Goal: Task Accomplishment & Management: Complete application form

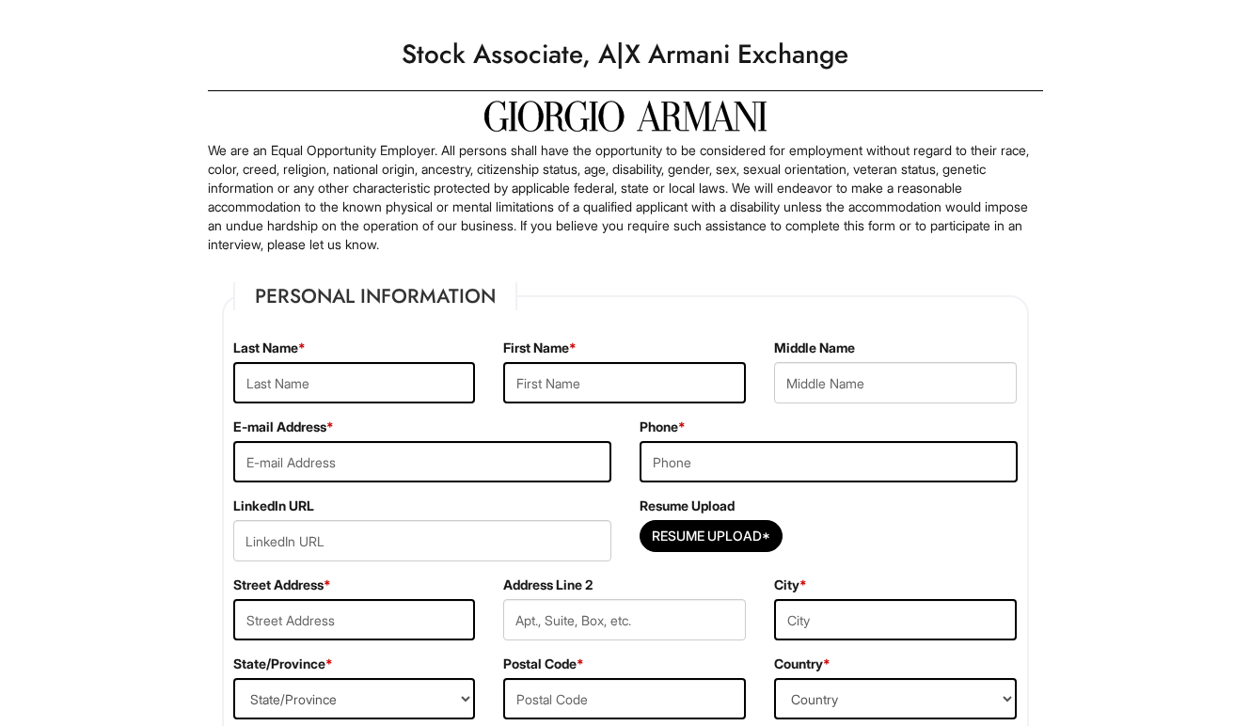
scroll to position [29, 0]
type input "[PERSON_NAME]"
type input "Brandon"
type input "2724 Schuykill Rd"
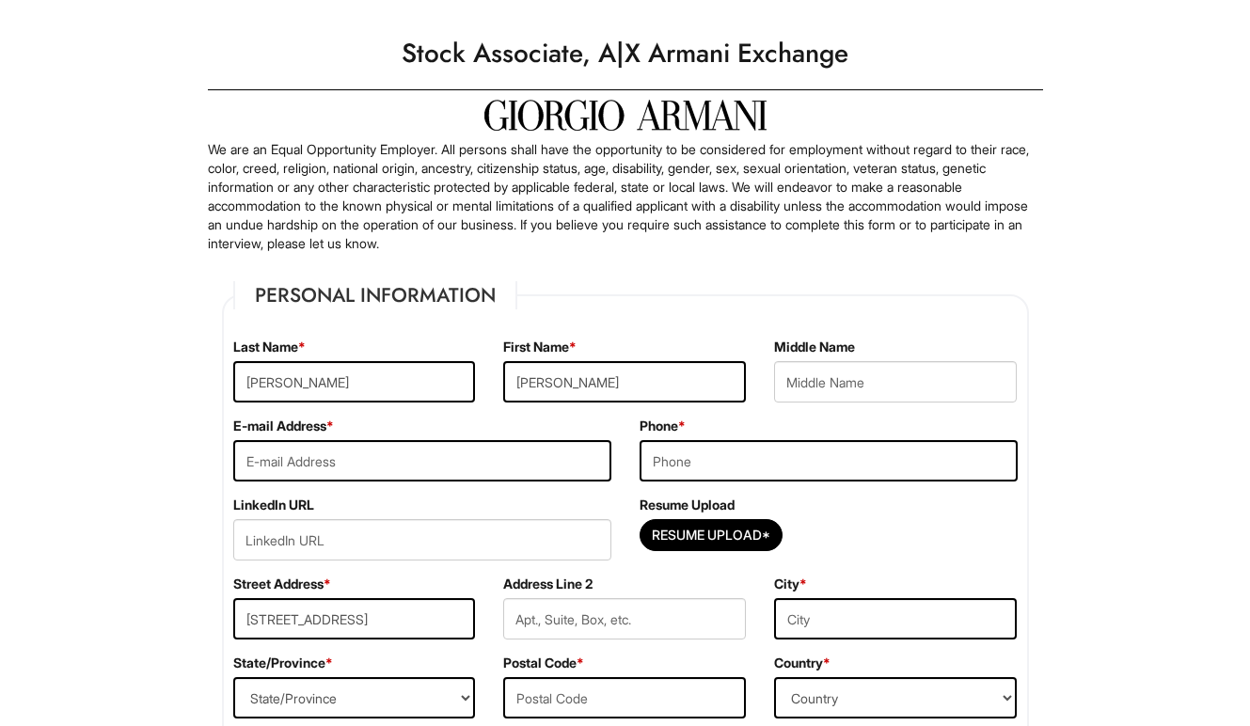
type input "Spring City"
select select "PA"
type input "19475"
type input "Brandon Arteaga"
type input "Arteaga"
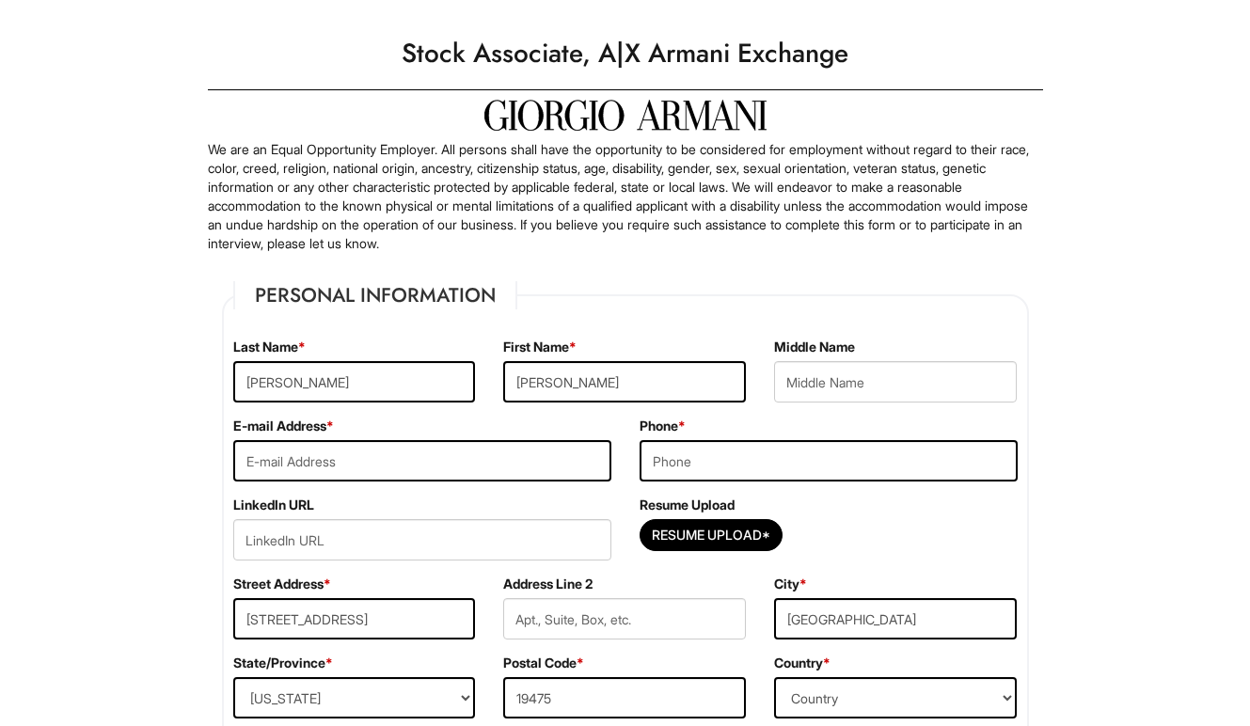
click at [644, 420] on label "Phone *" at bounding box center [663, 426] width 46 height 19
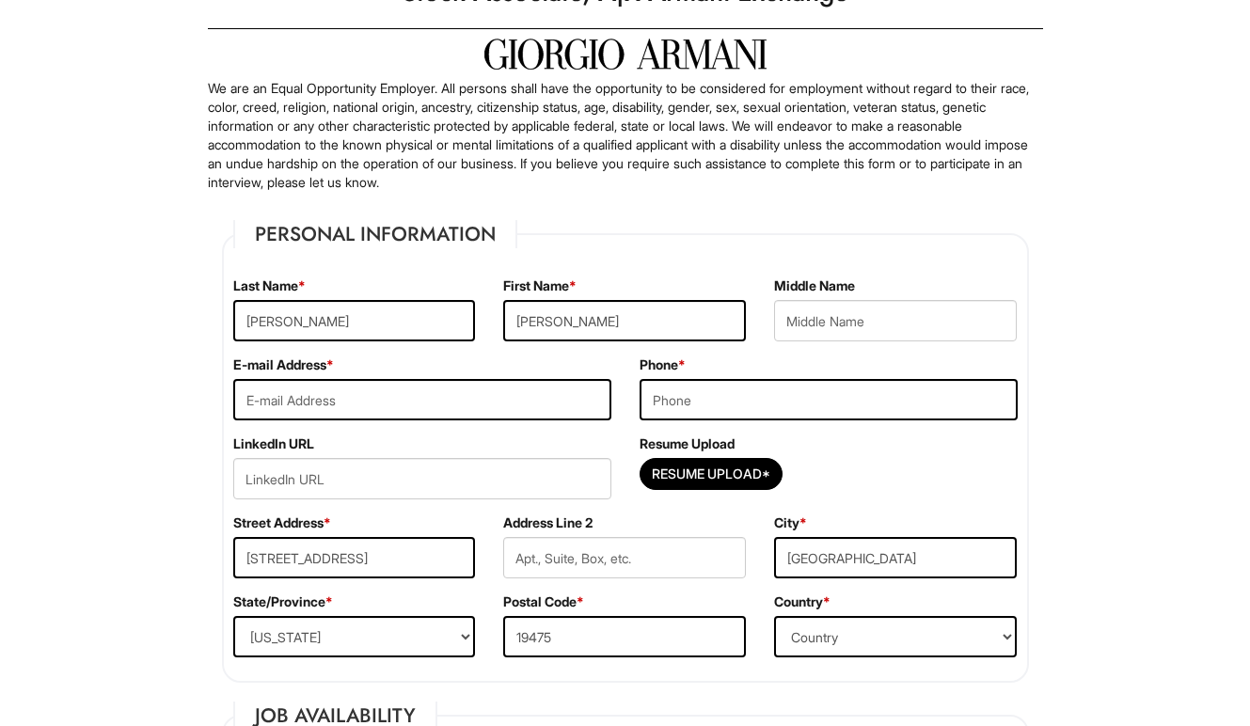
type input "Brandon"
type input "Arteaga"
type input "Brandon"
type input "Arteaga"
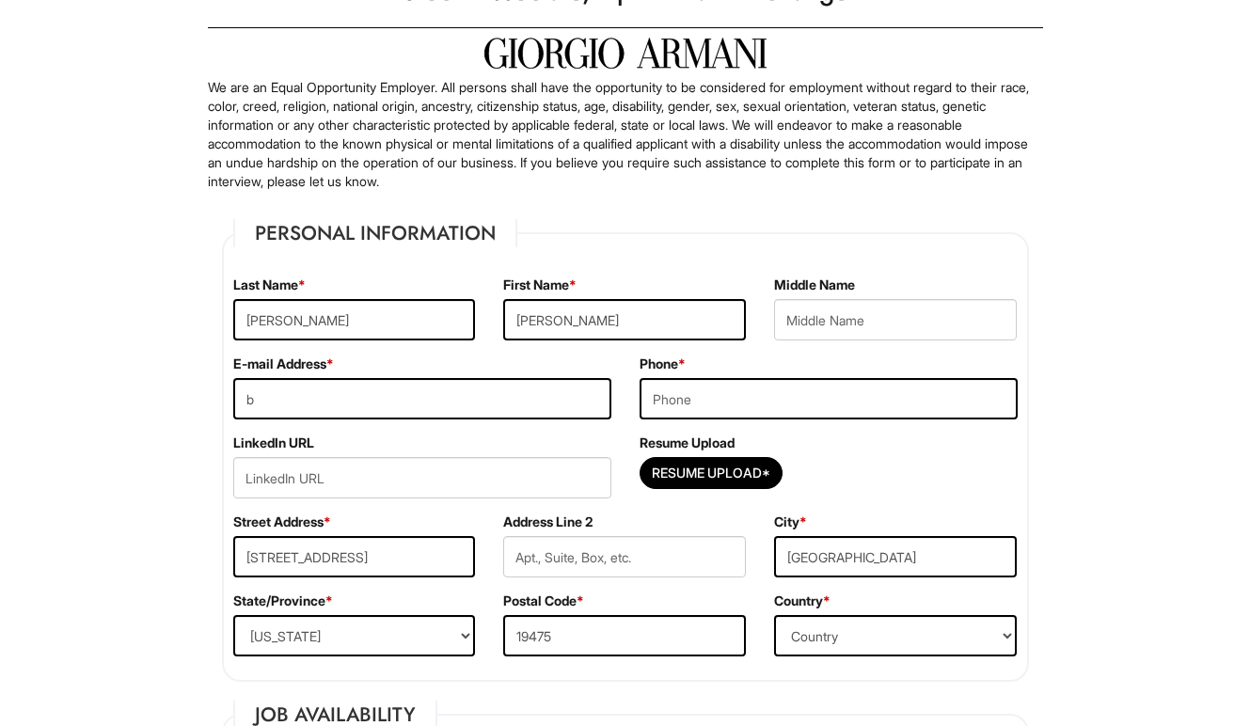
type input "b"
type input "r"
type input "Arteaga"
click at [452, 402] on input "b" at bounding box center [422, 398] width 378 height 41
type input "brandonartgonzalez@gmail.com"
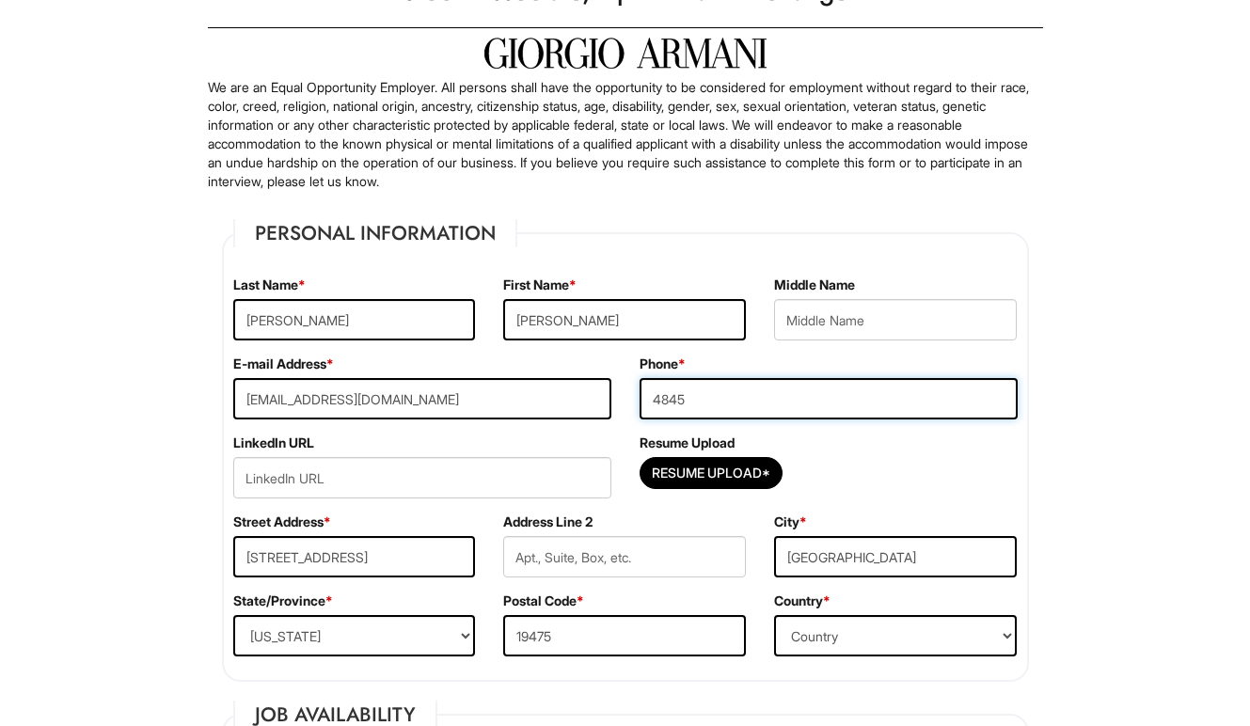
type input "4845015794"
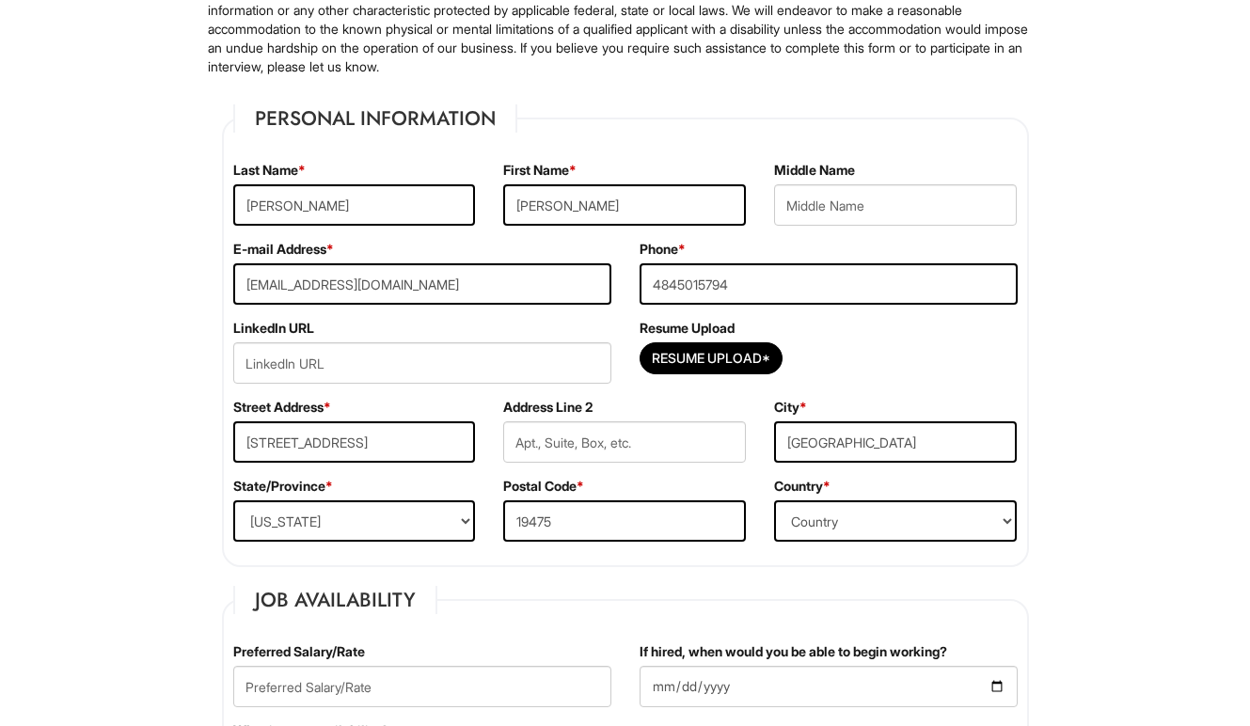
scroll to position [223, 0]
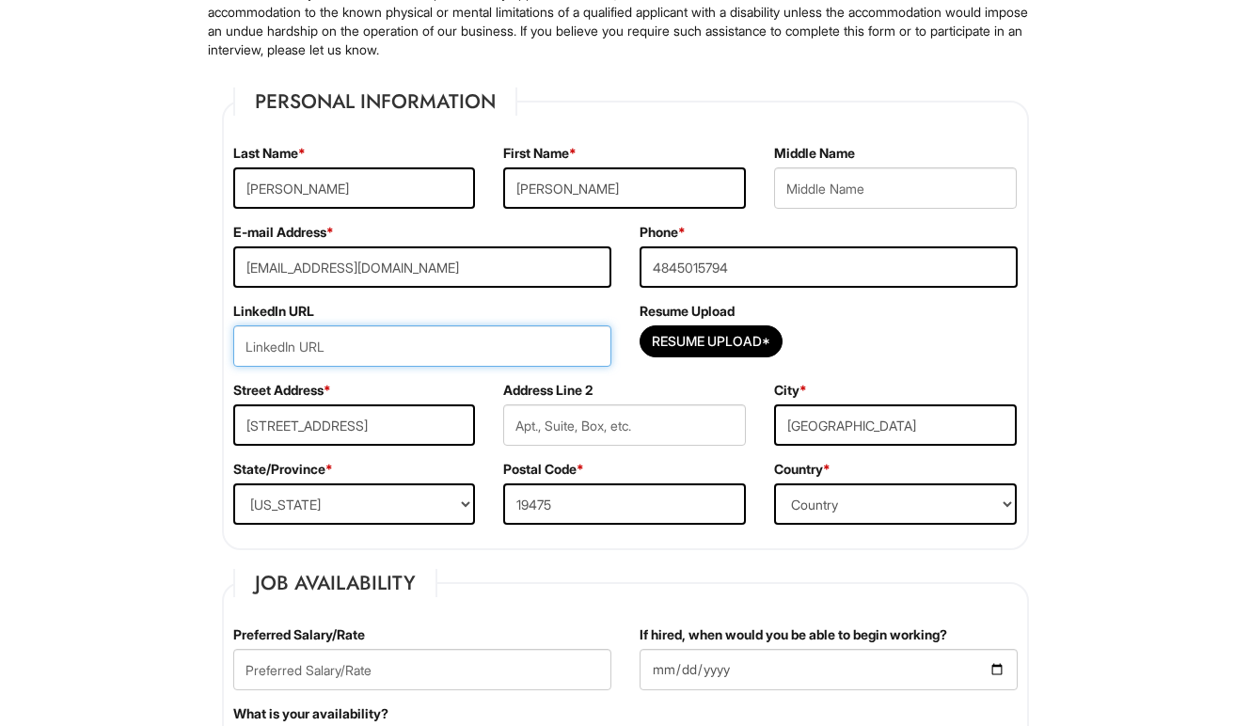
click at [531, 346] on input "url" at bounding box center [422, 345] width 378 height 41
paste input "www.linkedin.com/in/brandon-arteaga-a69764248"
type input "www.linkedin.com/in/brandon-arteaga-a69764248"
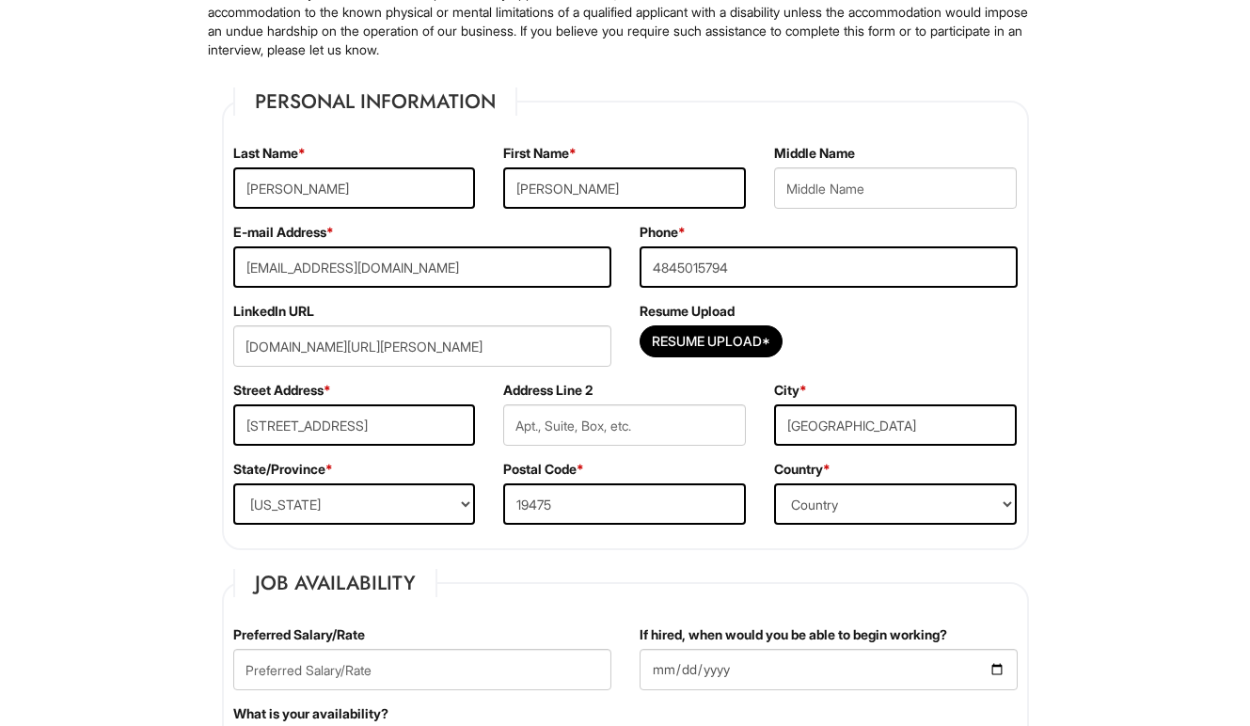
click at [605, 369] on div "LinkedIn URL www.linkedin.com/in/brandon-arteaga-a69764248" at bounding box center [422, 341] width 406 height 79
click at [690, 357] on div "Resume Upload*" at bounding box center [829, 345] width 378 height 41
click at [690, 334] on input "Resume Upload*" at bounding box center [711, 341] width 141 height 30
type input "C:\fakepath\Brandon_Arteaga-Gonzalez_Resume (2).pdf"
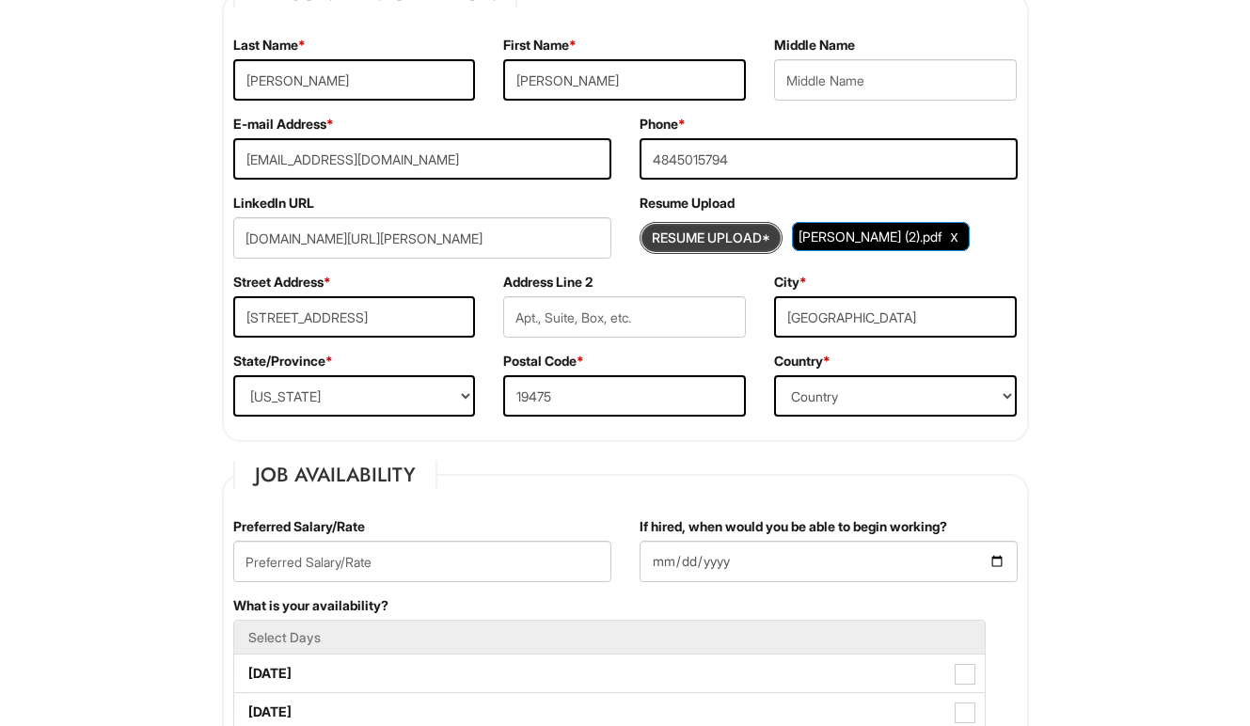
scroll to position [348, 0]
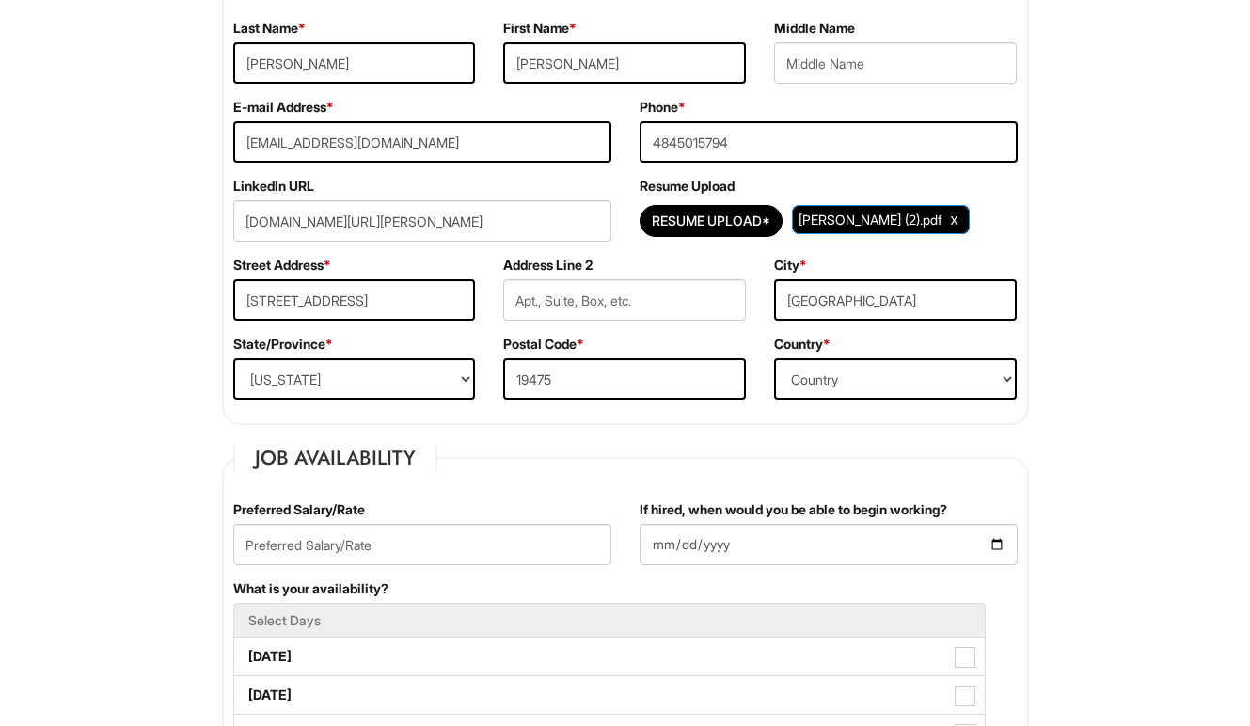
select select "United States of America"
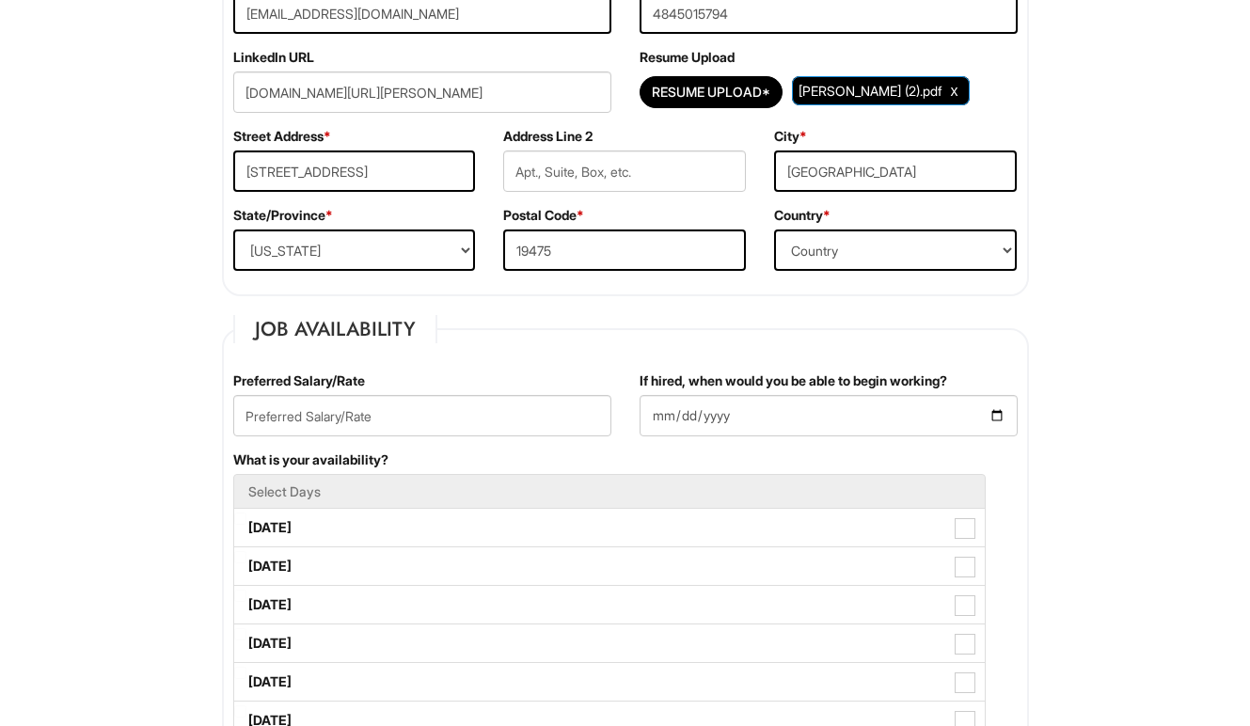
scroll to position [515, 0]
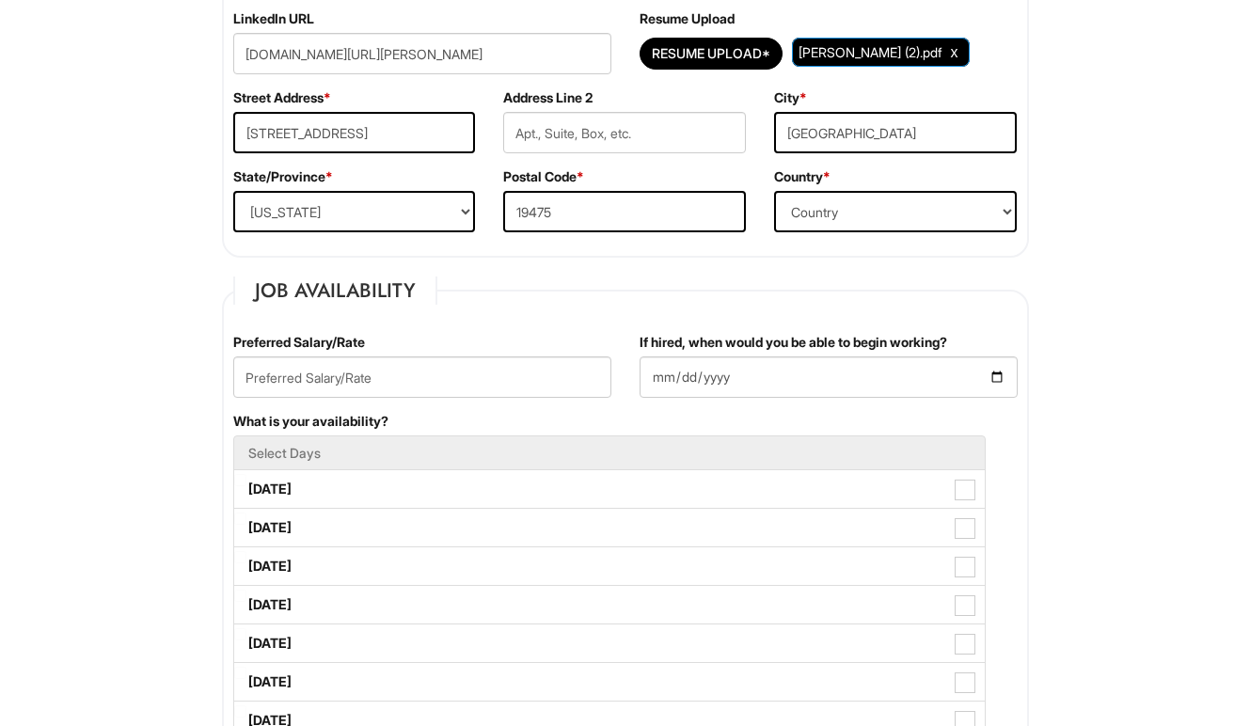
click at [518, 356] on div "Preferred Salary/Rate" at bounding box center [422, 372] width 406 height 79
click at [518, 380] on input "text" at bounding box center [422, 377] width 378 height 41
type input "4"
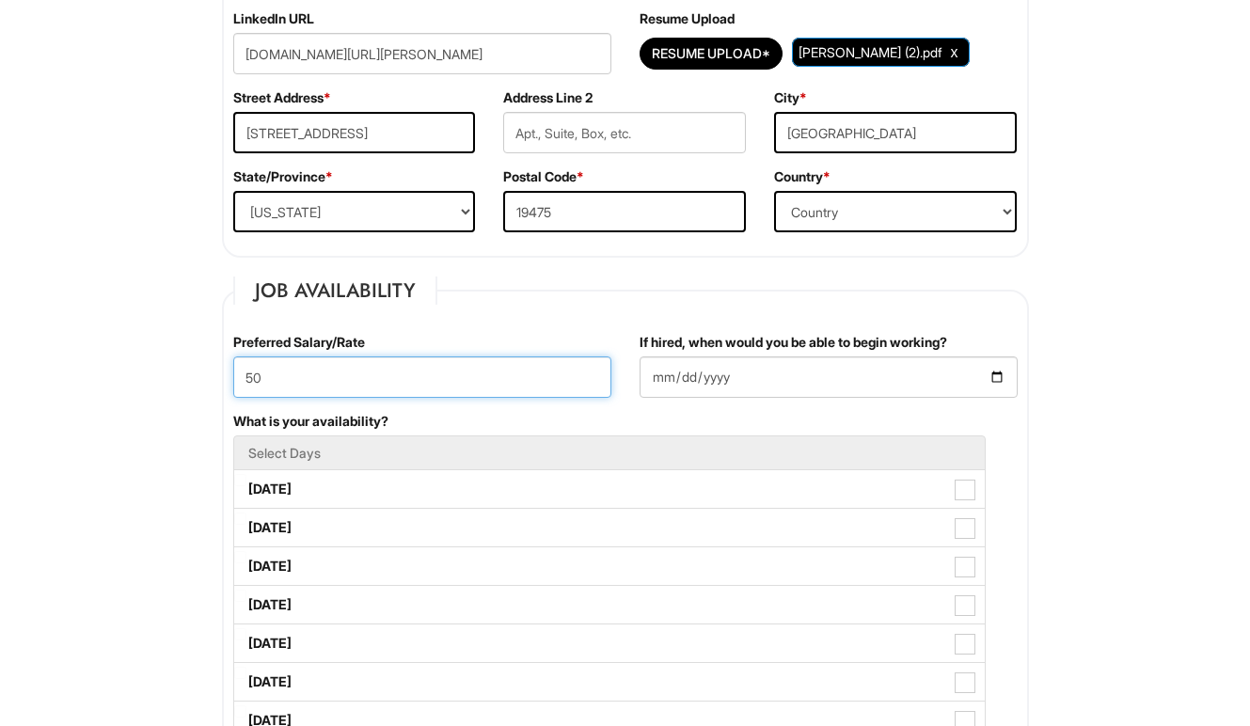
type input "5"
type input "4"
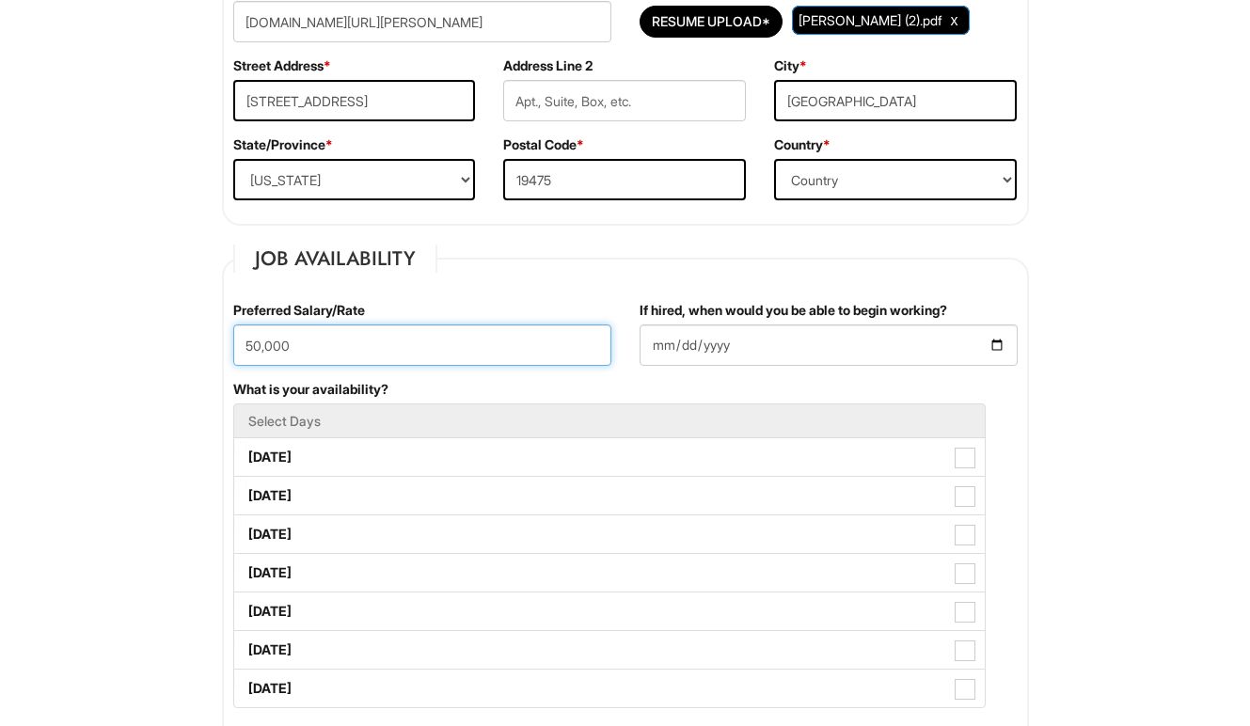
scroll to position [551, 0]
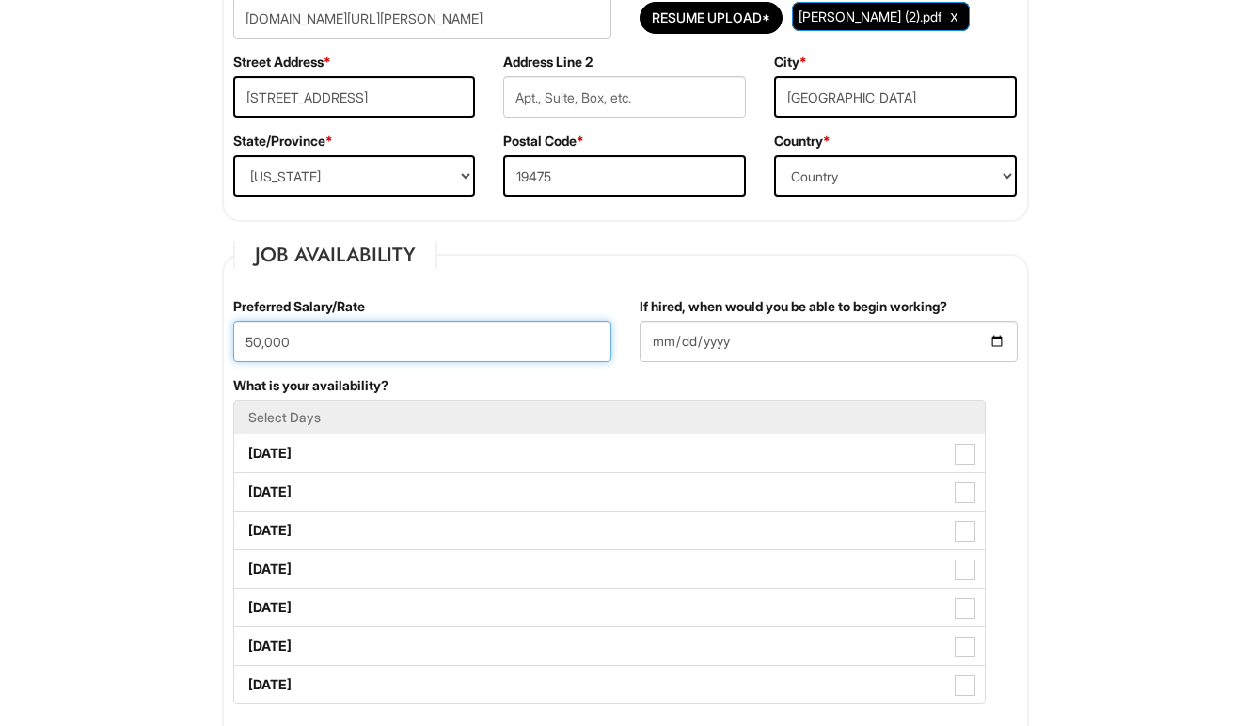
type input "50,000"
click at [642, 308] on label "If hired, when would you be able to begin working?" at bounding box center [794, 306] width 308 height 19
click at [642, 321] on input "If hired, when would you be able to begin working?" at bounding box center [829, 341] width 378 height 41
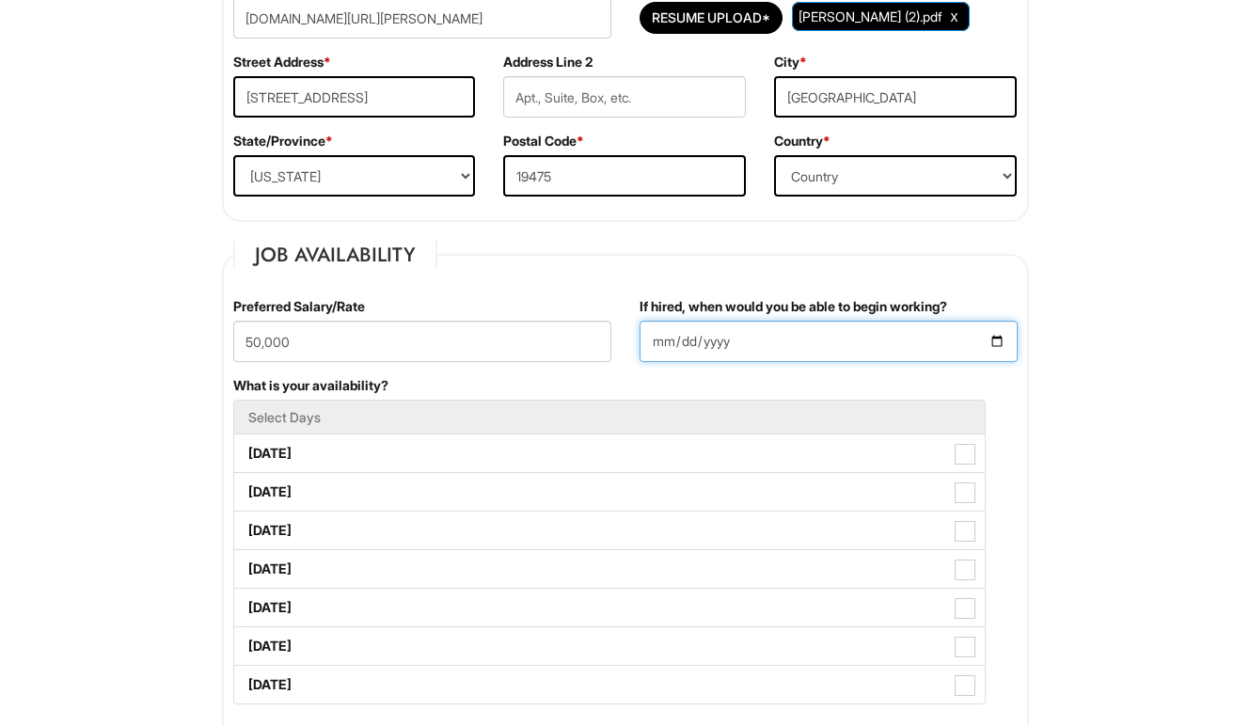
type input "2025-09-08"
click at [695, 286] on fieldset "Job Availability Preferred Salary/Rate 50,000 If hired, when would you be able …" at bounding box center [625, 625] width 807 height 769
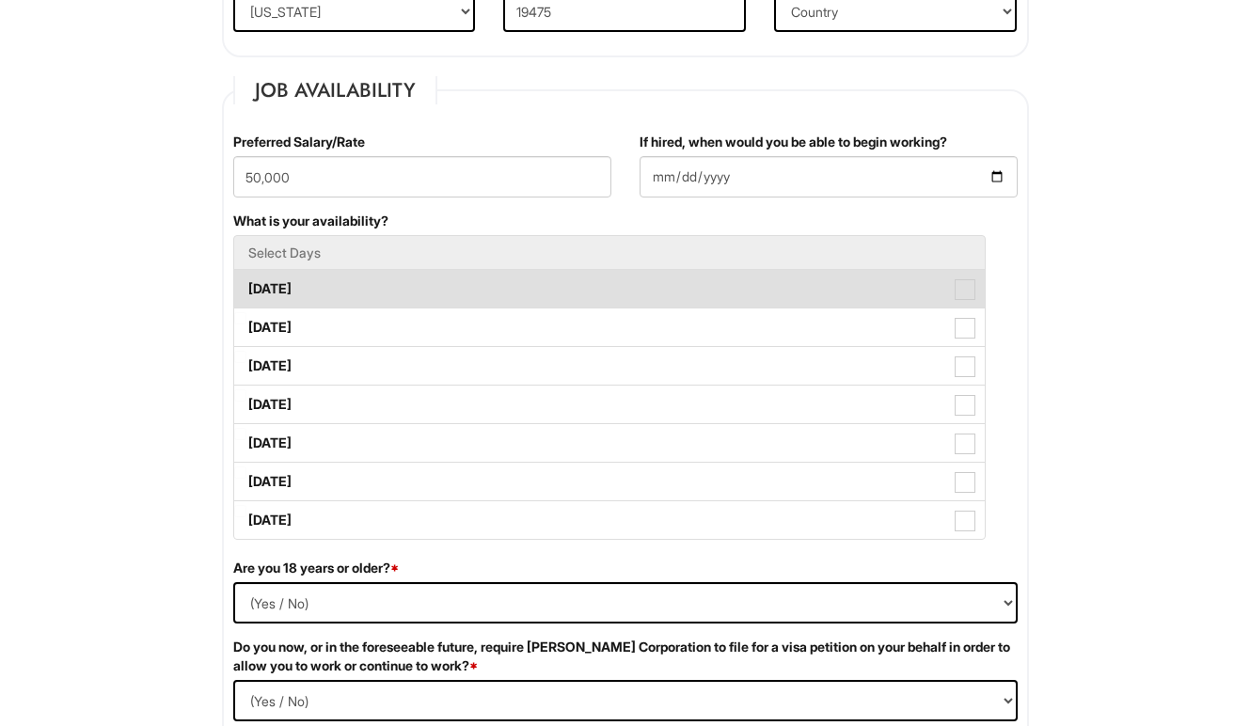
scroll to position [727, 0]
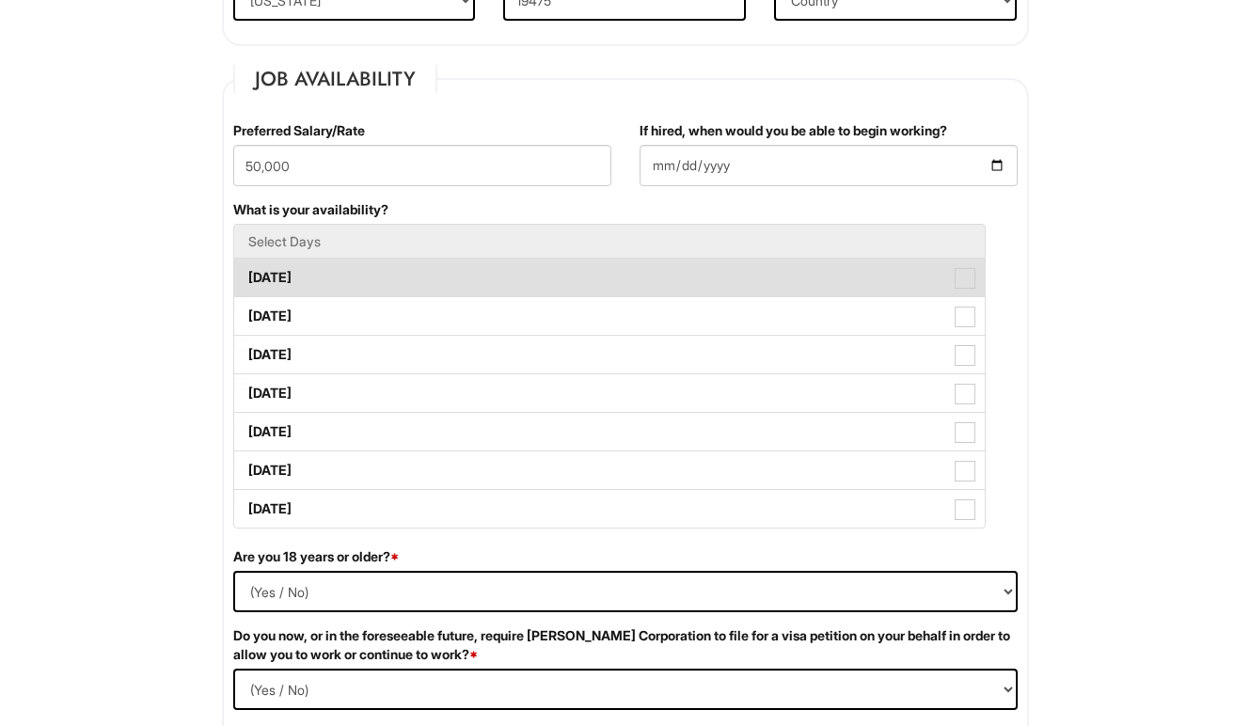
click at [441, 276] on label "Monday" at bounding box center [609, 278] width 751 height 38
click at [246, 275] on Available_Monday "Monday" at bounding box center [240, 268] width 12 height 12
checkbox Available_Monday "true"
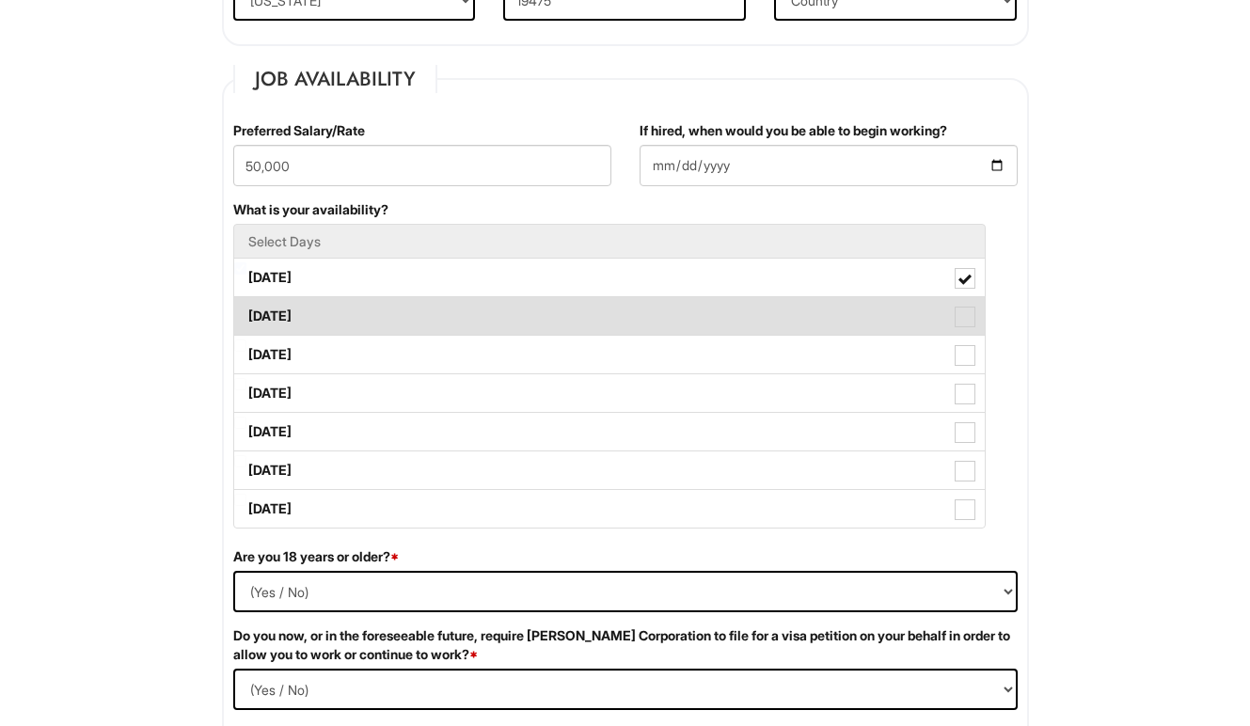
click at [440, 318] on label "Tuesday" at bounding box center [609, 316] width 751 height 38
click at [246, 313] on Available_Tuesday "Tuesday" at bounding box center [240, 307] width 12 height 12
checkbox Available_Tuesday "true"
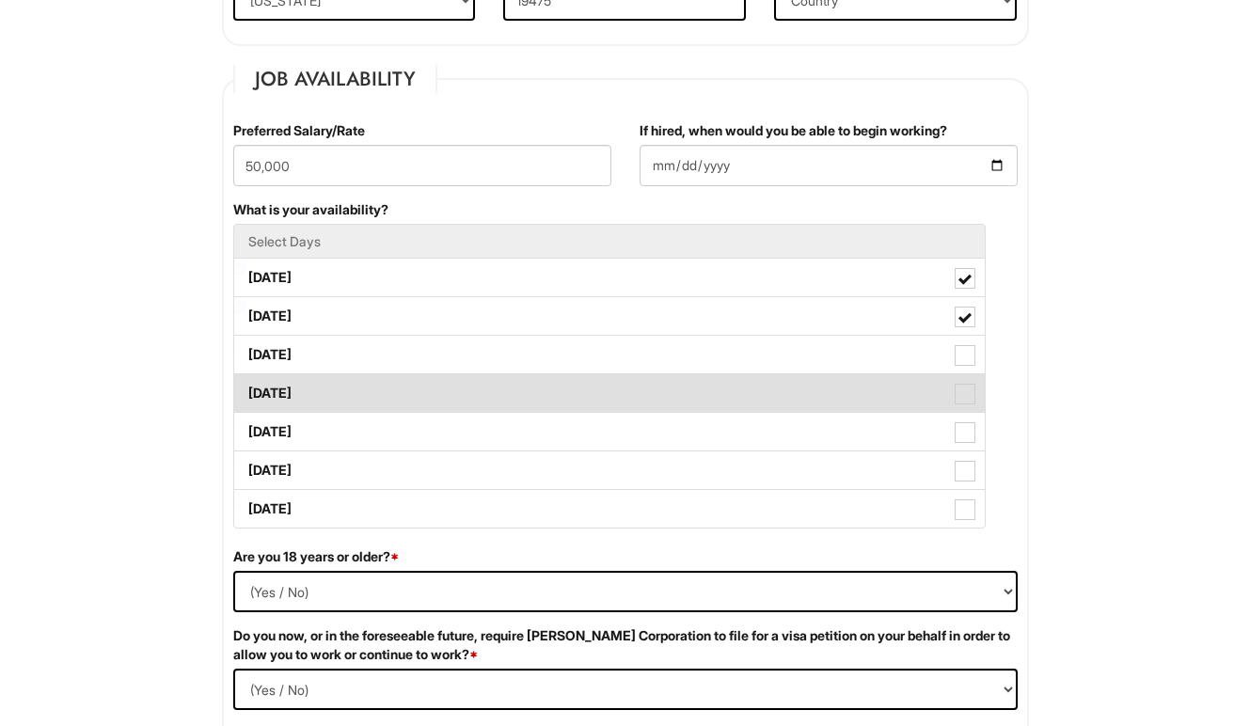
click at [457, 388] on label "Thursday" at bounding box center [609, 393] width 751 height 38
click at [246, 388] on Available_Thursday "Thursday" at bounding box center [240, 384] width 12 height 12
checkbox Available_Thursday "true"
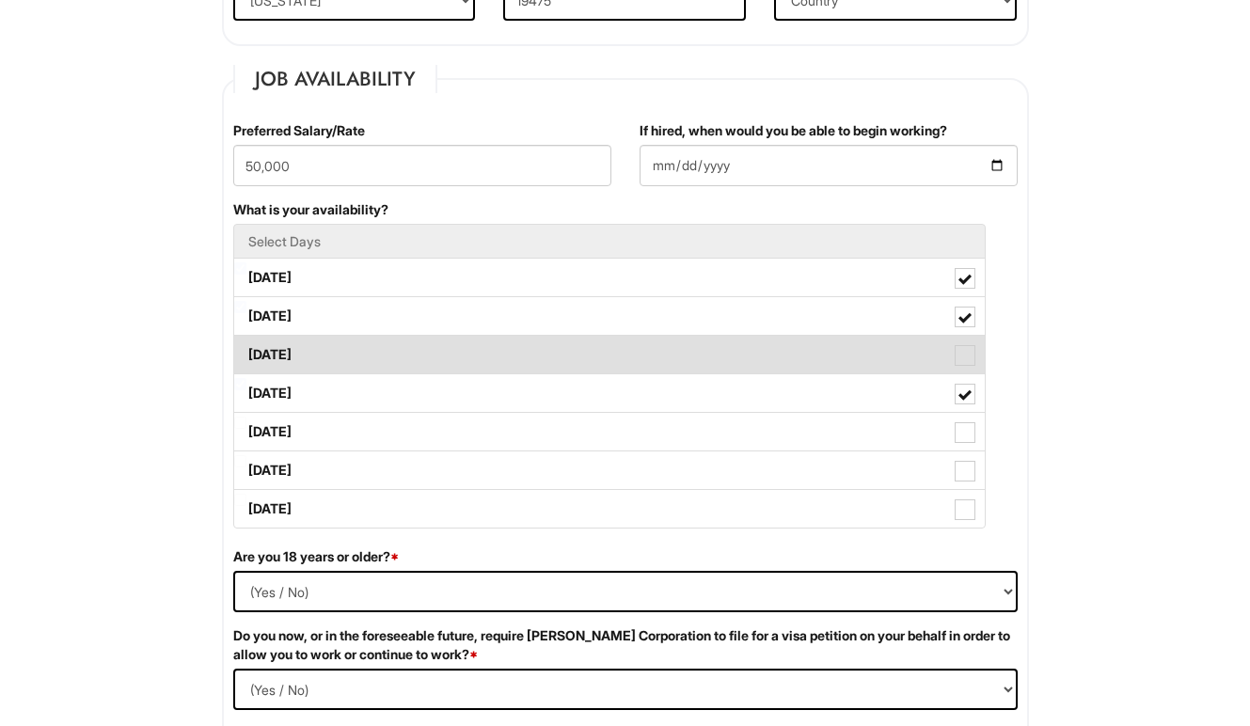
click at [453, 360] on label "Wednesday" at bounding box center [609, 355] width 751 height 38
click at [246, 352] on Available_Wednesday "Wednesday" at bounding box center [240, 346] width 12 height 12
checkbox Available_Wednesday "true"
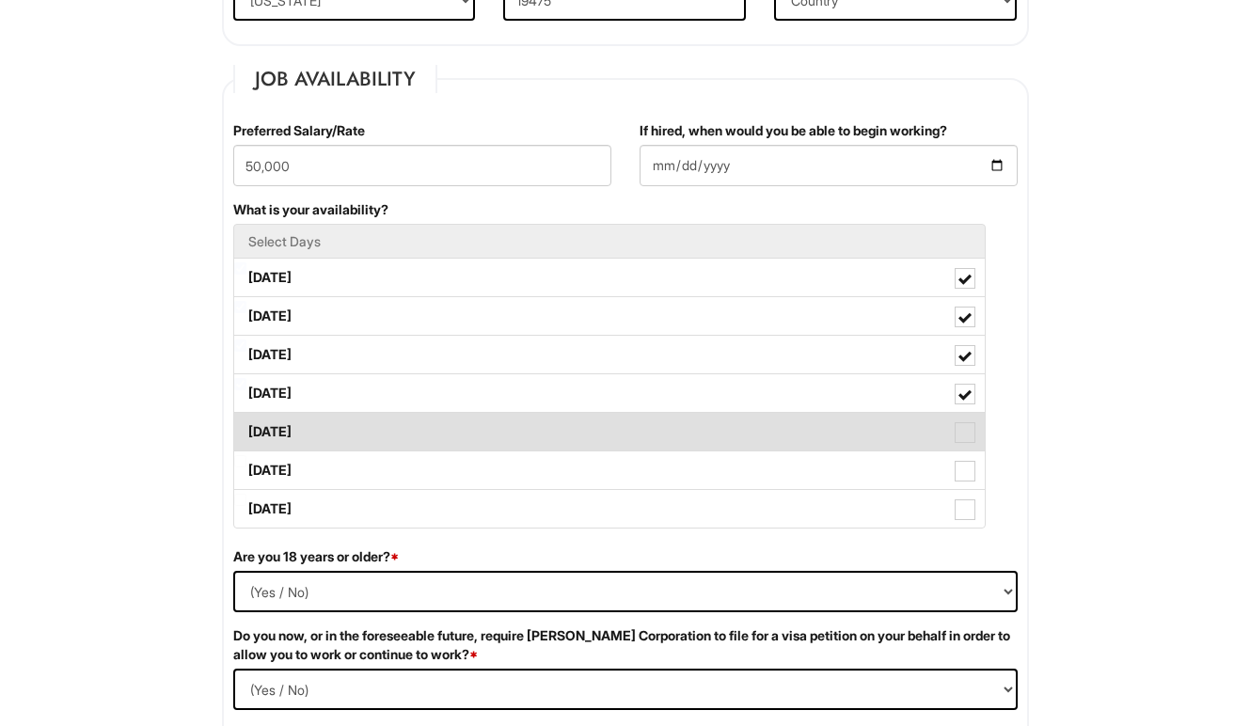
click at [453, 440] on label "Friday" at bounding box center [609, 432] width 751 height 38
click at [246, 429] on Available_Friday "Friday" at bounding box center [240, 423] width 12 height 12
checkbox Available_Friday "true"
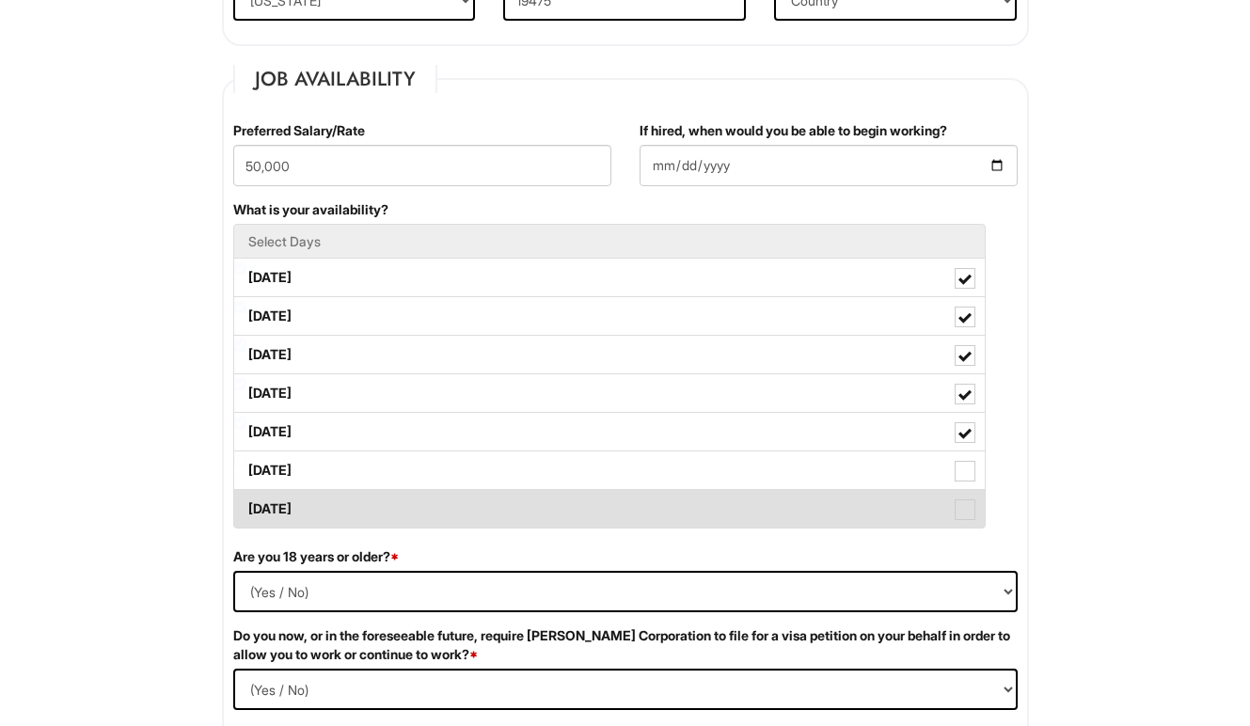
click at [461, 496] on label "Sunday" at bounding box center [609, 509] width 751 height 38
click at [246, 496] on Available_Sunday "Sunday" at bounding box center [240, 500] width 12 height 12
checkbox Available_Sunday "true"
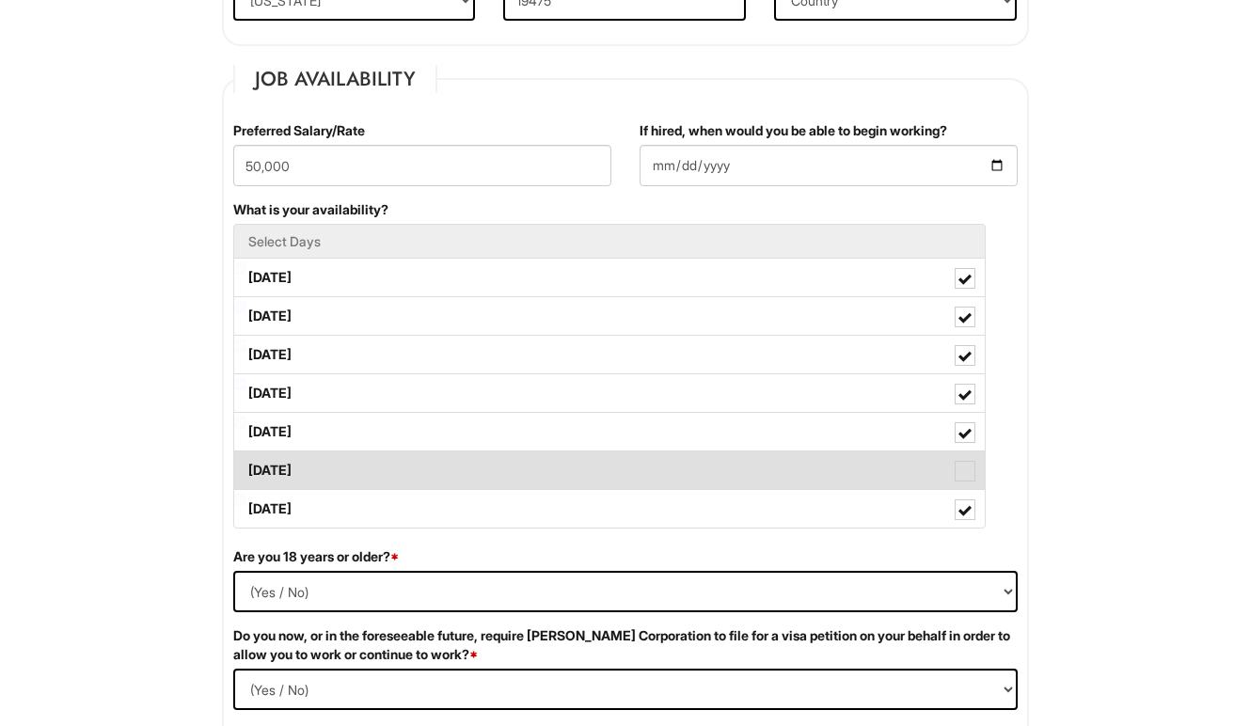
click at [459, 476] on label "Saturday" at bounding box center [609, 471] width 751 height 38
click at [246, 468] on Available_Saturday "Saturday" at bounding box center [240, 461] width 12 height 12
checkbox Available_Saturday "true"
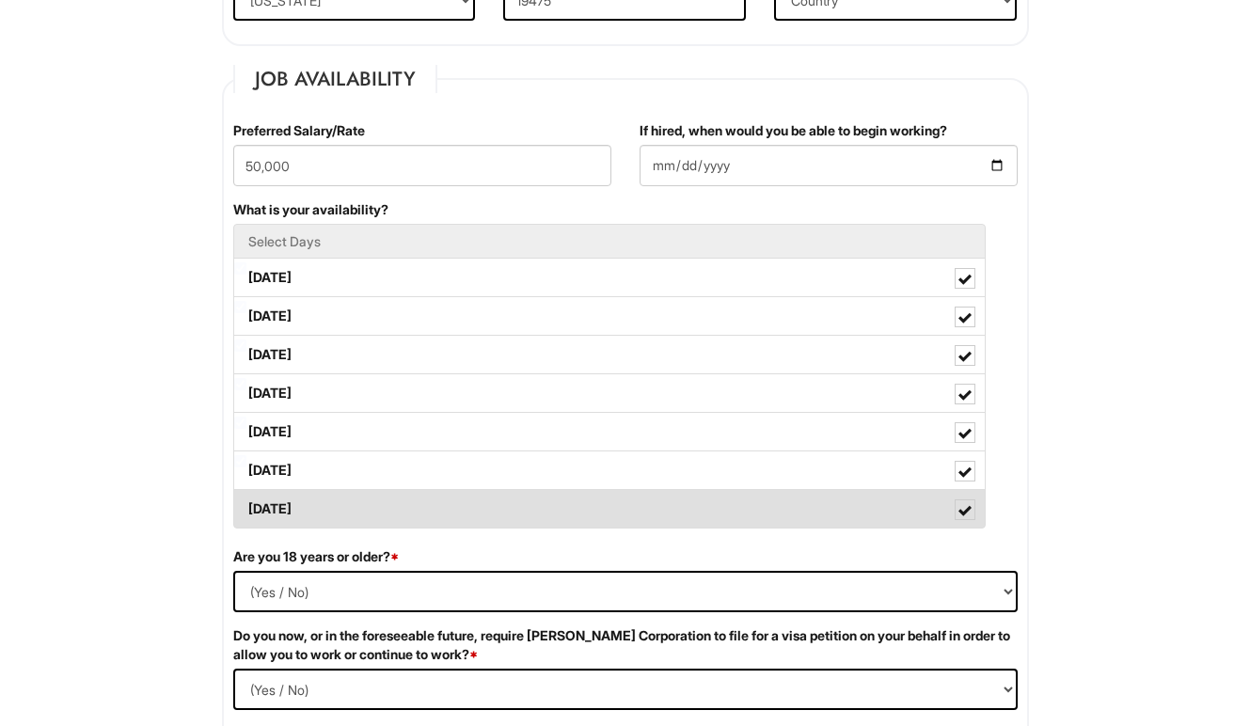
click at [459, 511] on label "Sunday" at bounding box center [609, 509] width 751 height 38
click at [246, 506] on Available_Sunday "Sunday" at bounding box center [240, 500] width 12 height 12
checkbox Available_Sunday "false"
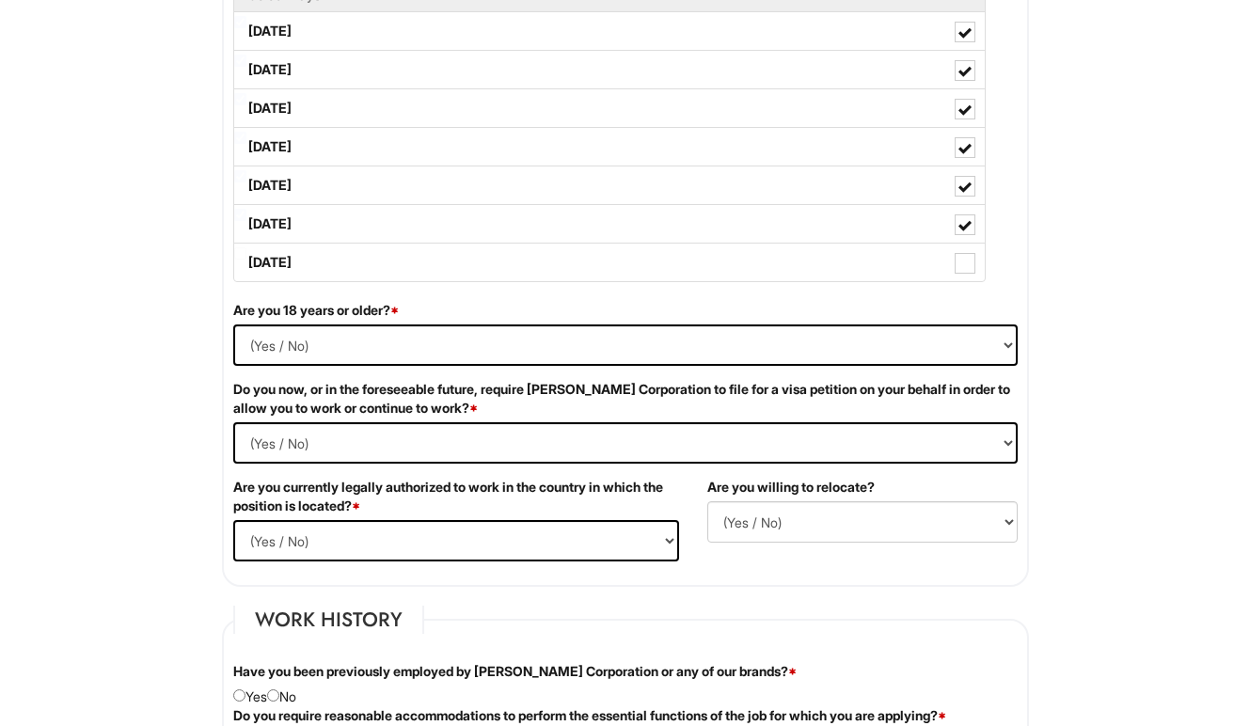
scroll to position [975, 0]
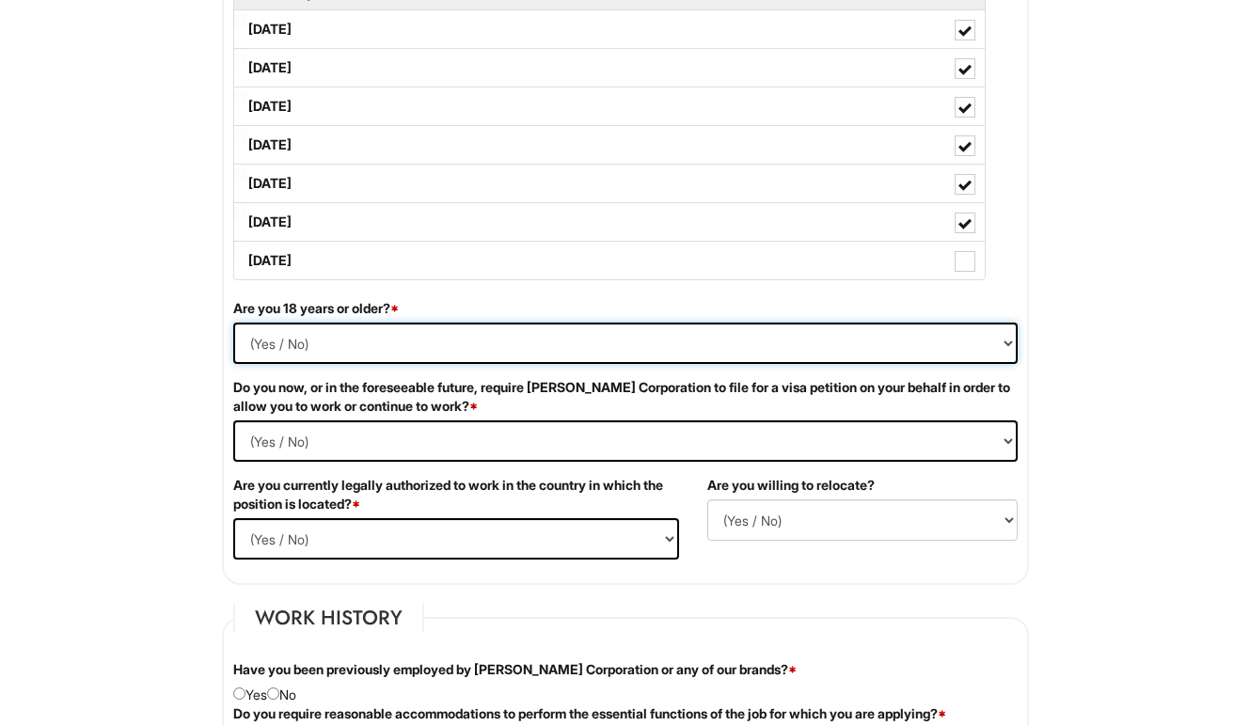
select select "Yes"
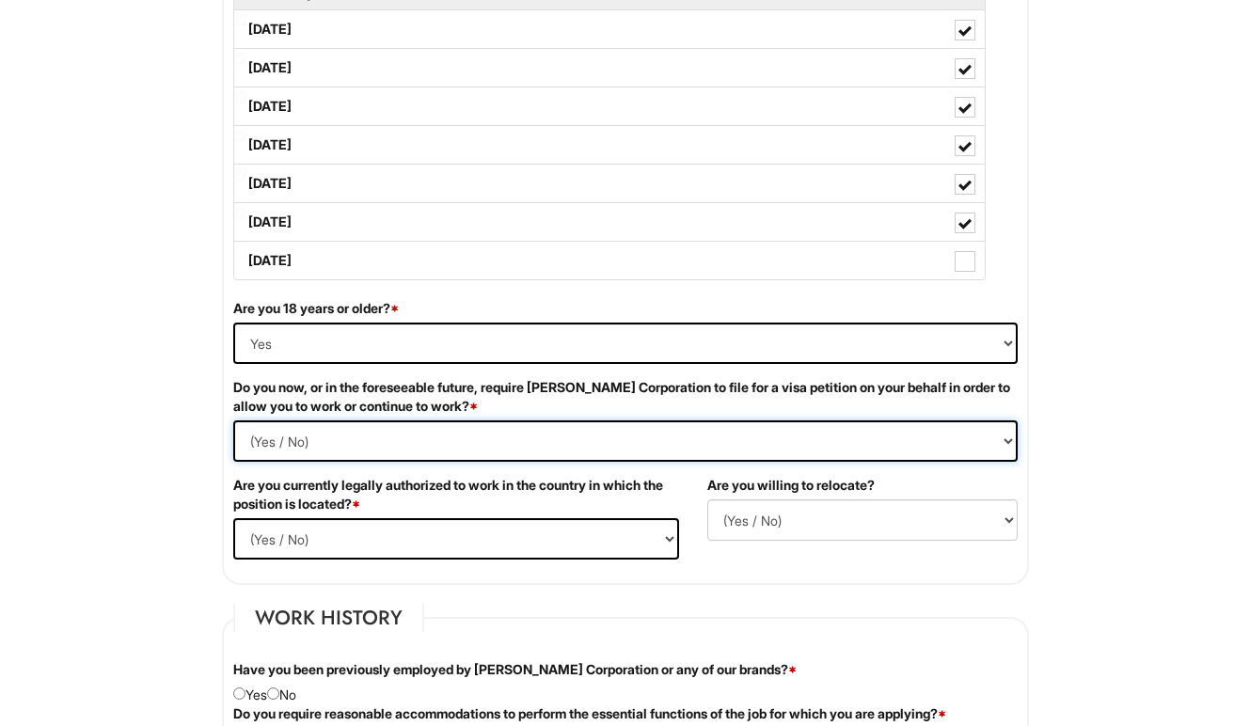
select Required "No"
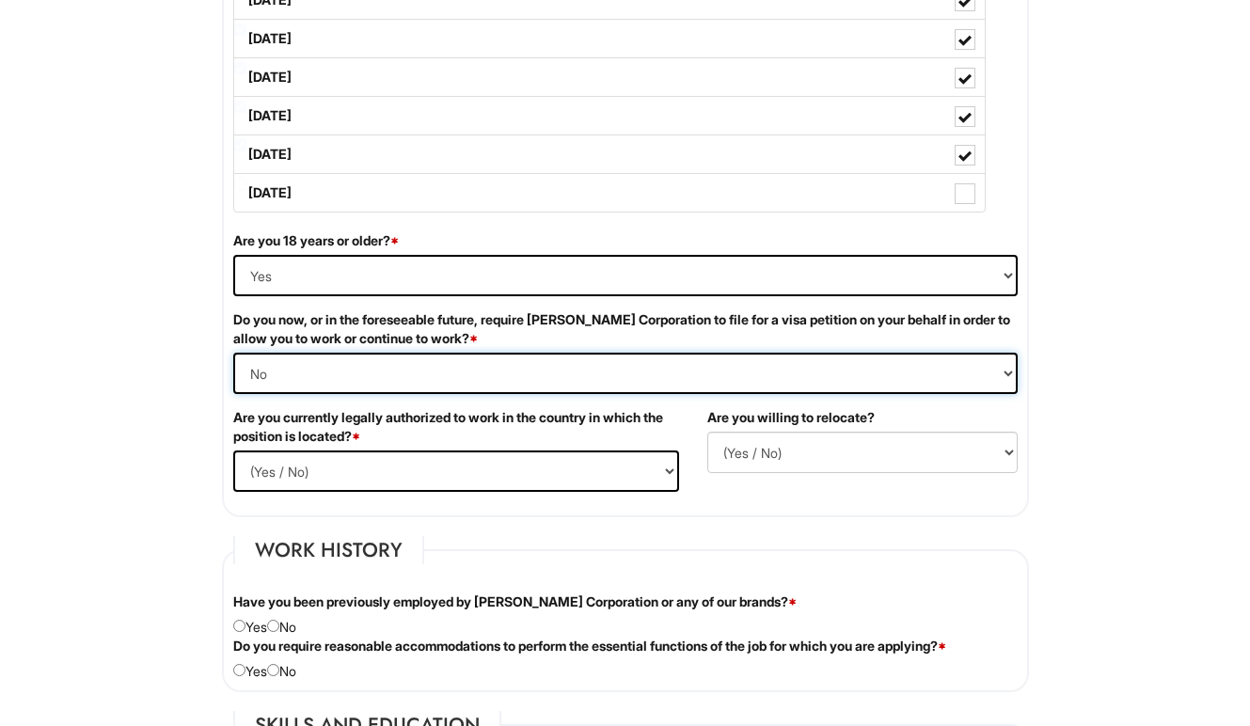
scroll to position [1049, 0]
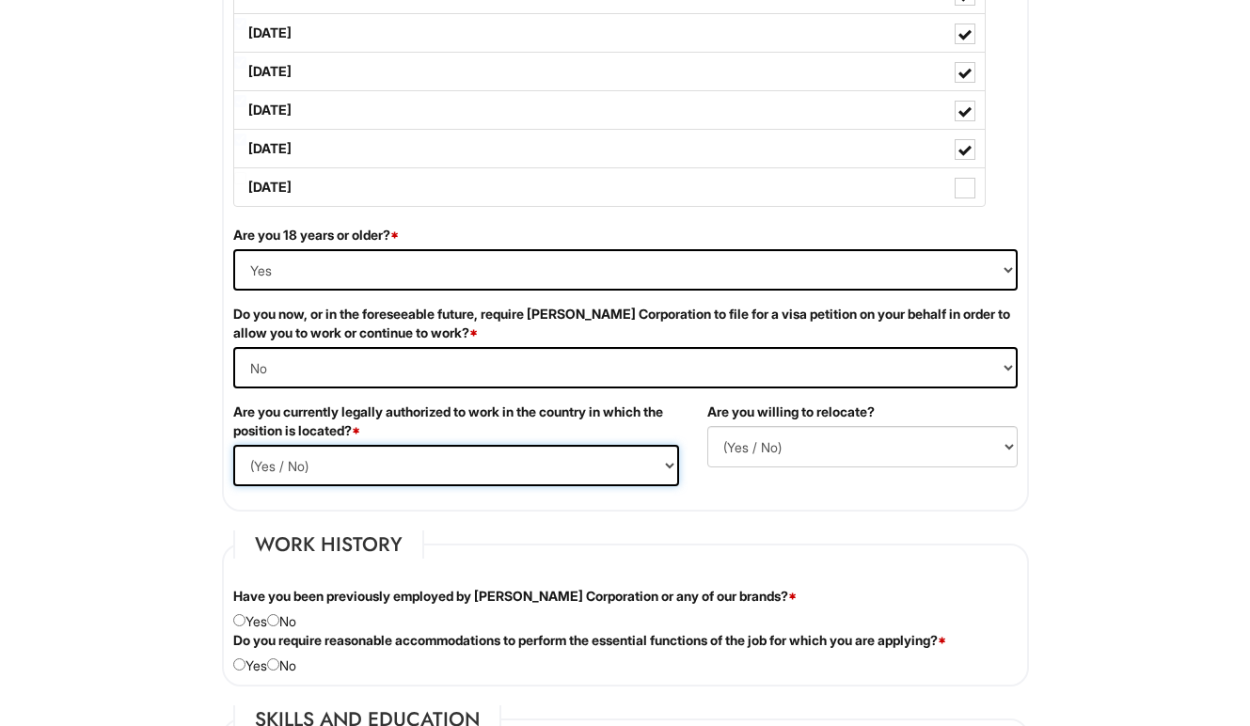
select select "Yes"
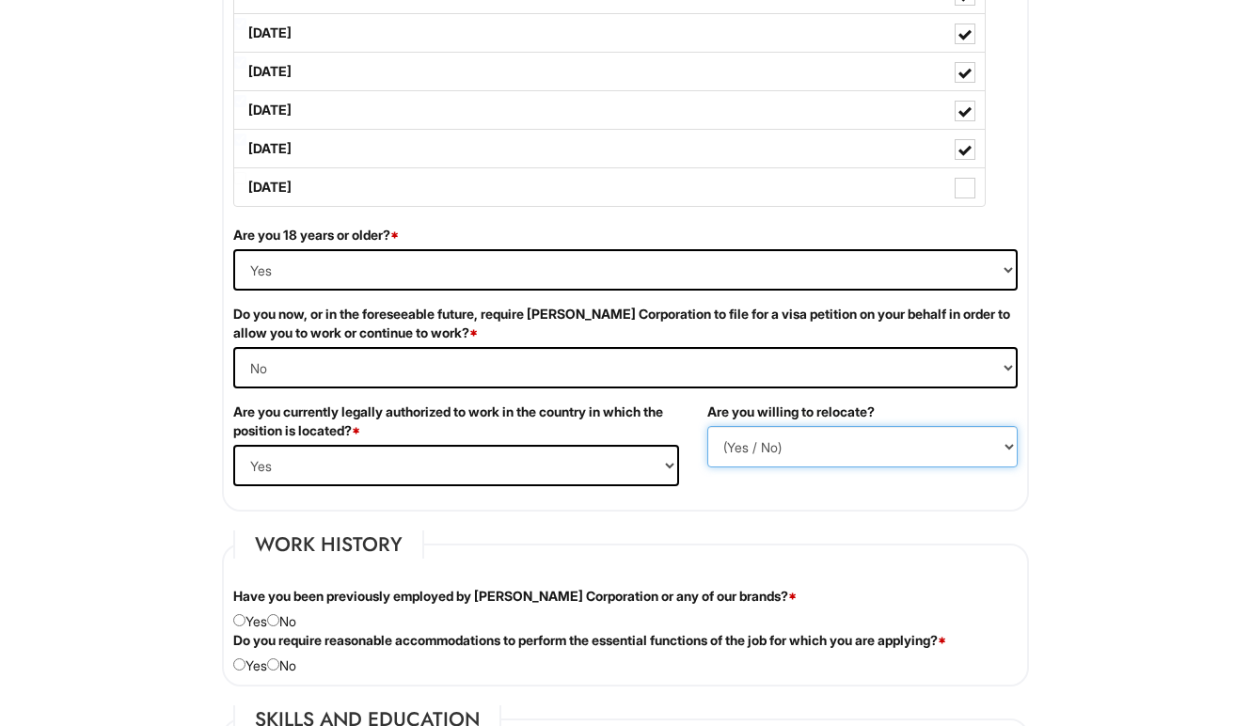
select select "N"
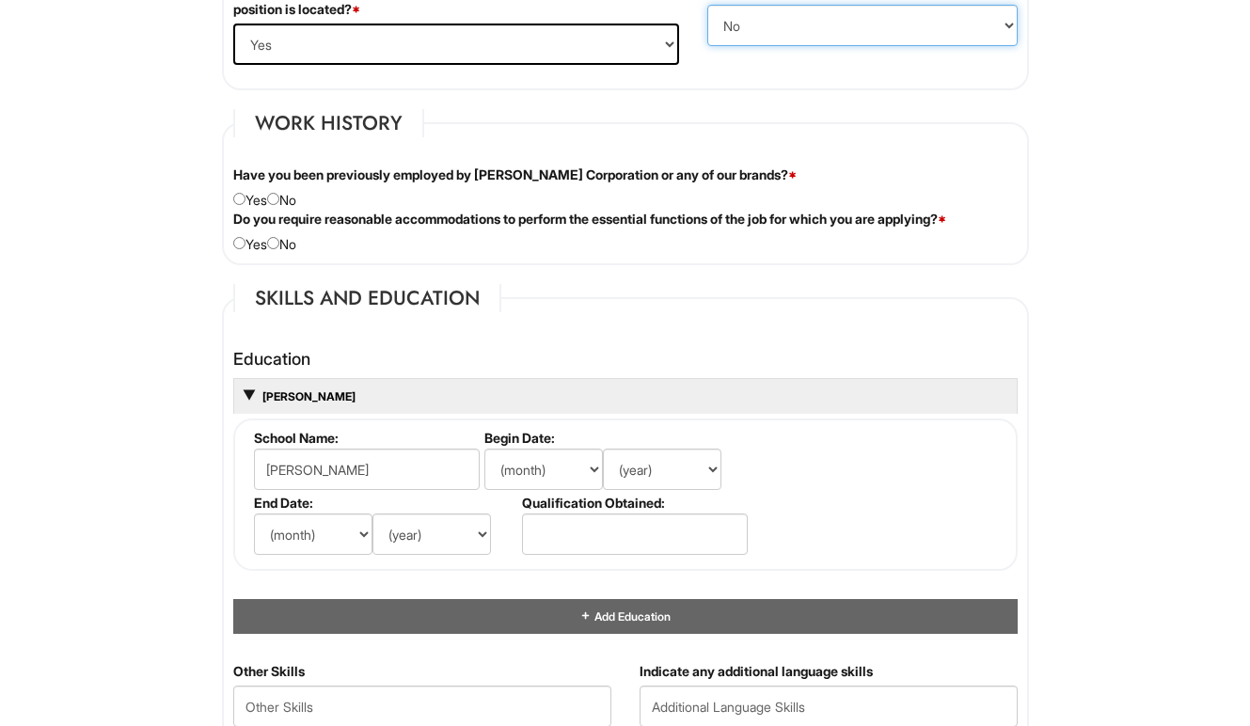
scroll to position [1476, 0]
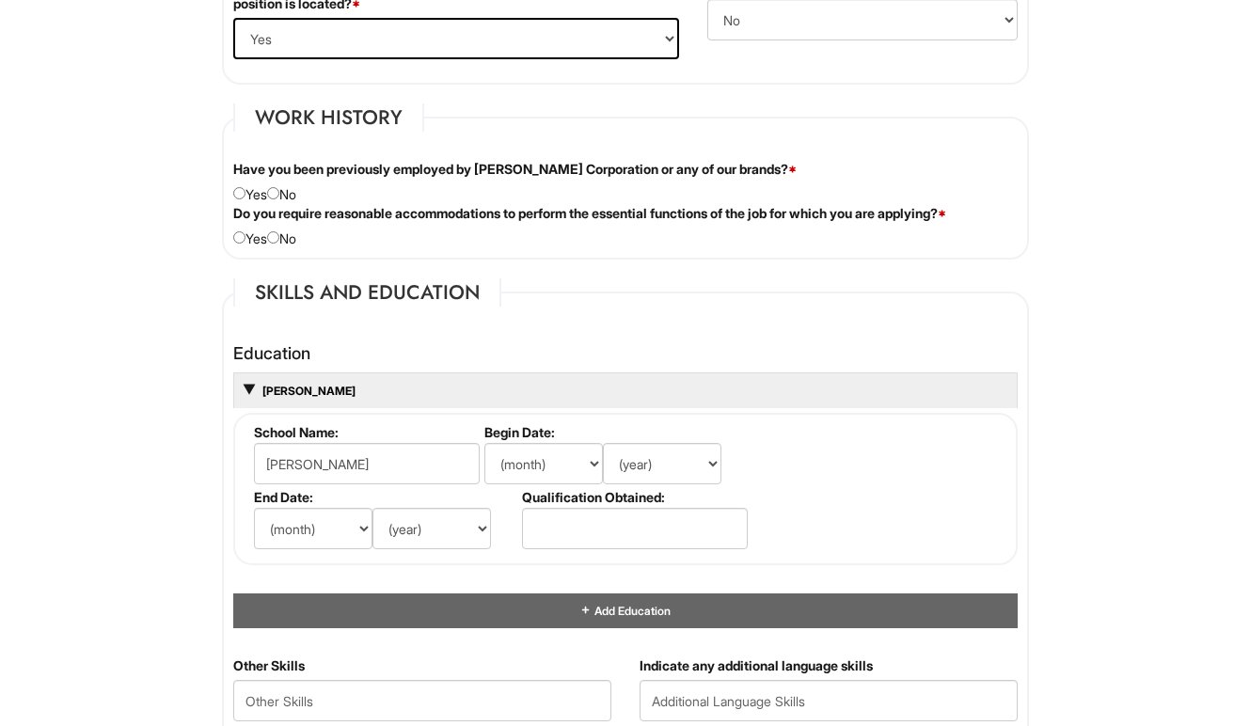
click at [289, 193] on div "Have you been previously employed by Giorgio Armani Corporation or any of our b…" at bounding box center [625, 182] width 813 height 44
click at [277, 188] on input "radio" at bounding box center [273, 193] width 12 height 12
radio input "true"
click at [277, 229] on div "Do you require reasonable accommodations to perform the essential functions of …" at bounding box center [625, 226] width 813 height 44
click at [279, 236] on input "radio" at bounding box center [273, 237] width 12 height 12
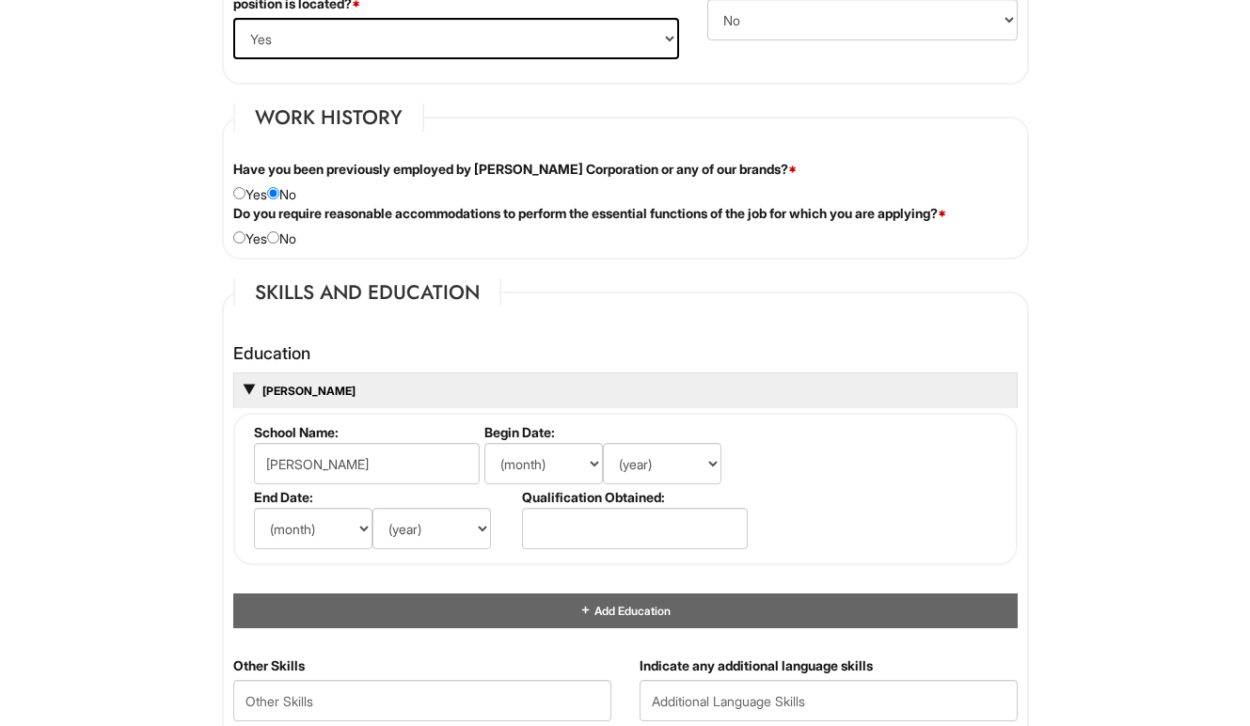
radio input "true"
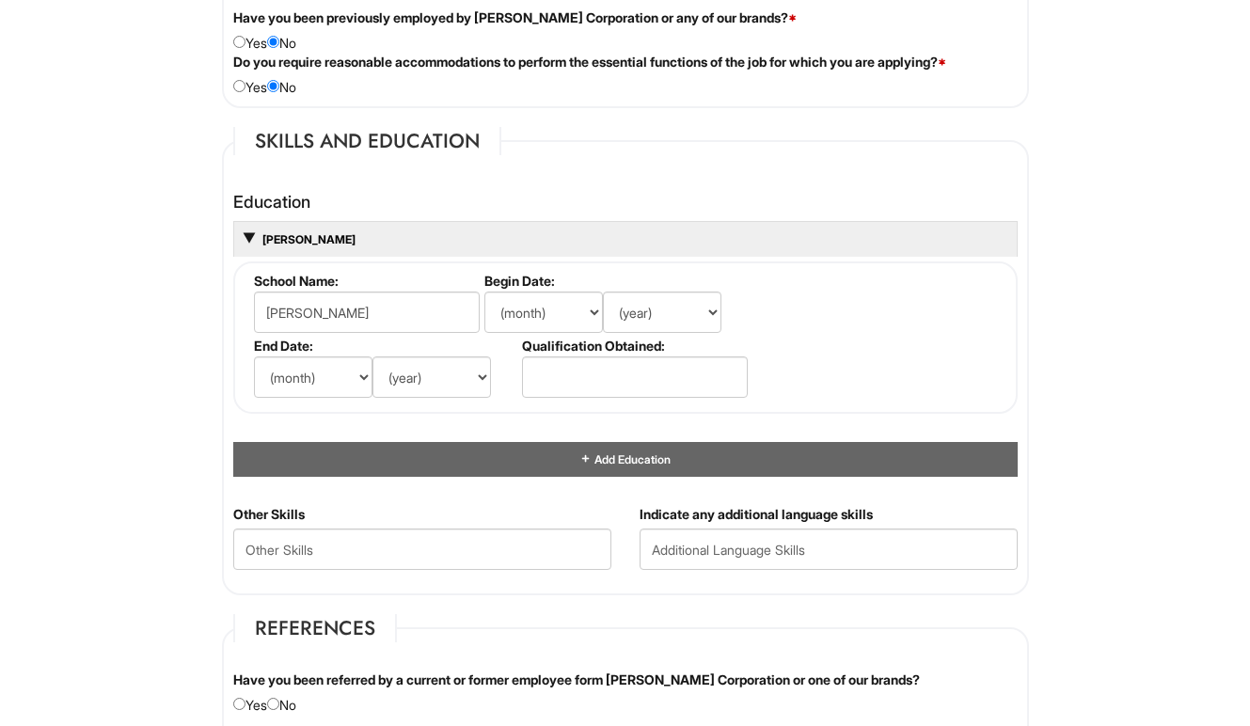
scroll to position [1628, 0]
select select "8"
select select "2023"
select select "5"
select select "2025"
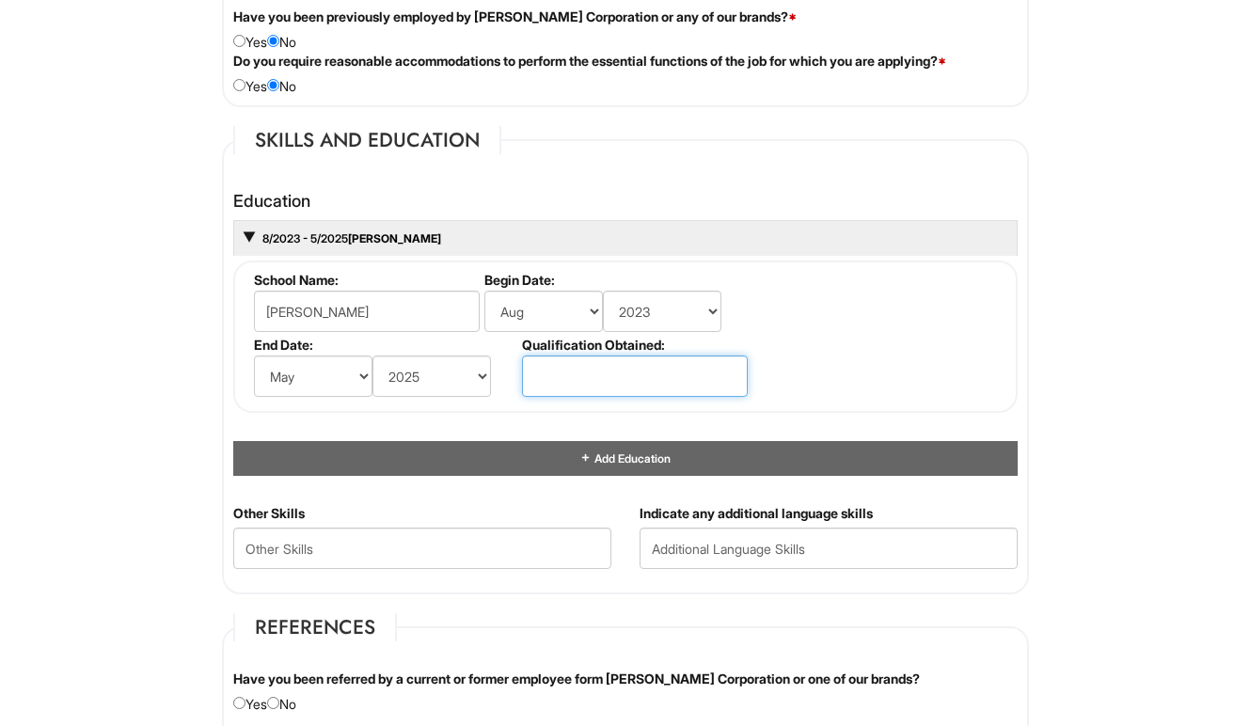
click at [585, 376] on input "text" at bounding box center [635, 376] width 226 height 41
type input "Associate's Degree"
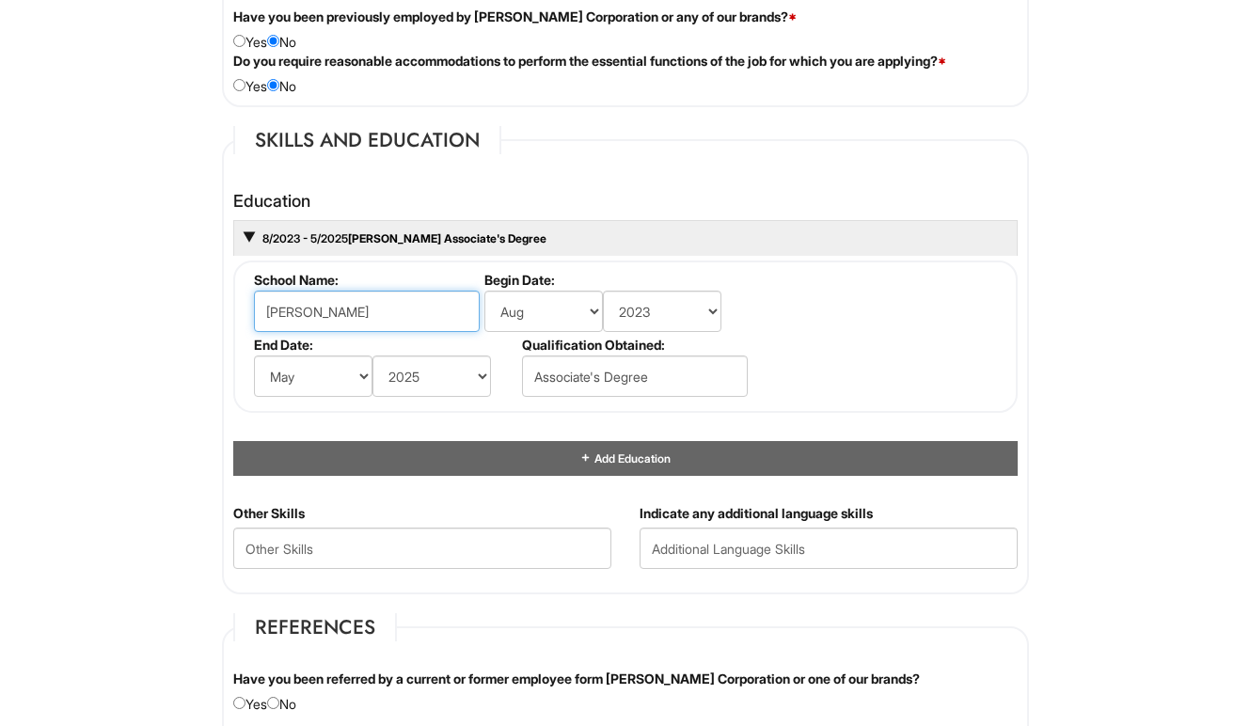
drag, startPoint x: 401, startPoint y: 310, endPoint x: 218, endPoint y: 309, distance: 182.5
click at [219, 309] on div "Education 8/2023 - 5/2025 Brandon Arteaga Associate's Degree School Name: Brand…" at bounding box center [625, 343] width 813 height 322
type input "Fashion Insitute of Technology"
click at [159, 373] on html "Please Complete This Form 1 2 3 Stock Associate, A|X Armani Exchange PLEASE COM…" at bounding box center [625, 209] width 1250 height 3675
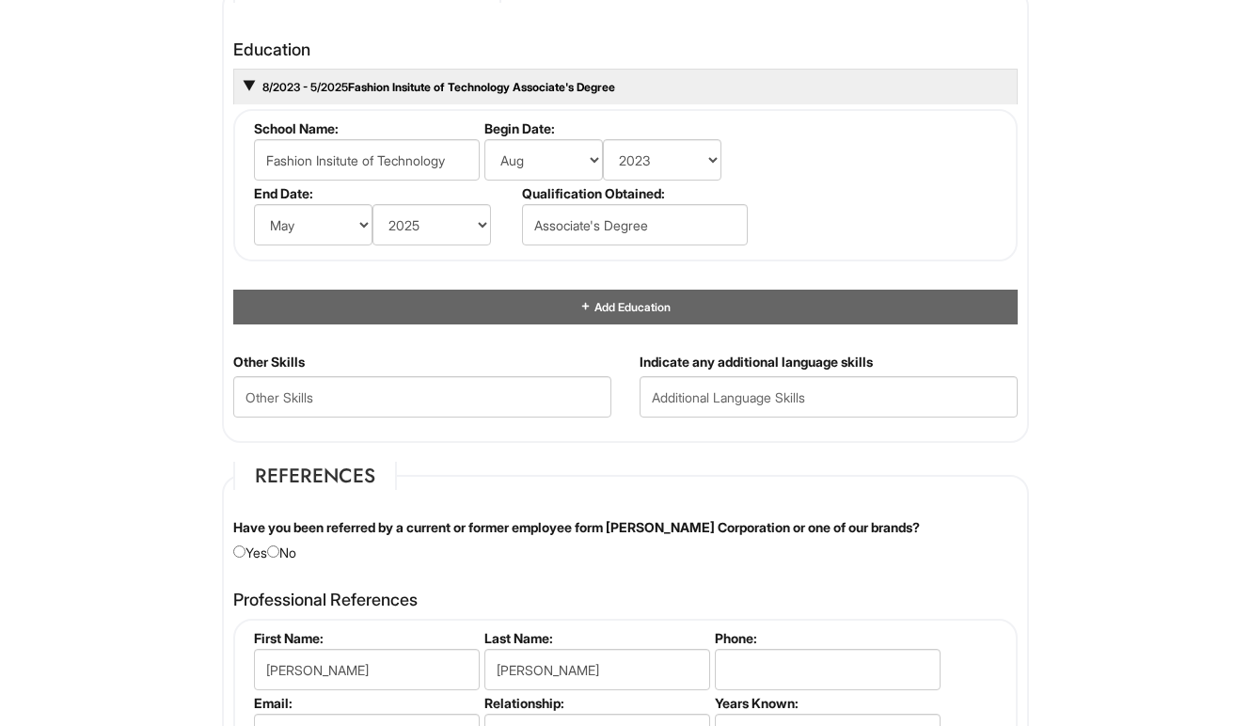
scroll to position [1783, 0]
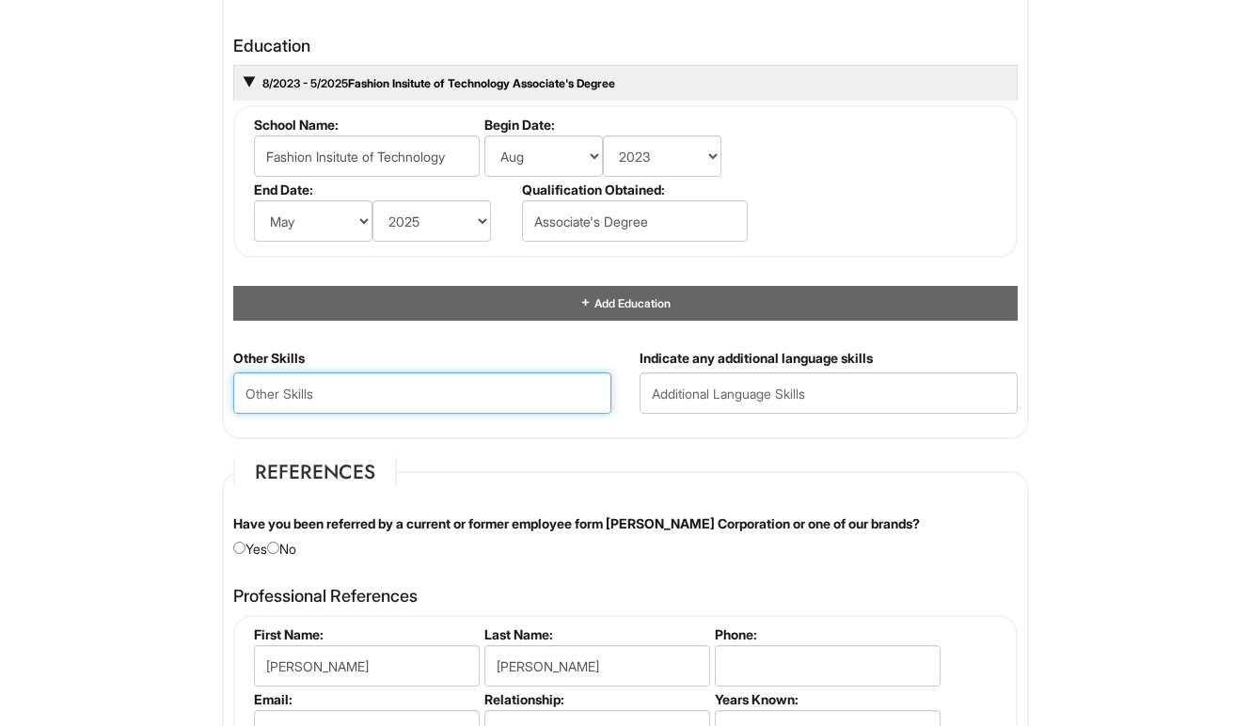
click at [476, 379] on Skills "text" at bounding box center [422, 393] width 378 height 41
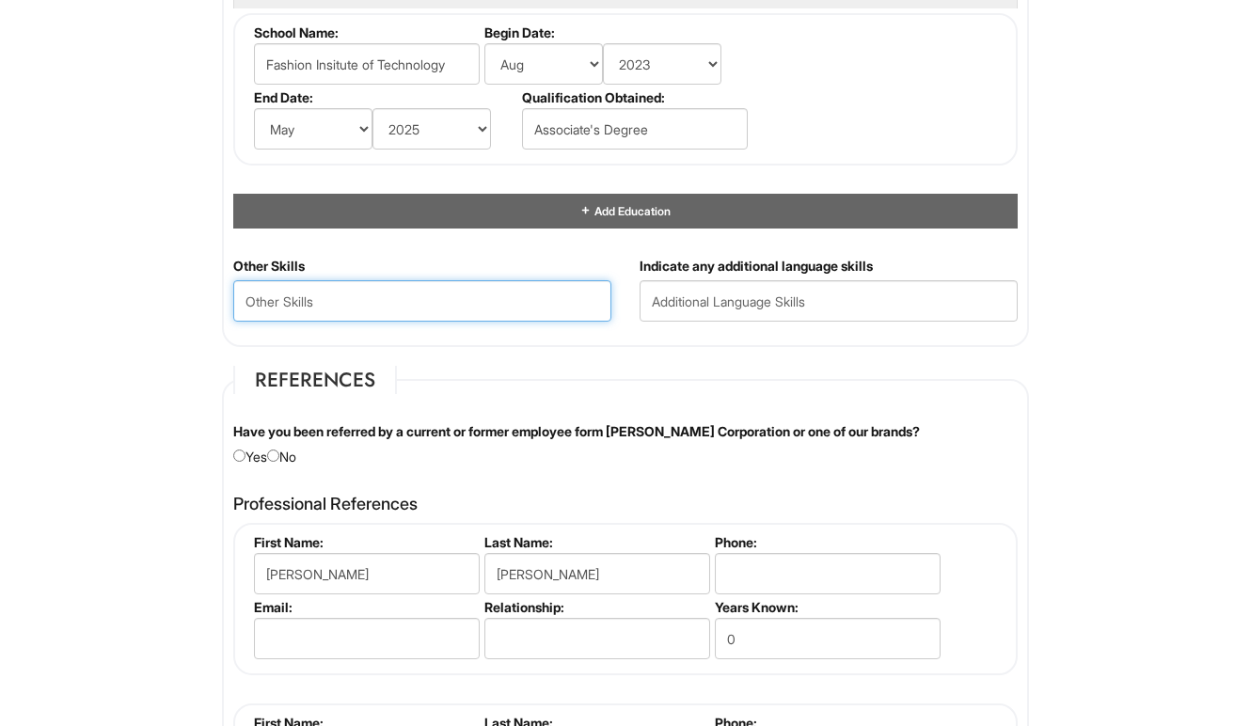
scroll to position [1875, 0]
type Skills "S"
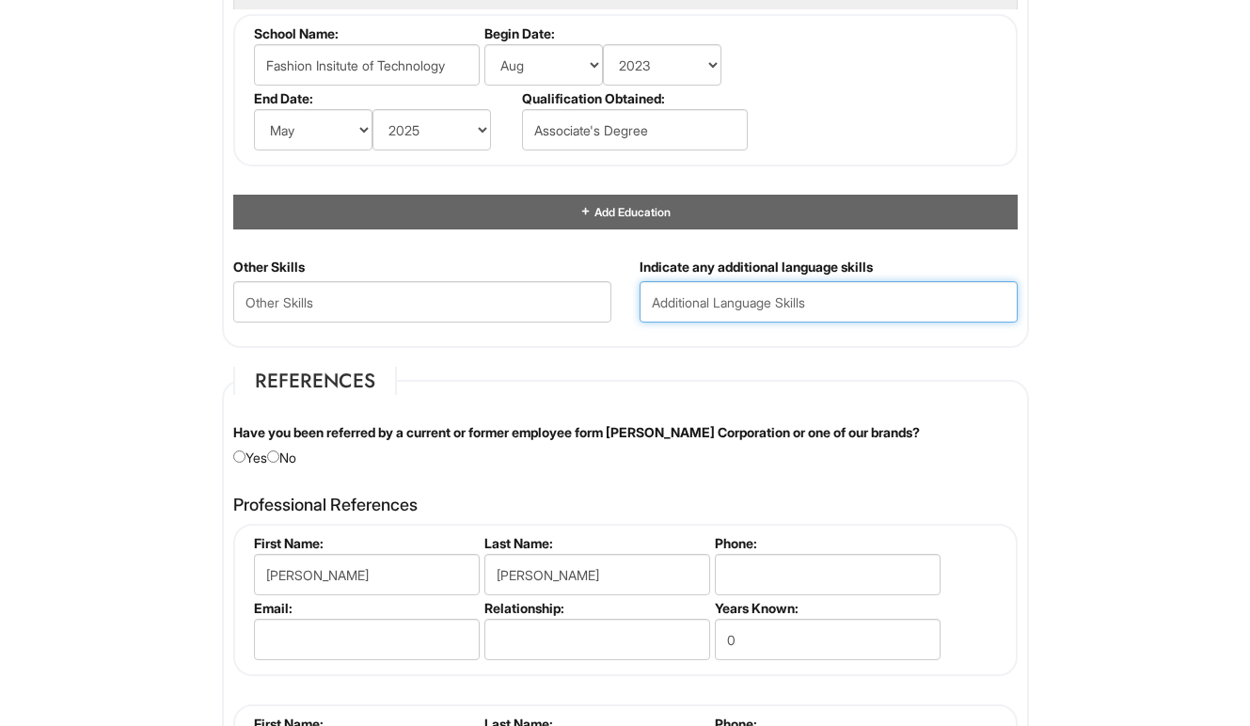
click at [710, 304] on input "text" at bounding box center [829, 301] width 378 height 41
type input "Fluent in English and Spanish"
click at [619, 337] on fieldset "Skills and Education Education 8/2023 - 5/2025 Fashion Insitute of Technology A…" at bounding box center [625, 114] width 807 height 468
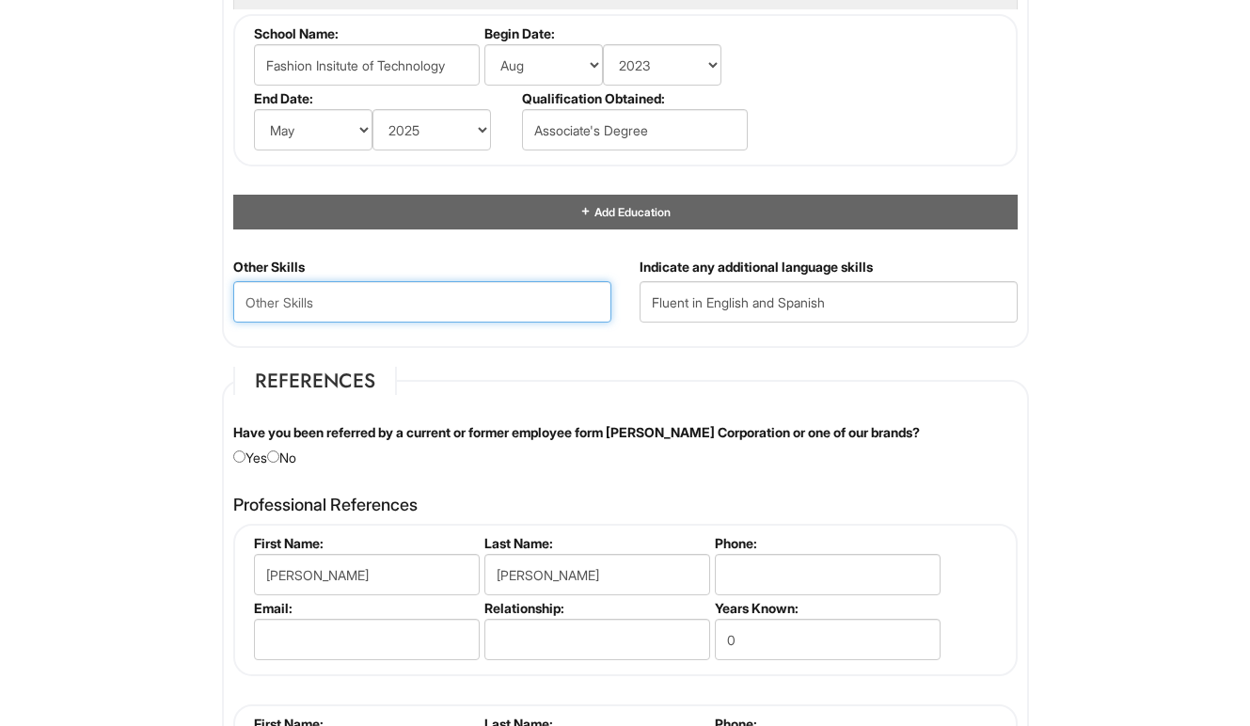
click at [531, 288] on Skills "text" at bounding box center [422, 301] width 378 height 41
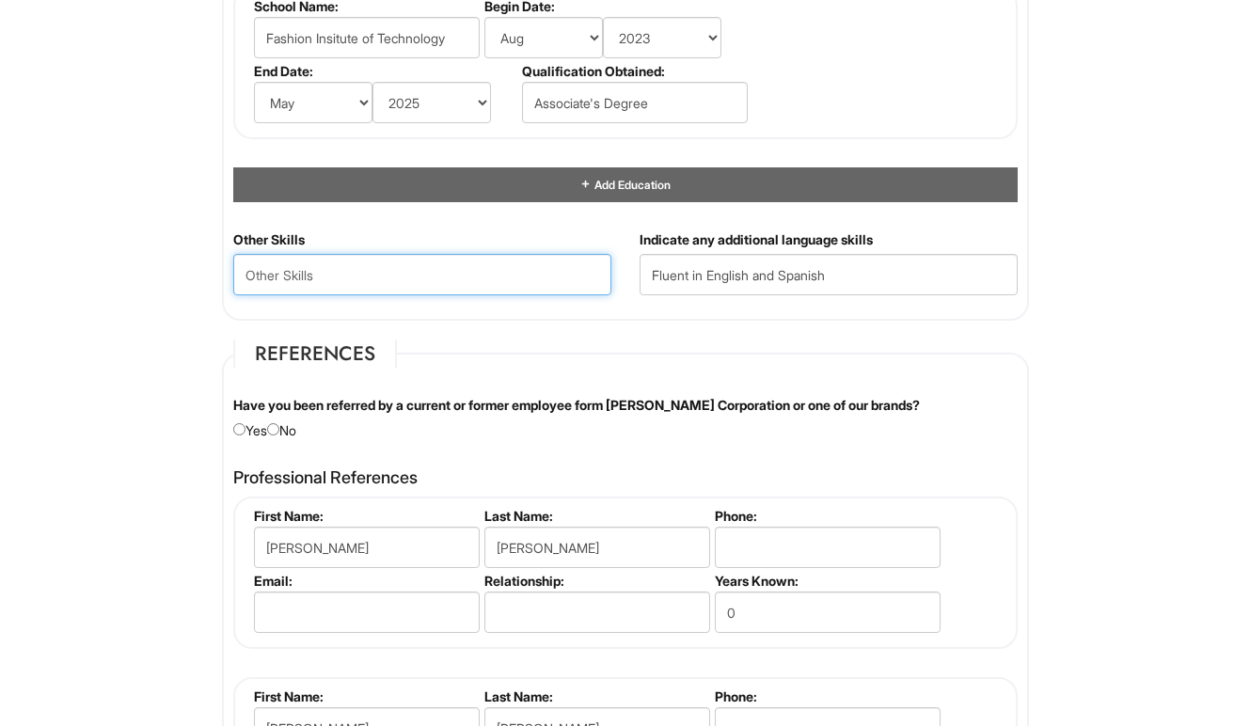
scroll to position [1908, 0]
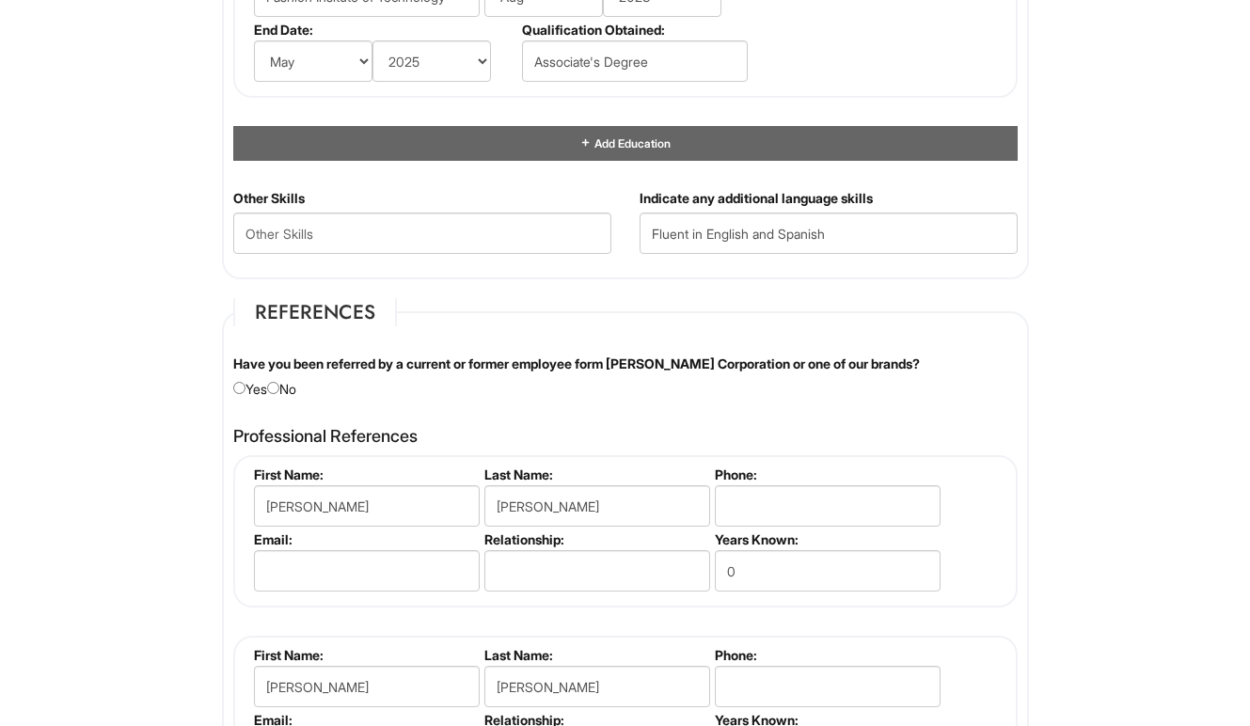
scroll to position [1947, 0]
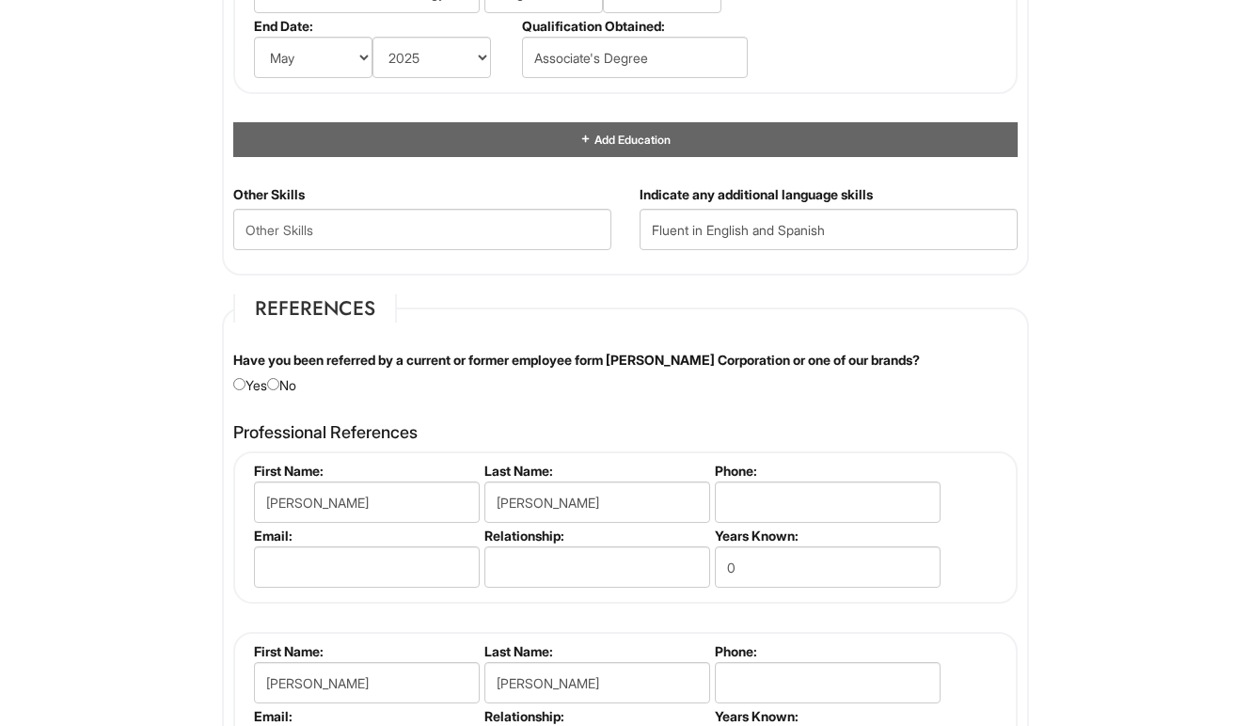
click at [289, 379] on div "Have you been referred by a current or former employee form Giorgio Armani Corp…" at bounding box center [625, 373] width 813 height 44
click at [279, 378] on input "radio" at bounding box center [273, 384] width 12 height 12
radio input "true"
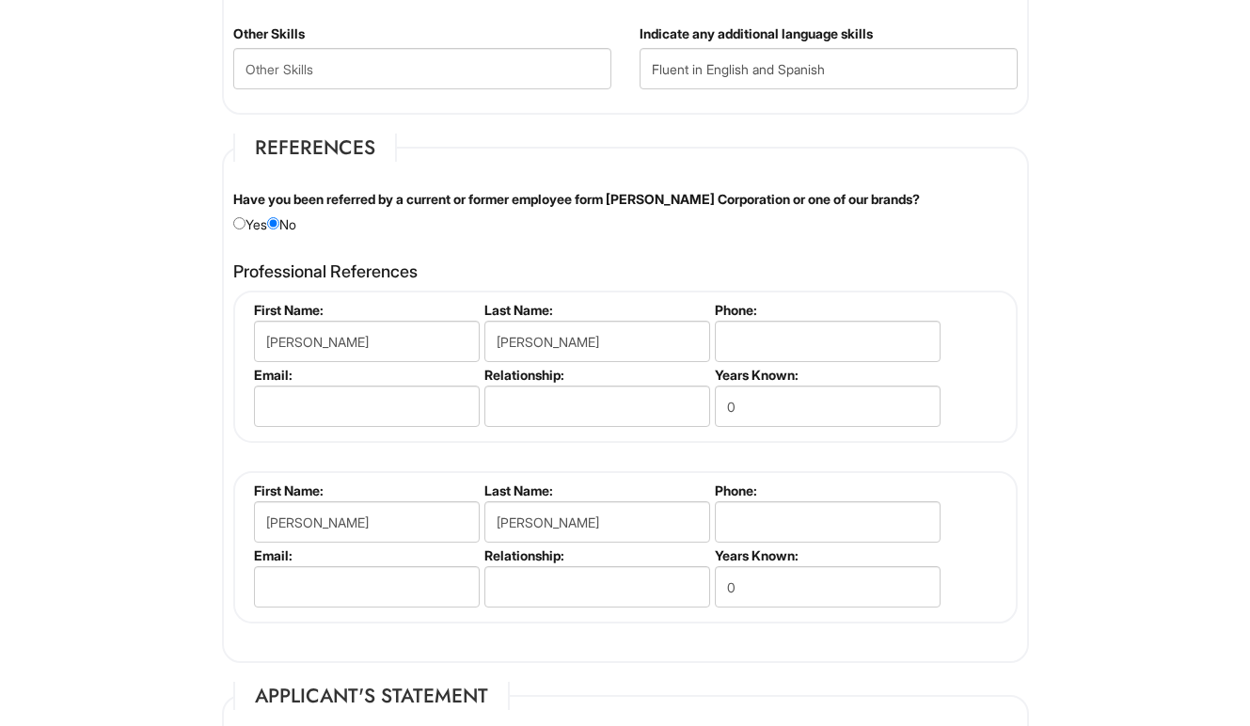
scroll to position [2109, 0]
drag, startPoint x: 618, startPoint y: 509, endPoint x: 459, endPoint y: 509, distance: 159.0
drag, startPoint x: 419, startPoint y: 522, endPoint x: 104, endPoint y: 530, distance: 314.3
drag, startPoint x: 362, startPoint y: 499, endPoint x: 253, endPoint y: 500, distance: 109.1
click at [254, 500] on input "Brando" at bounding box center [367, 520] width 226 height 41
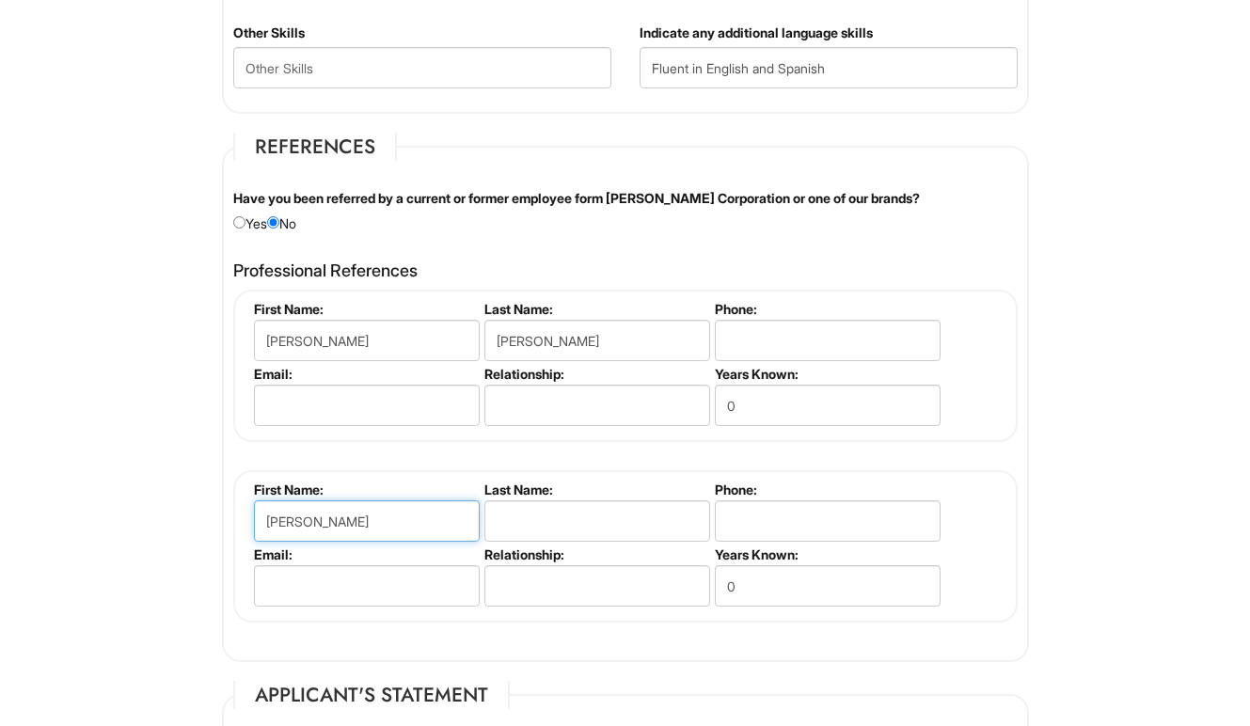
drag, startPoint x: 342, startPoint y: 512, endPoint x: 160, endPoint y: 532, distance: 183.7
type input "B"
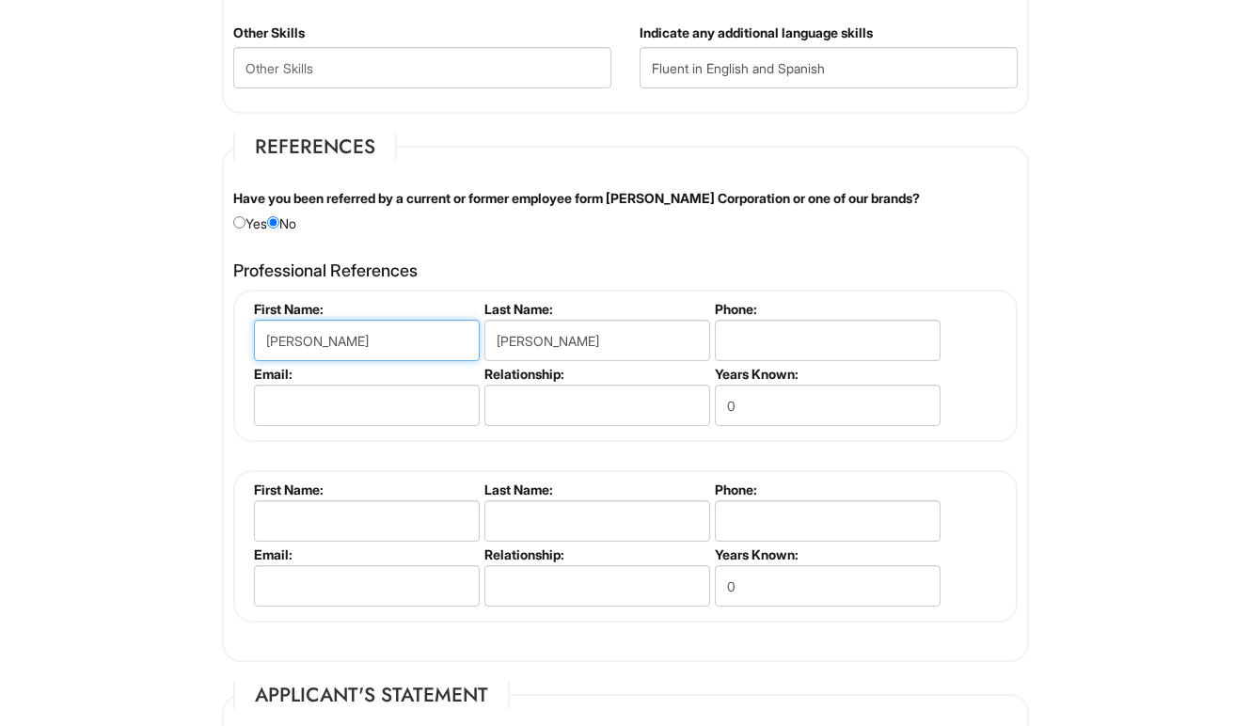
drag, startPoint x: 419, startPoint y: 330, endPoint x: 175, endPoint y: 357, distance: 245.2
type input "B"
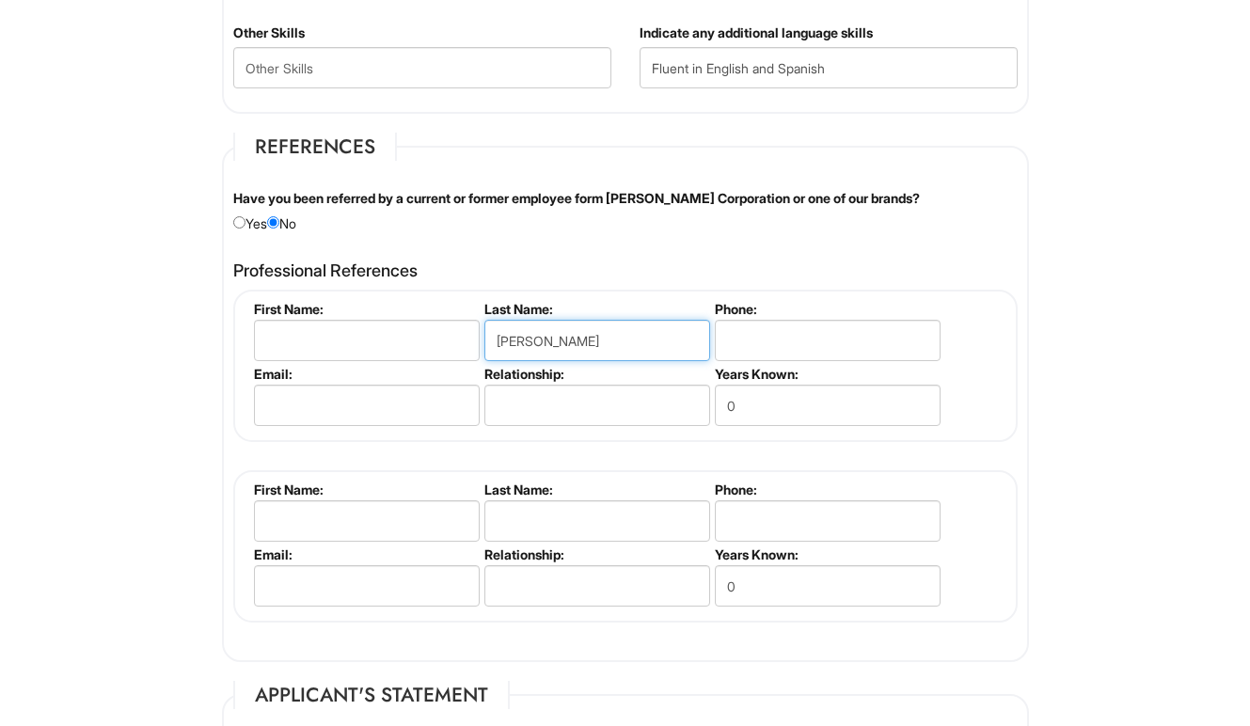
click at [522, 327] on input "Arteaga" at bounding box center [597, 340] width 226 height 41
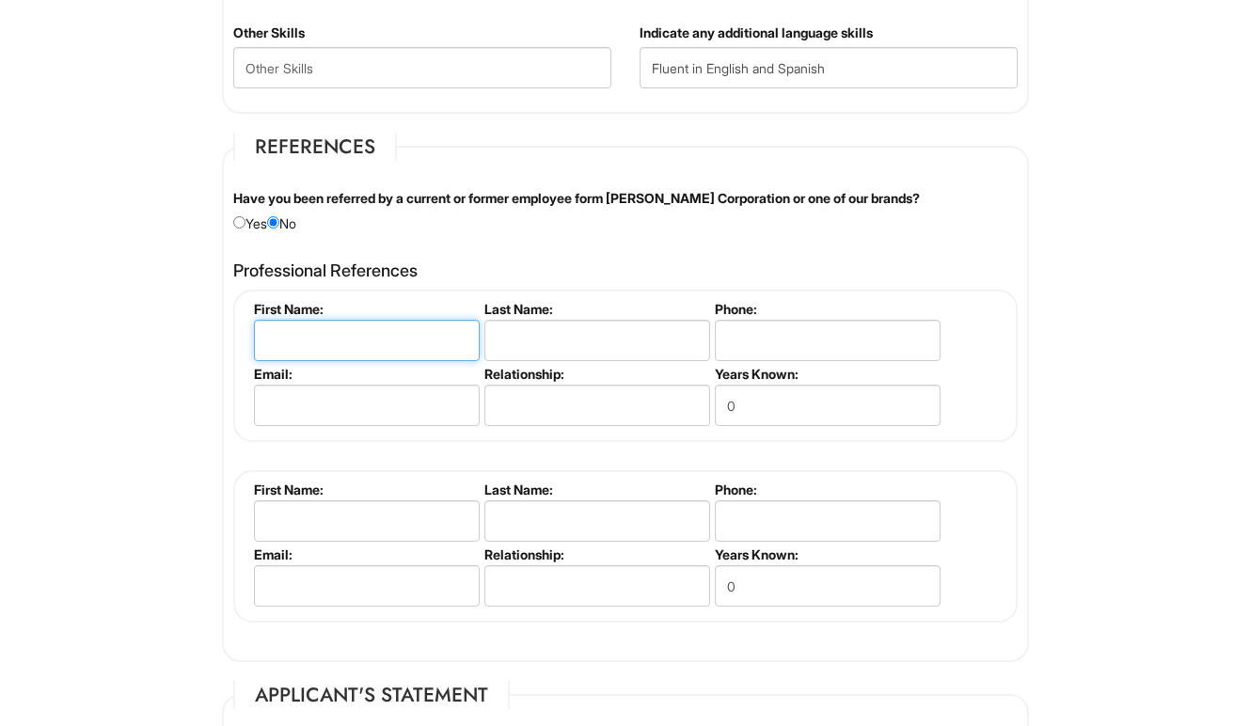
click at [369, 341] on input "text" at bounding box center [367, 340] width 226 height 41
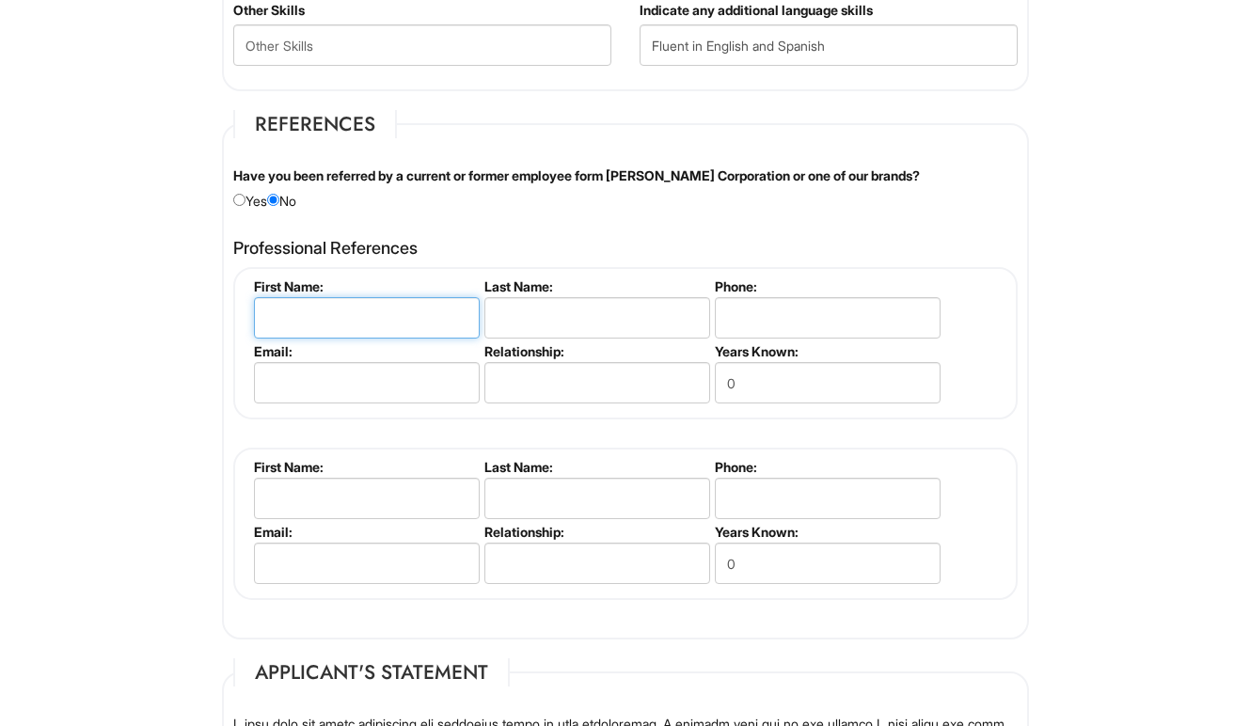
scroll to position [2127, 0]
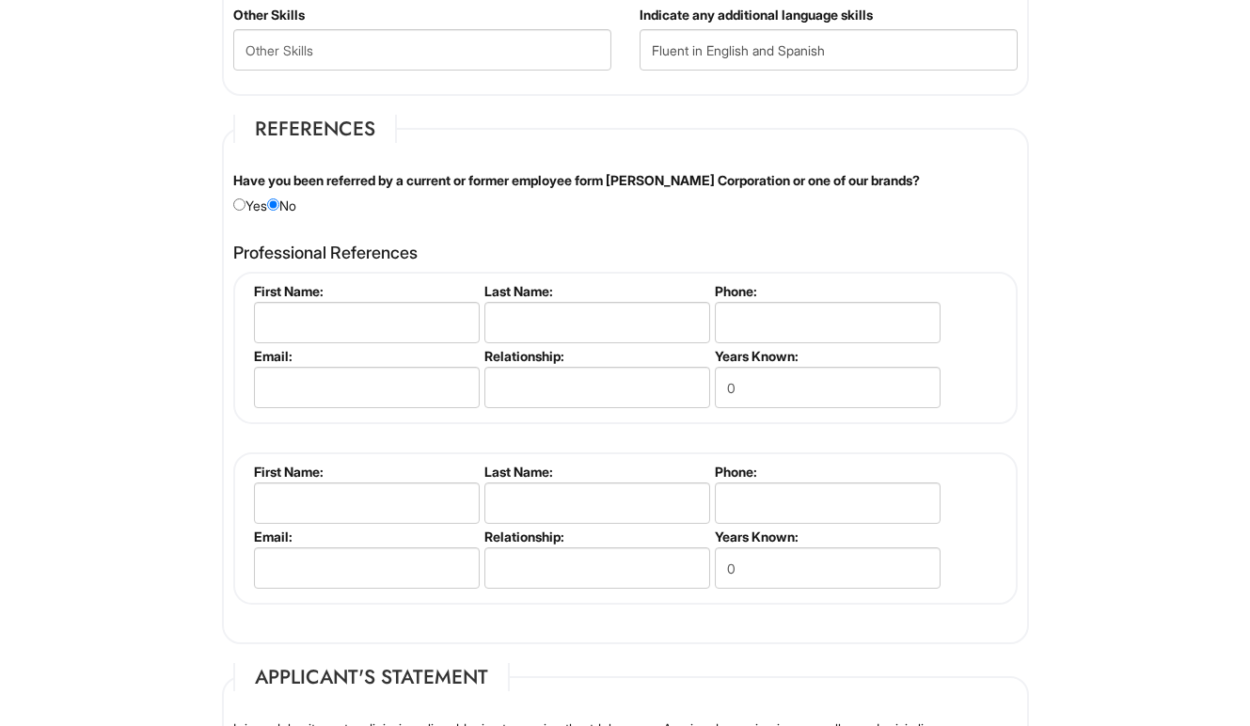
click at [391, 205] on div "Have you been referred by a current or former employee form Giorgio Armani Corp…" at bounding box center [625, 193] width 813 height 44
click at [373, 323] on input "text" at bounding box center [367, 322] width 226 height 41
type input "U"
type input "Ulfrano"
click at [519, 337] on li "Last Name:" at bounding box center [595, 315] width 230 height 65
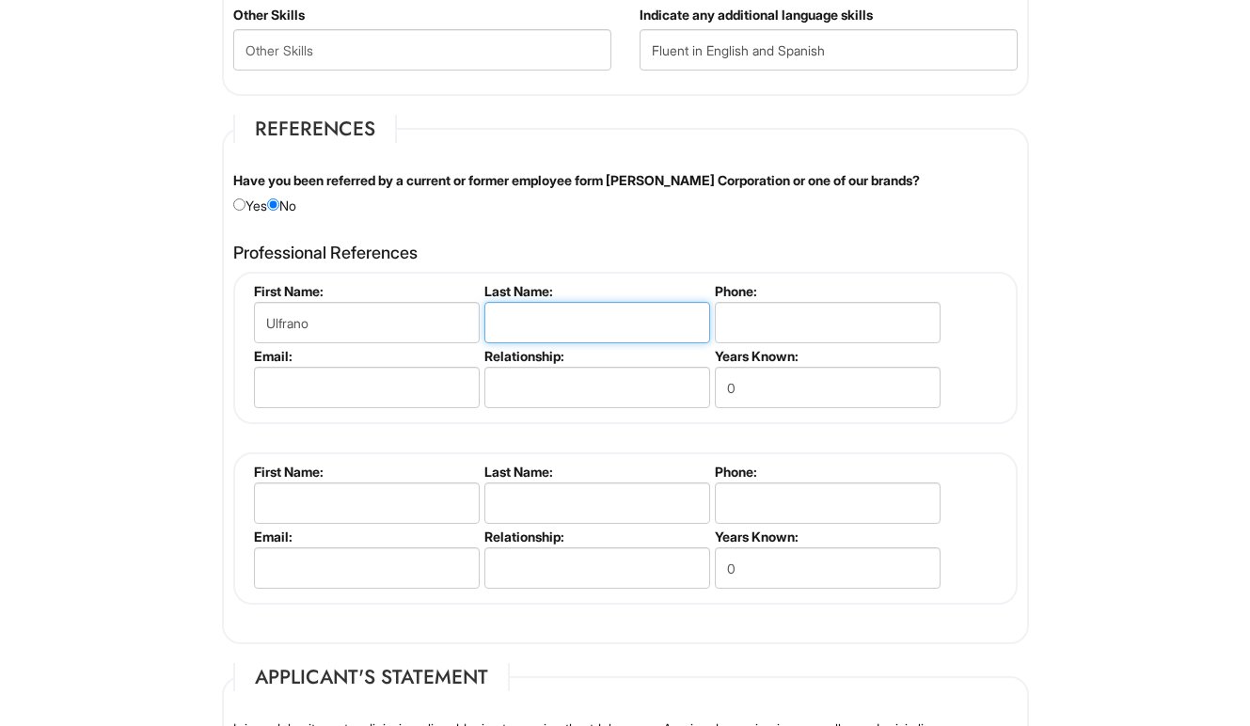
click at [519, 332] on input "text" at bounding box center [597, 322] width 226 height 41
type input "A"
type input "Mata"
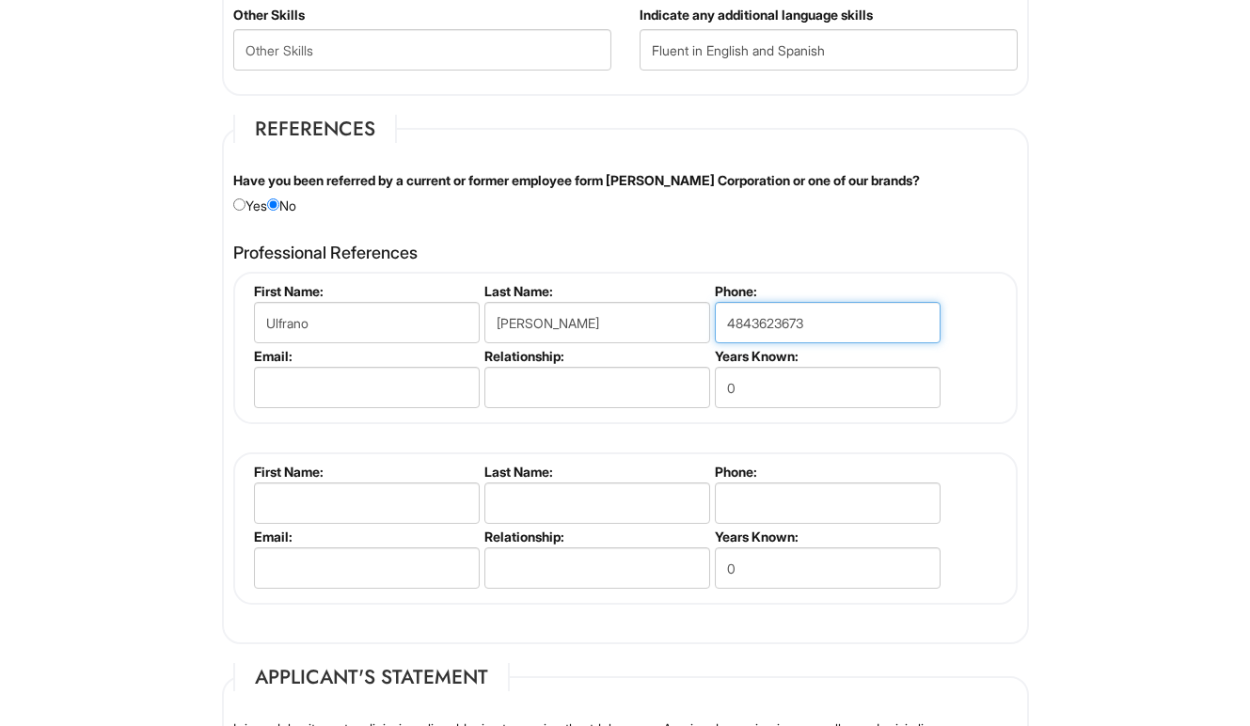
type input "4843623673"
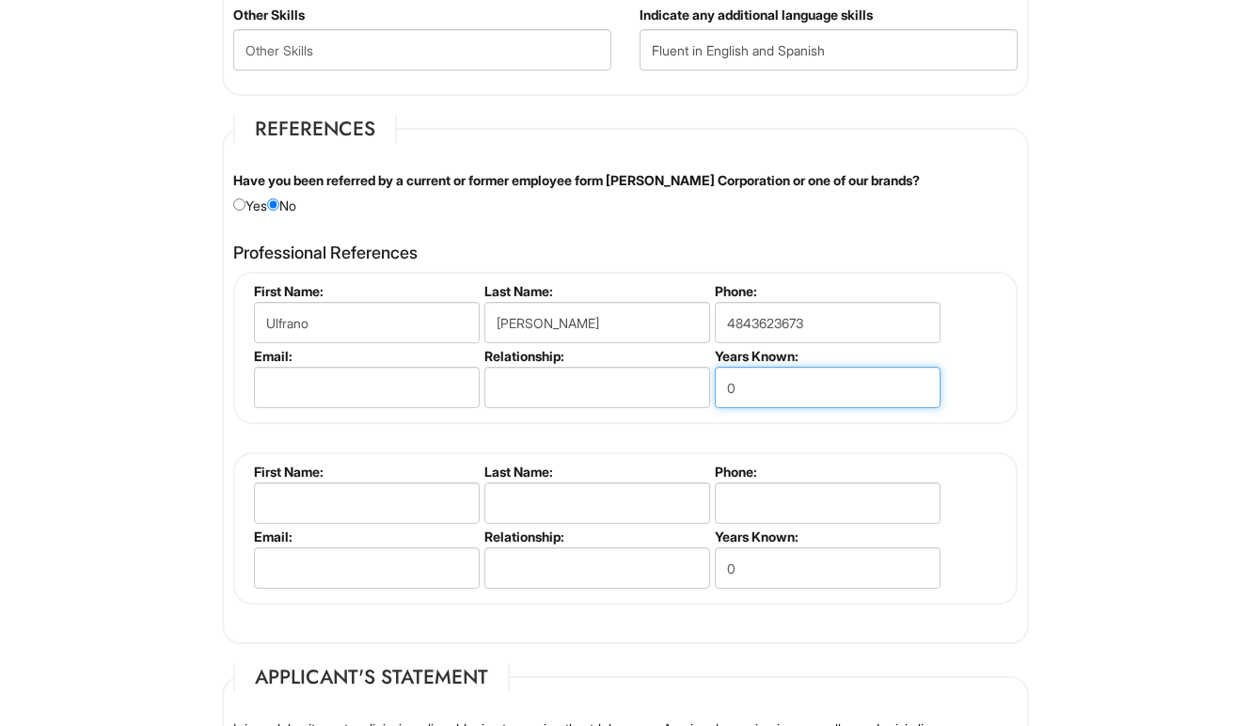
drag, startPoint x: 875, startPoint y: 397, endPoint x: 547, endPoint y: 390, distance: 327.4
click at [547, 283] on ul "First Name: Ulfrano Last Name: Mata Phone: 4843623673 Email: Relationship: Year…" at bounding box center [627, 283] width 757 height 0
type input "1"
type input "10"
click at [690, 426] on div "Ulfrano Mata First Name: Ulfrano Last Name: Mata Phone: 4843623673 Email: Relat…" at bounding box center [625, 438] width 785 height 333
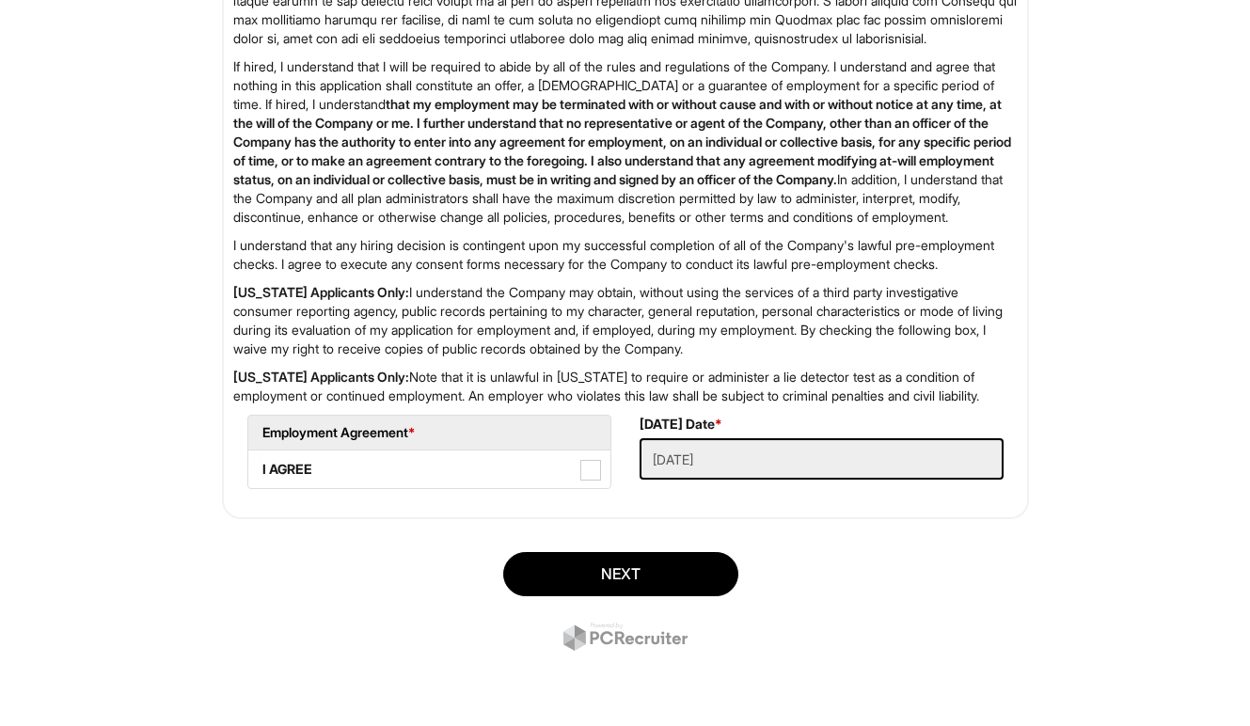
scroll to position [3016, 0]
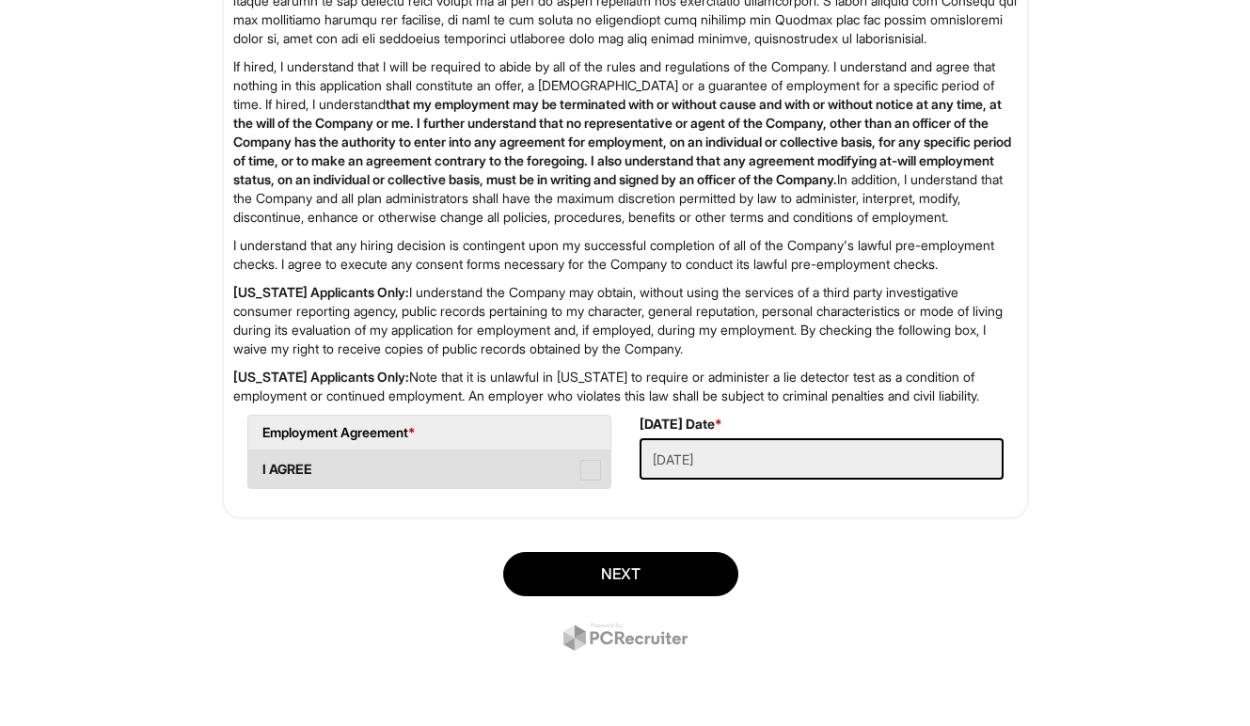
click at [587, 471] on span at bounding box center [590, 470] width 21 height 21
click at [261, 467] on AGREE "I AGREE" at bounding box center [254, 460] width 12 height 12
checkbox AGREE "true"
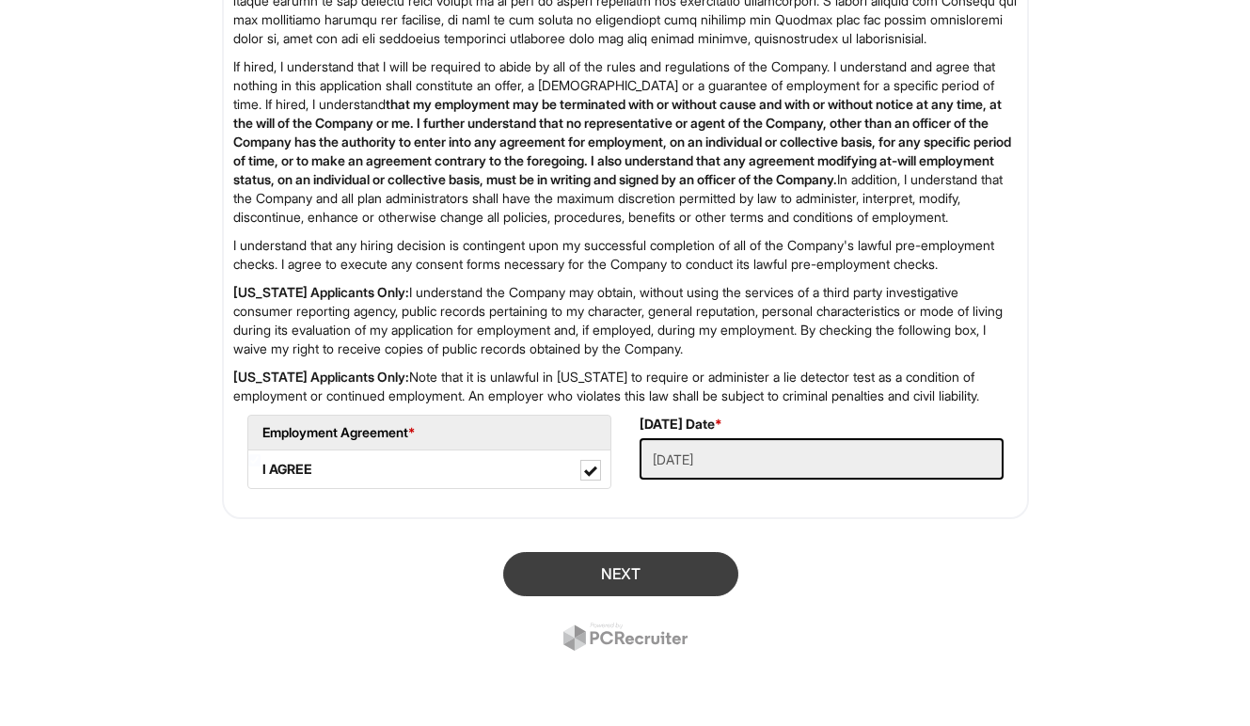
click at [656, 563] on button "Next" at bounding box center [620, 574] width 235 height 44
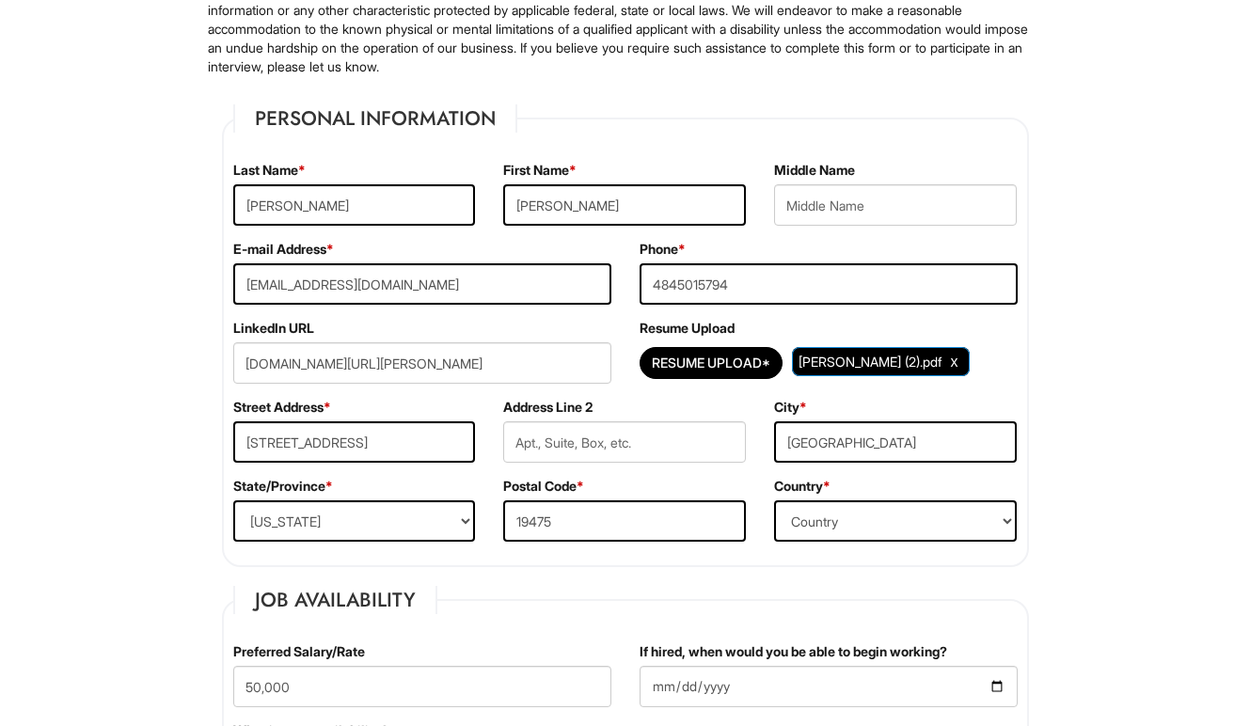
click at [606, 315] on div "E-mail Address * brandonartgonzalez@gmail.com" at bounding box center [422, 279] width 406 height 79
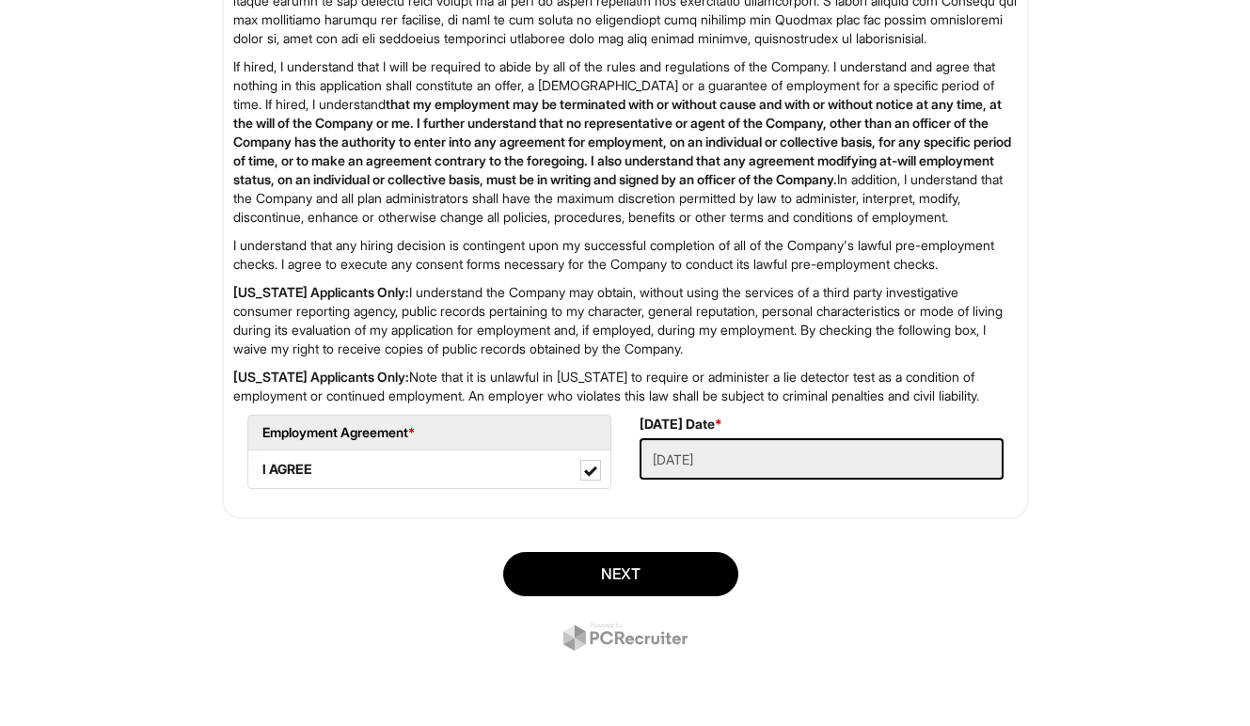
scroll to position [3016, 0]
click at [724, 452] on Applied "09/04/2025" at bounding box center [822, 458] width 364 height 41
click at [737, 461] on Applied "09/04/2025" at bounding box center [822, 458] width 364 height 41
click at [627, 588] on button "Next" at bounding box center [620, 574] width 235 height 44
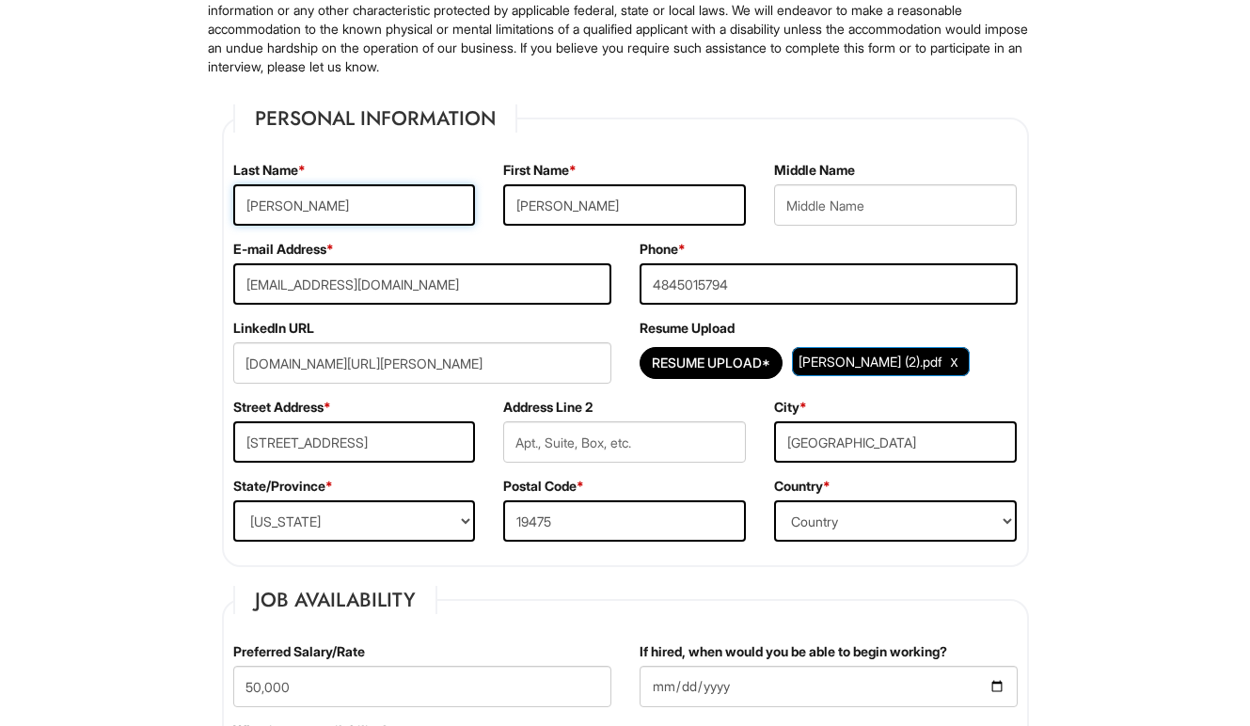
click at [402, 217] on input "Arteaga" at bounding box center [354, 204] width 243 height 41
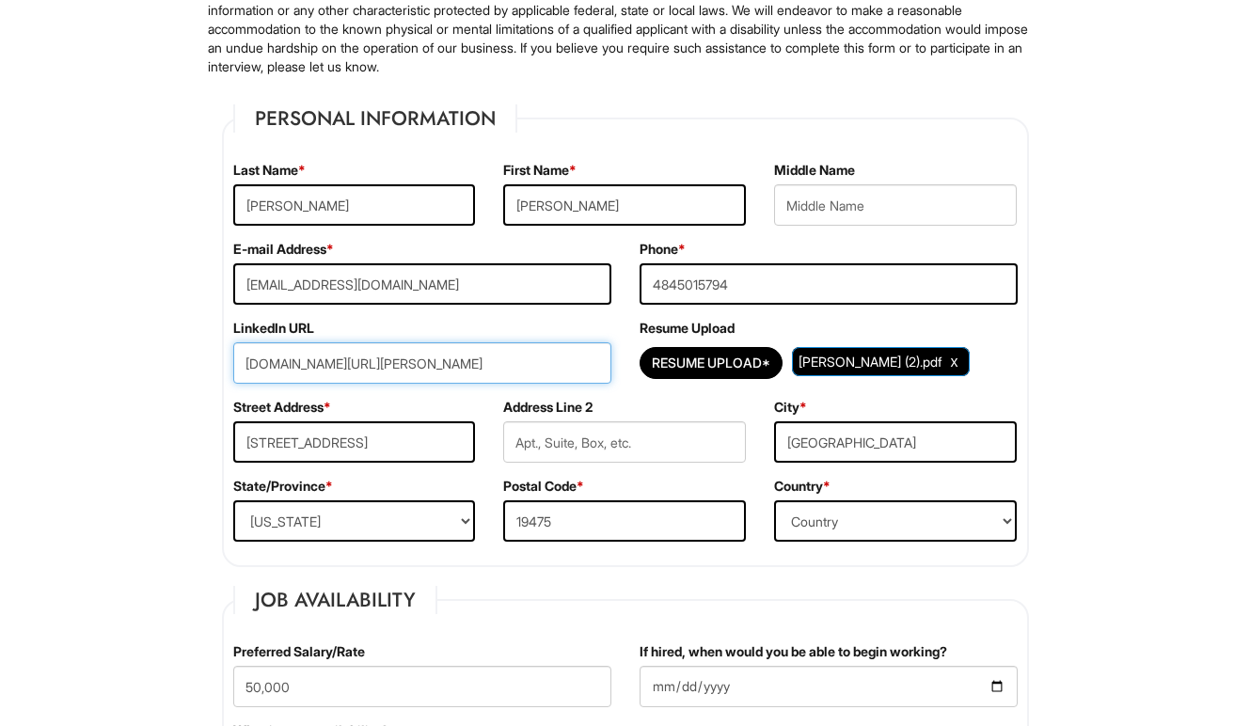
drag, startPoint x: 594, startPoint y: 364, endPoint x: 130, endPoint y: 366, distance: 463.7
click at [419, 369] on input "www.linkedin.com/in/brandon-arteaga-a69764248" at bounding box center [422, 362] width 378 height 41
click at [421, 369] on input "www.linkedin.com/in/brandon-arteaga-a69764248" at bounding box center [422, 362] width 378 height 41
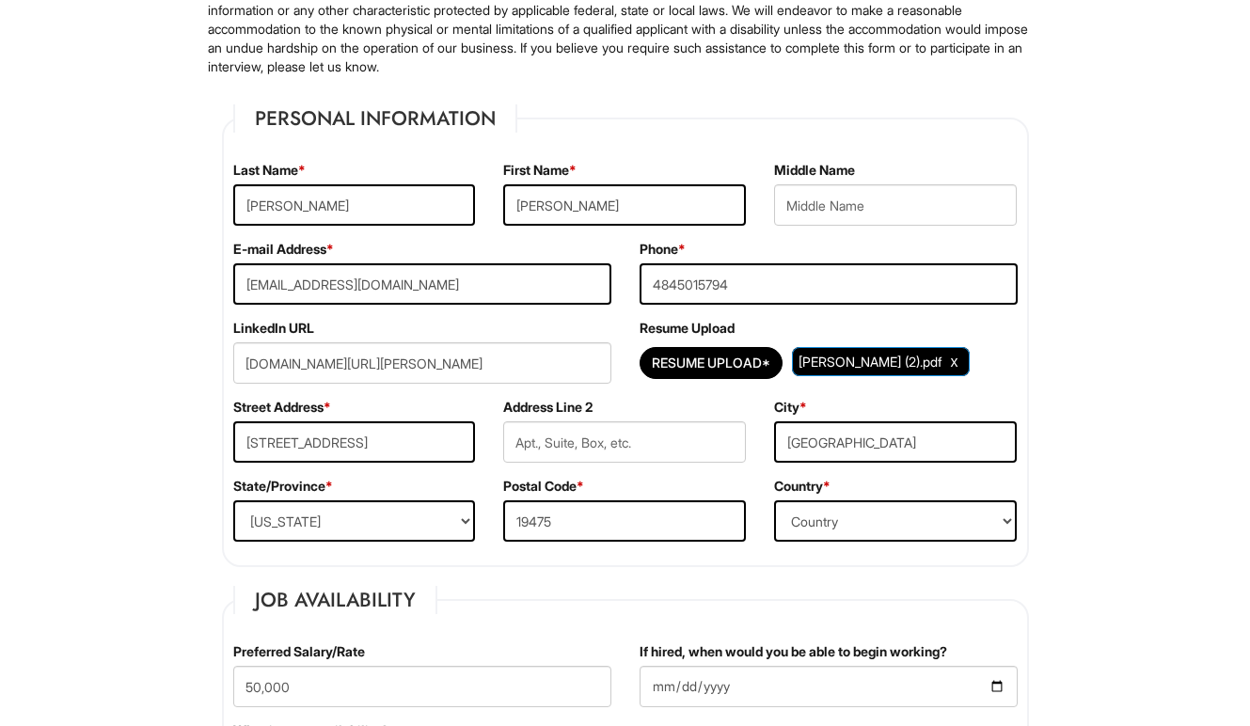
click at [618, 396] on div "LinkedIn URL www.linkedin.com/in/brandon-arteaga-a69764248" at bounding box center [422, 358] width 406 height 79
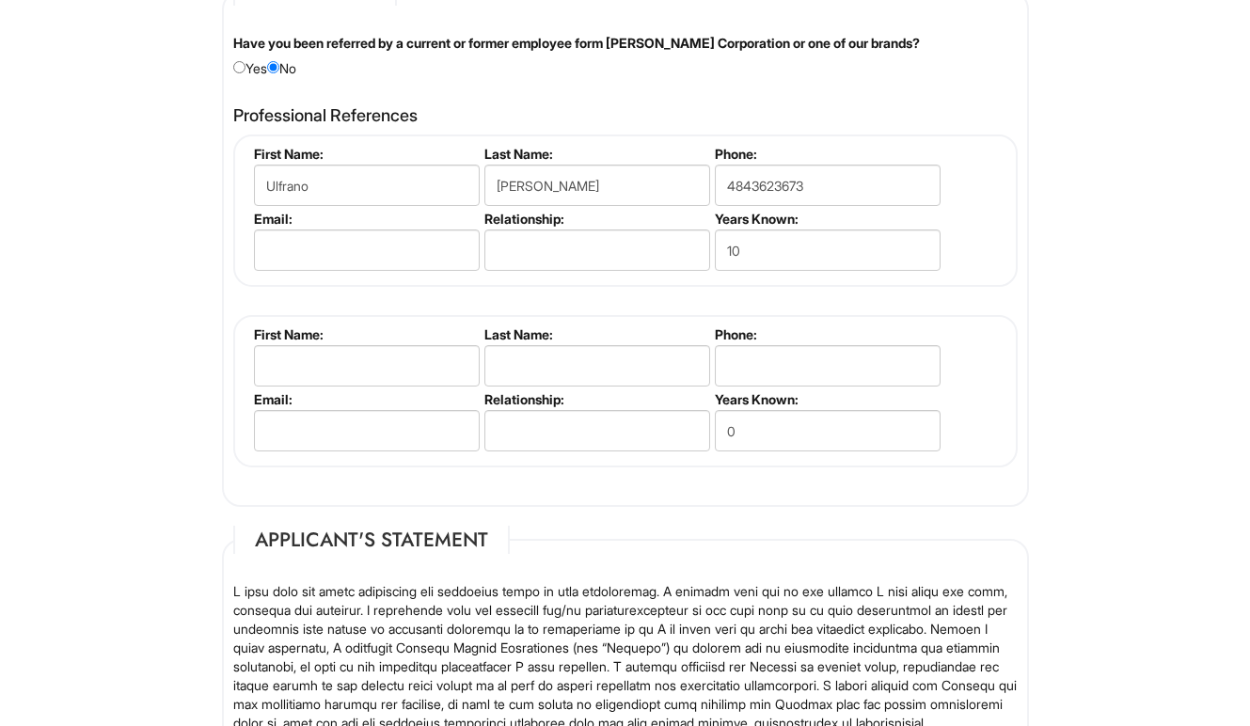
scroll to position [2265, 0]
click at [537, 229] on input "text" at bounding box center [597, 249] width 226 height 41
type input "Boss"
click at [448, 271] on fieldset "First Name: Ulfrano Last Name: Mata Phone: 4843623673 Email: Relationship: Boss…" at bounding box center [625, 210] width 785 height 152
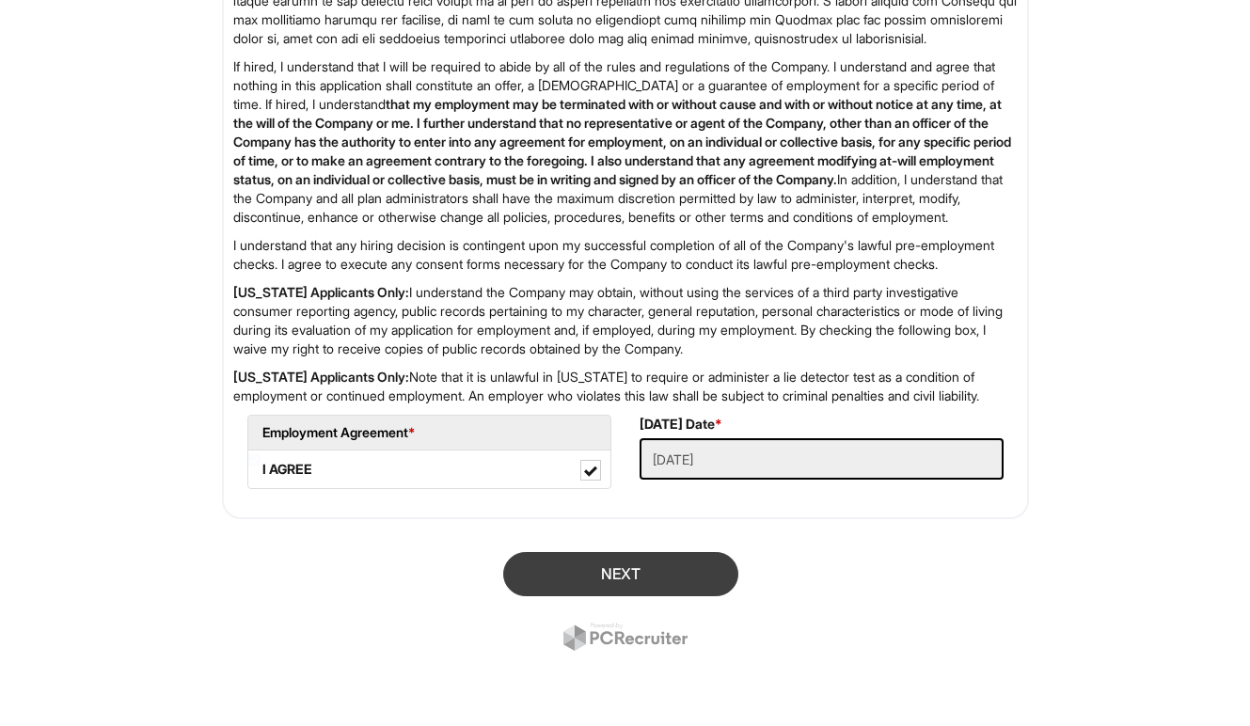
click at [539, 596] on button "Next" at bounding box center [620, 574] width 235 height 44
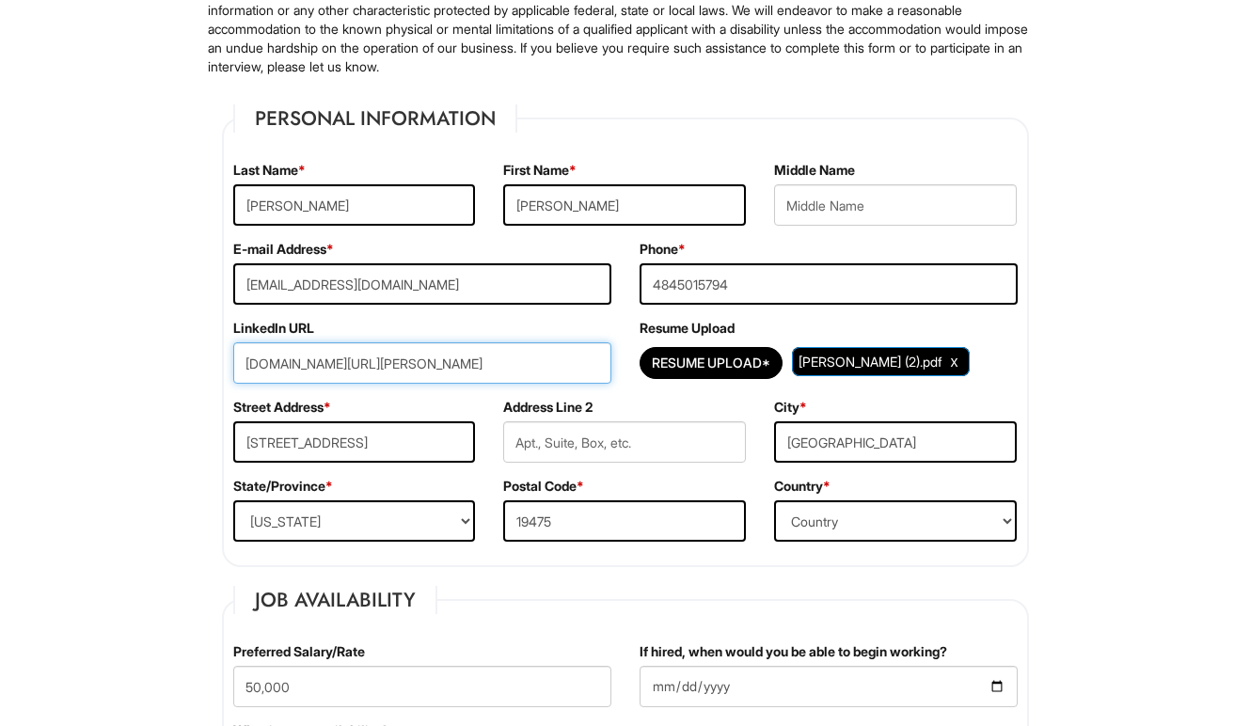
click at [563, 360] on input "www.linkedin.com/in/brandon-arteaga-a69764248" at bounding box center [422, 362] width 378 height 41
drag, startPoint x: 564, startPoint y: 360, endPoint x: 305, endPoint y: 360, distance: 259.6
click at [305, 360] on input "www.linkedin.com/in/brandon-arteaga-a69764248" at bounding box center [422, 362] width 378 height 41
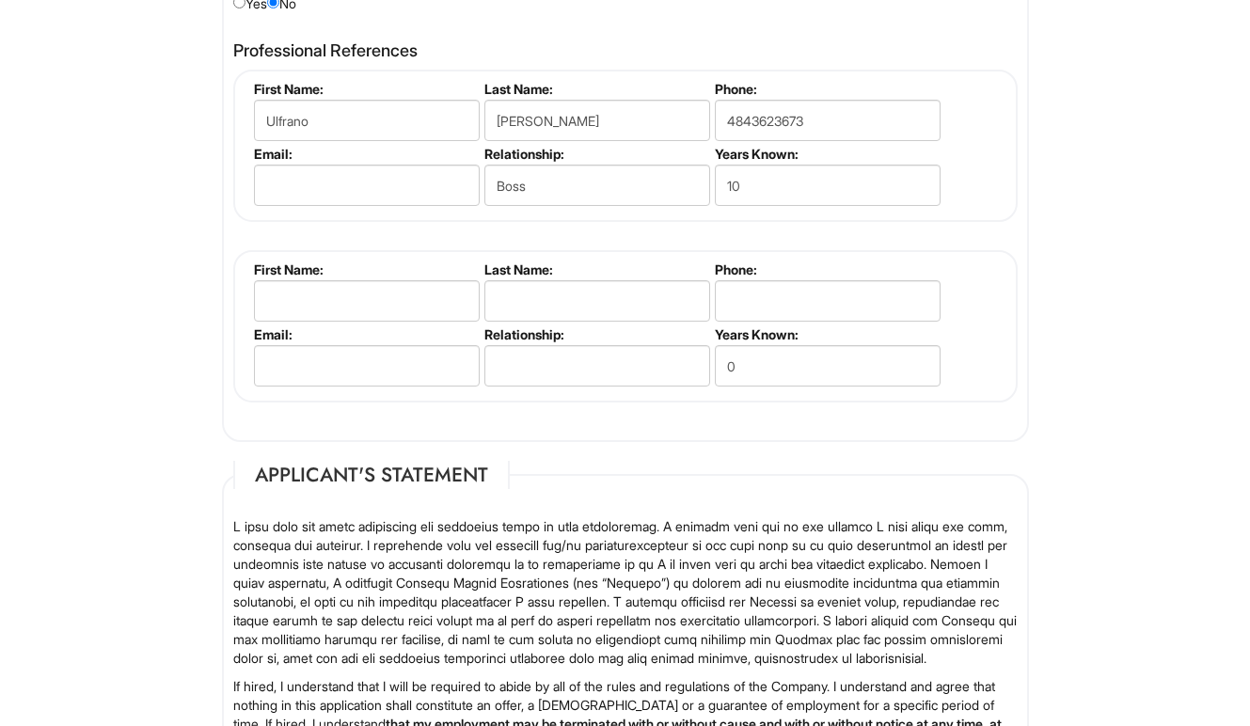
scroll to position [2357, 0]
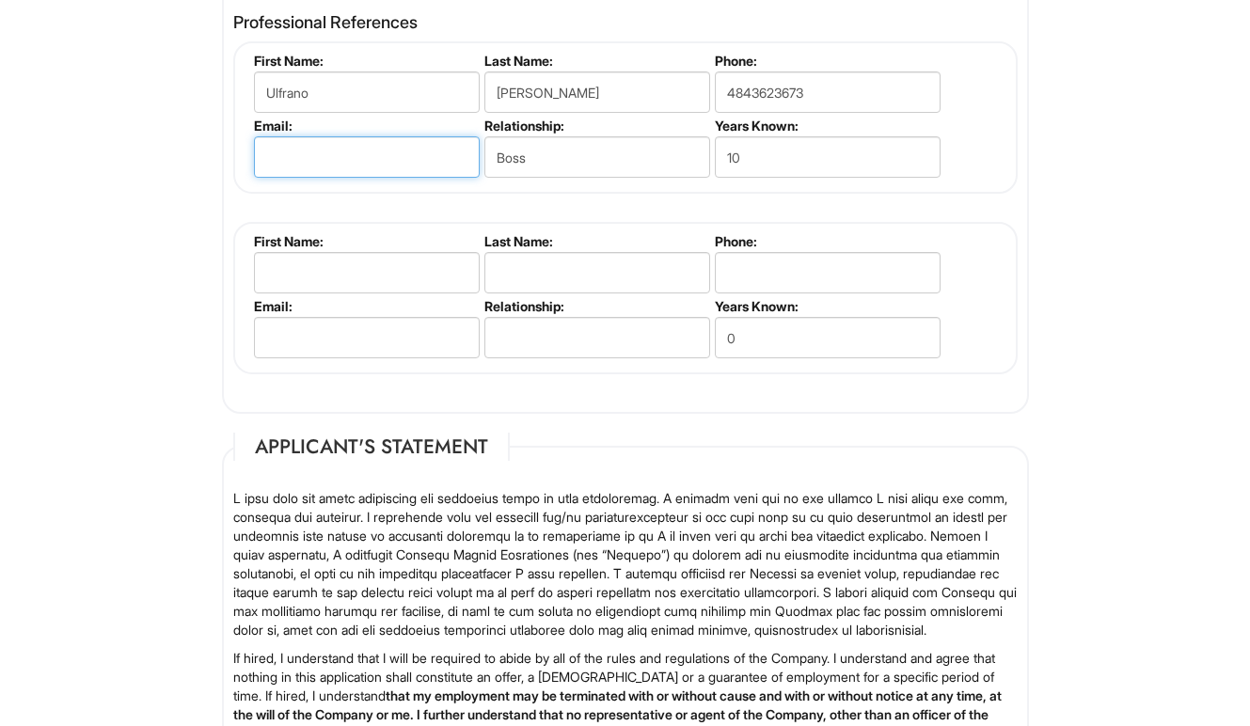
click at [306, 147] on input "email" at bounding box center [367, 156] width 226 height 41
type input "arteaga2973@yahoo.com.mx"
click at [330, 211] on div "Ulfrano Mata First Name: Ulfrano Last Name: Mata Phone: 4843623673 Email: artea…" at bounding box center [625, 207] width 785 height 333
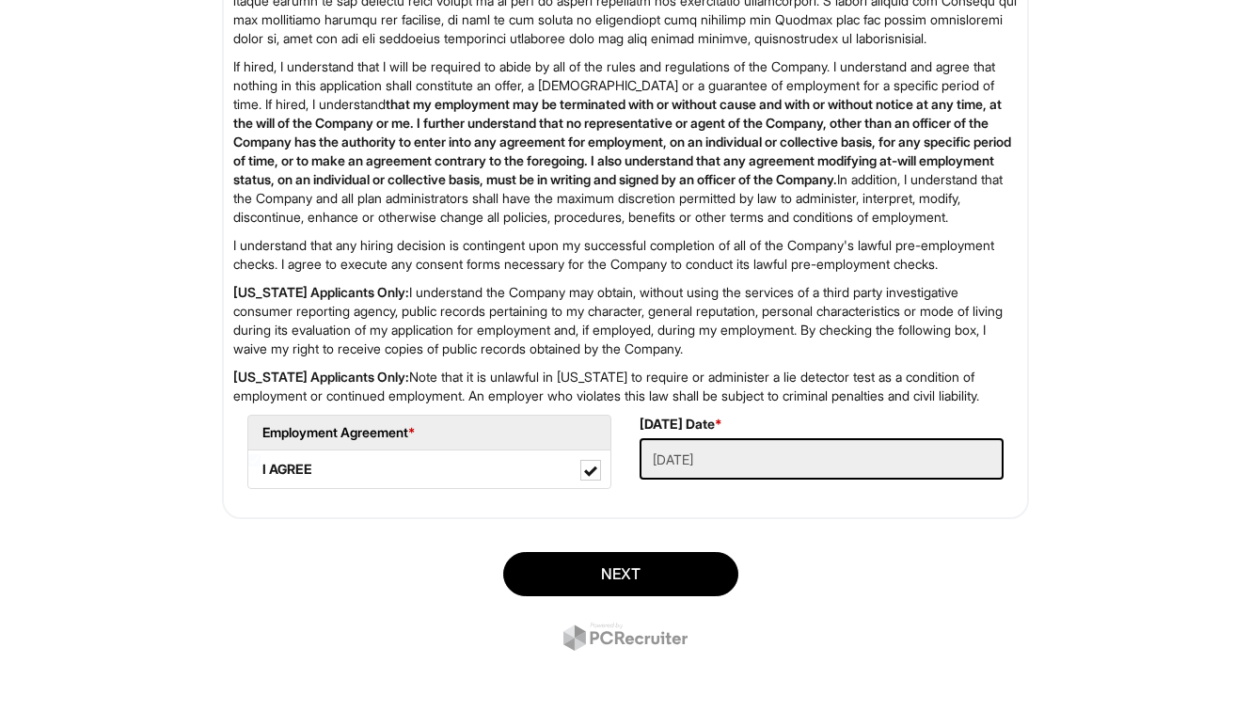
click at [636, 547] on div "Next" at bounding box center [625, 604] width 835 height 132
click at [636, 577] on button "Next" at bounding box center [620, 574] width 235 height 44
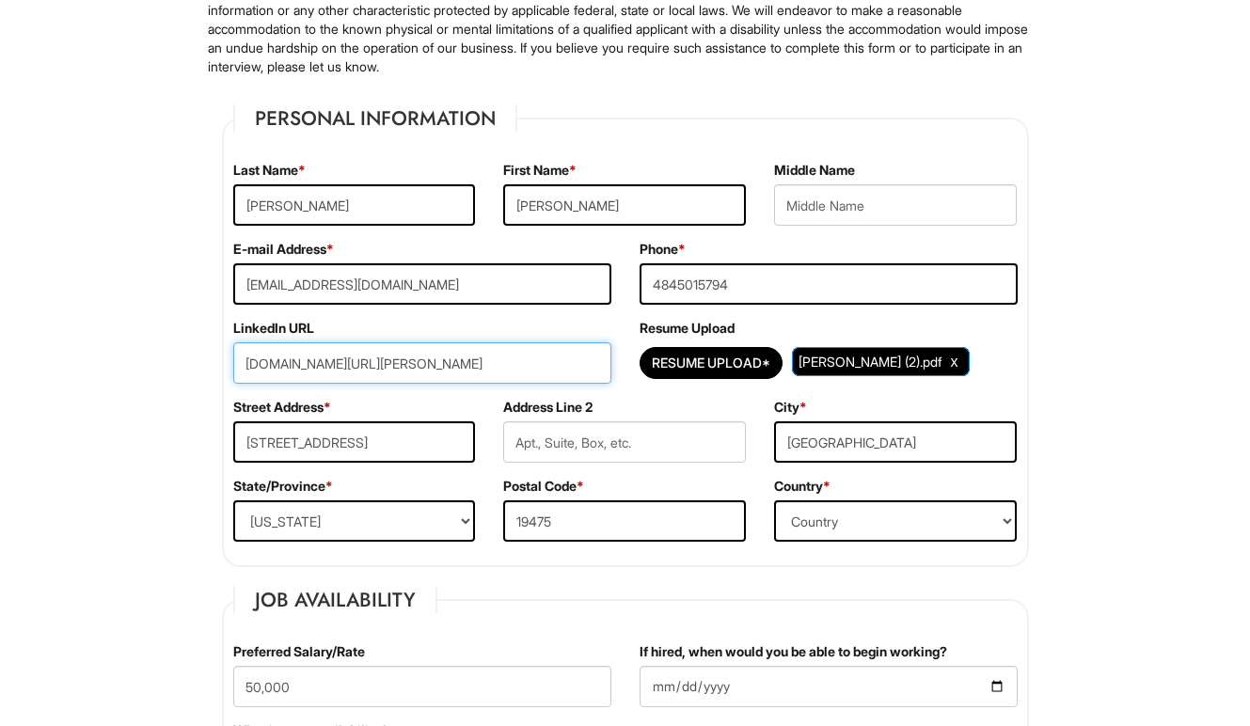
click at [515, 379] on input "www.linkedin.com/in/brandon-arteaga-a69764248" at bounding box center [422, 362] width 378 height 41
click at [537, 371] on input "www.linkedin.com/in/brandon-arteaga-a69764248" at bounding box center [422, 362] width 378 height 41
click at [534, 366] on input "www.linkedin.com/in/brandon-arteaga-a69764248" at bounding box center [422, 362] width 378 height 41
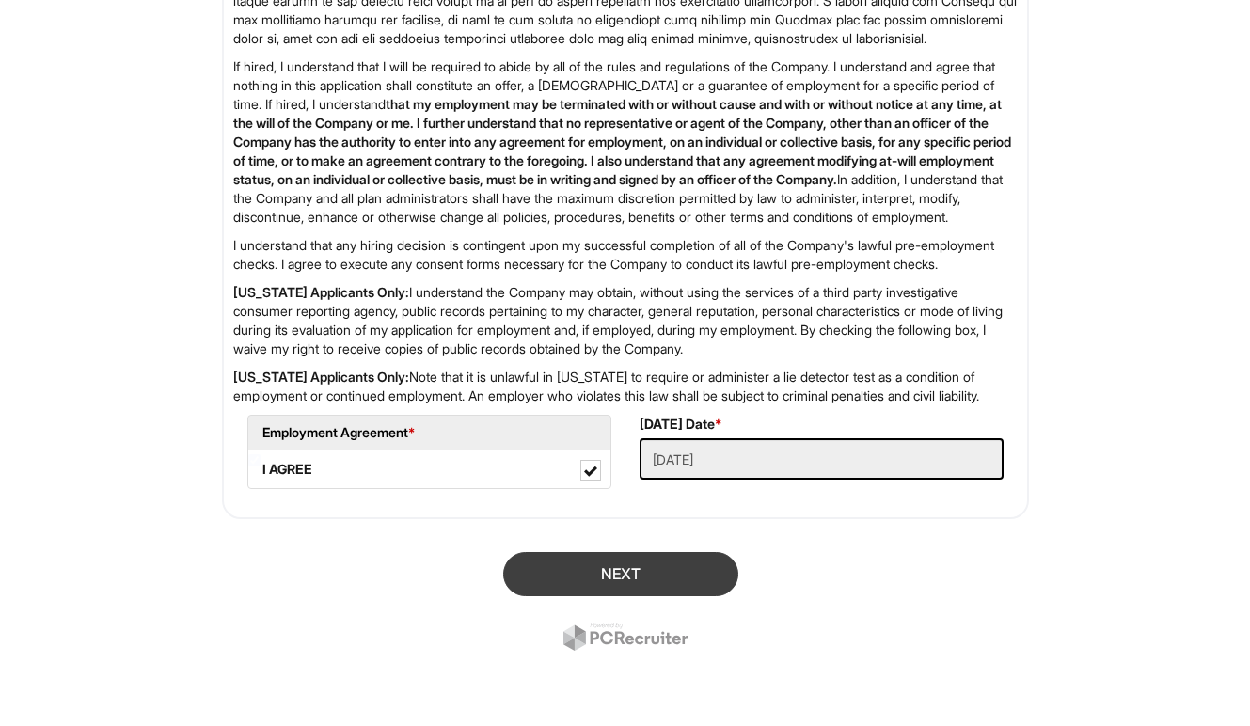
scroll to position [3016, 0]
click at [628, 553] on button "Next" at bounding box center [620, 574] width 235 height 44
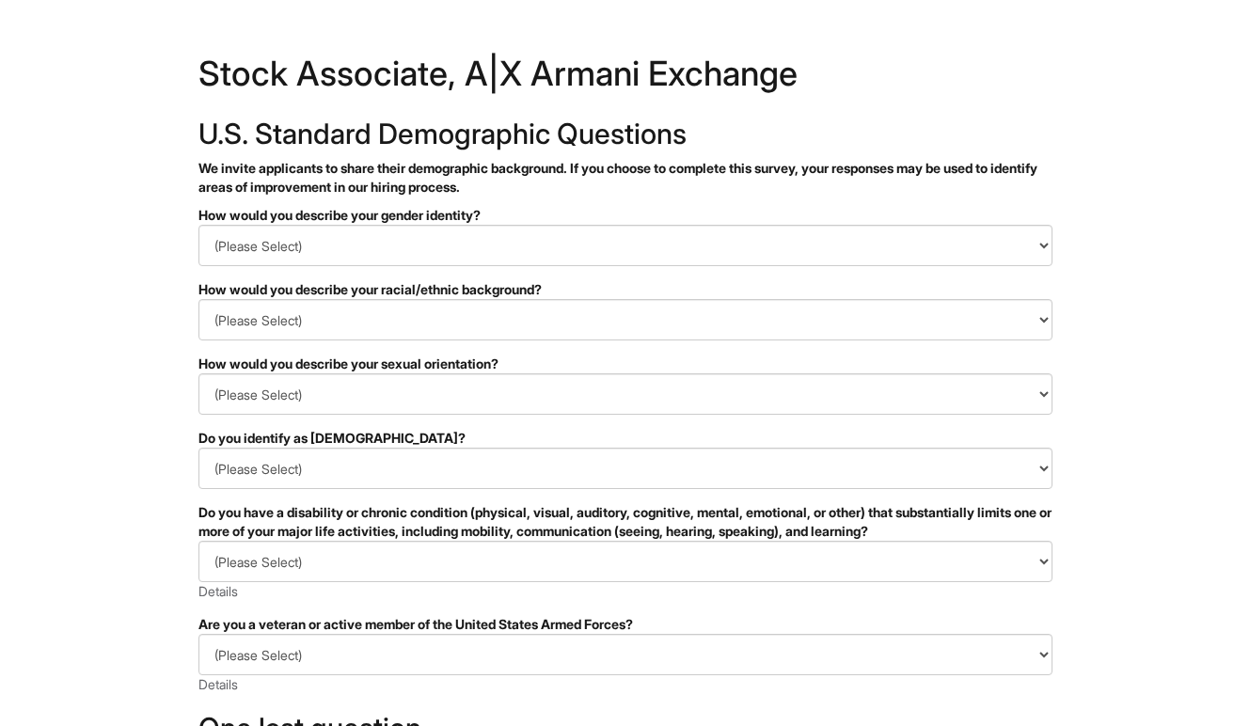
scroll to position [16, 0]
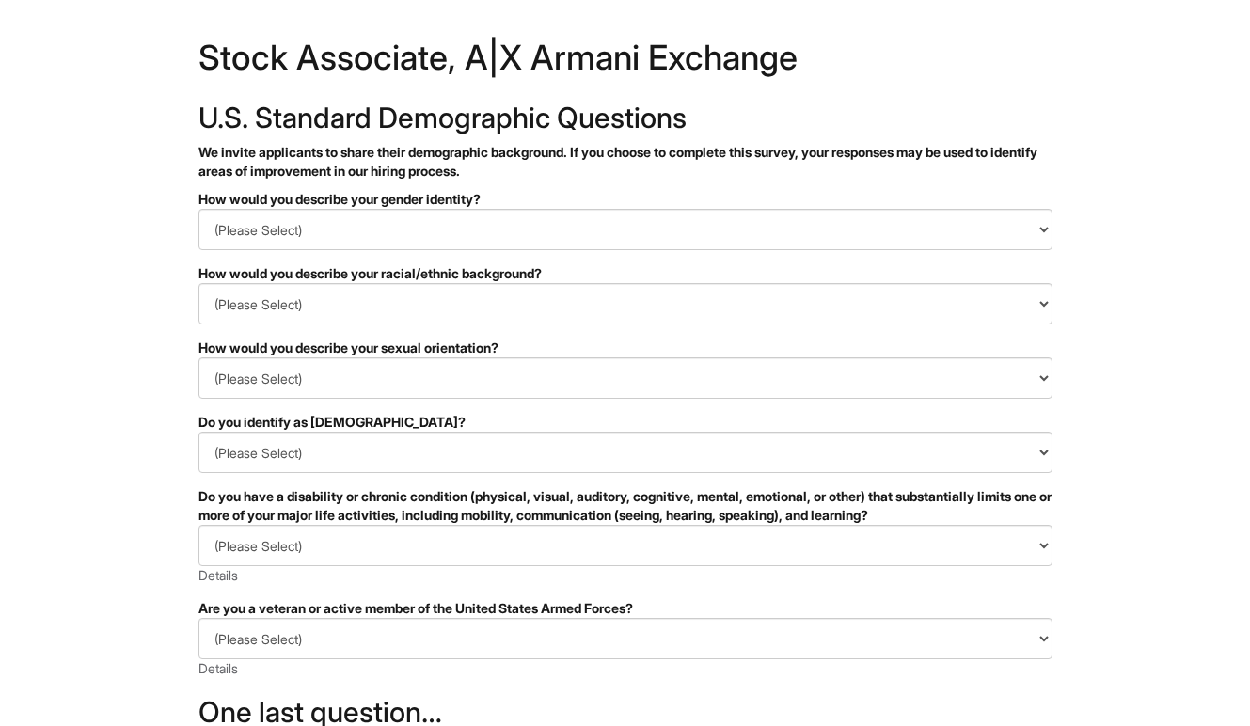
click at [565, 277] on div "How would you describe your racial/ethnic background?" at bounding box center [625, 273] width 854 height 19
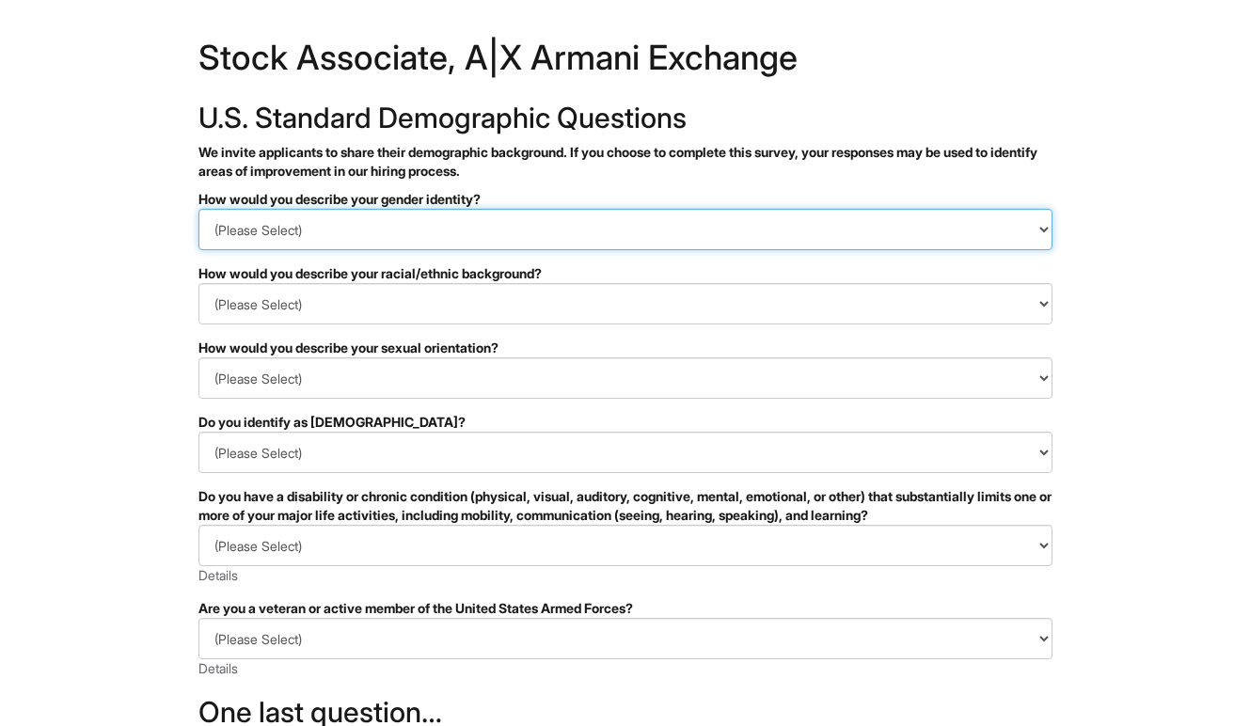
select select "Man"
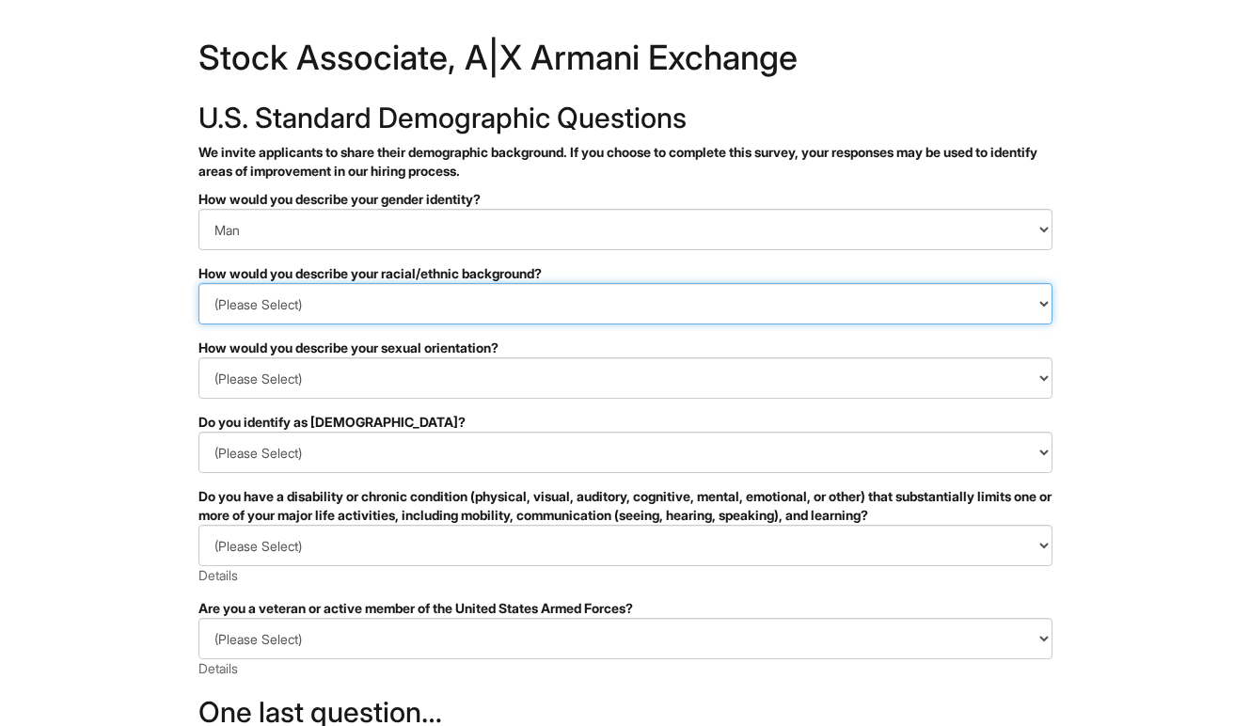
select select "White or European"
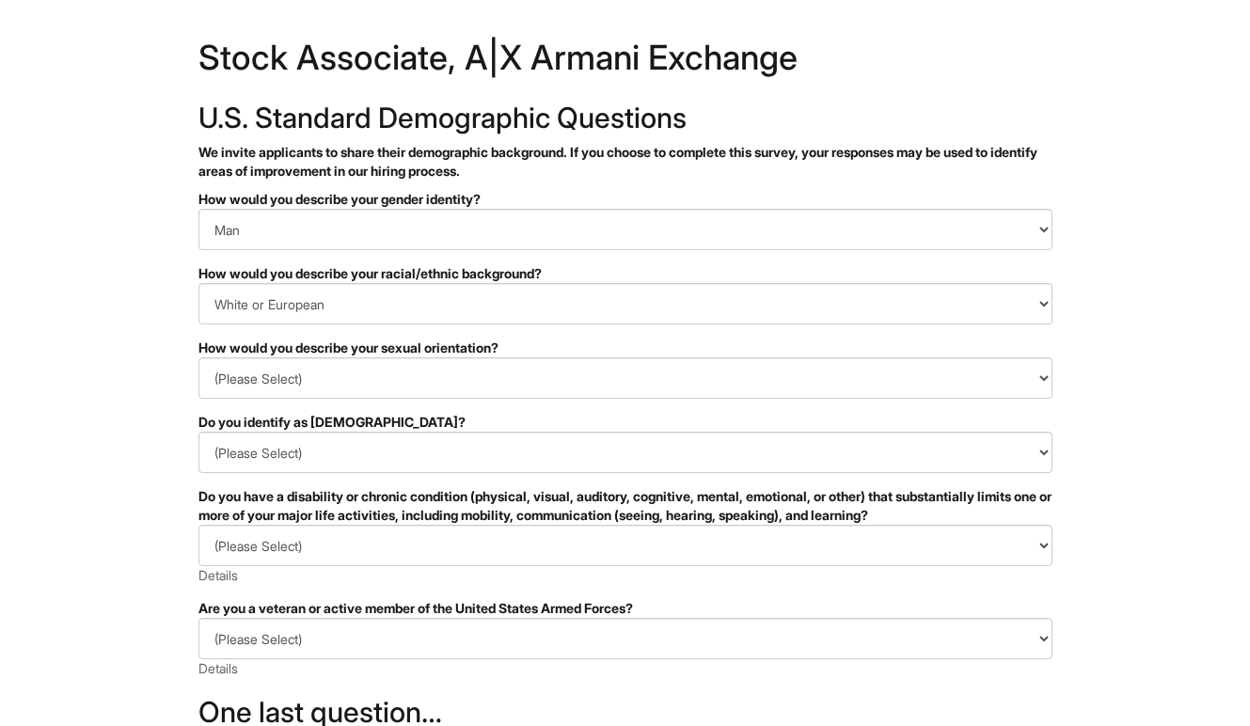
click at [378, 407] on form "PLEASE COMPLETE ALL REQUIRED FIELDS How would you describe your gender identity…" at bounding box center [625, 593] width 854 height 806
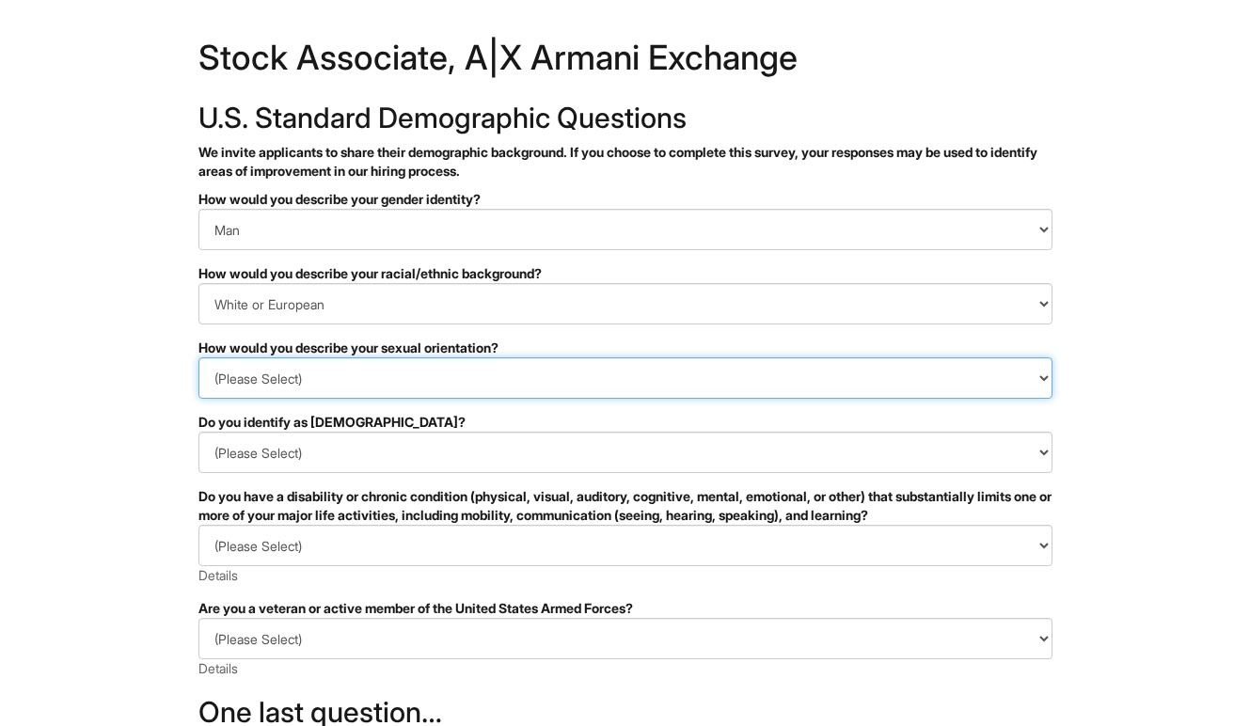
select select "[DEMOGRAPHIC_DATA]"
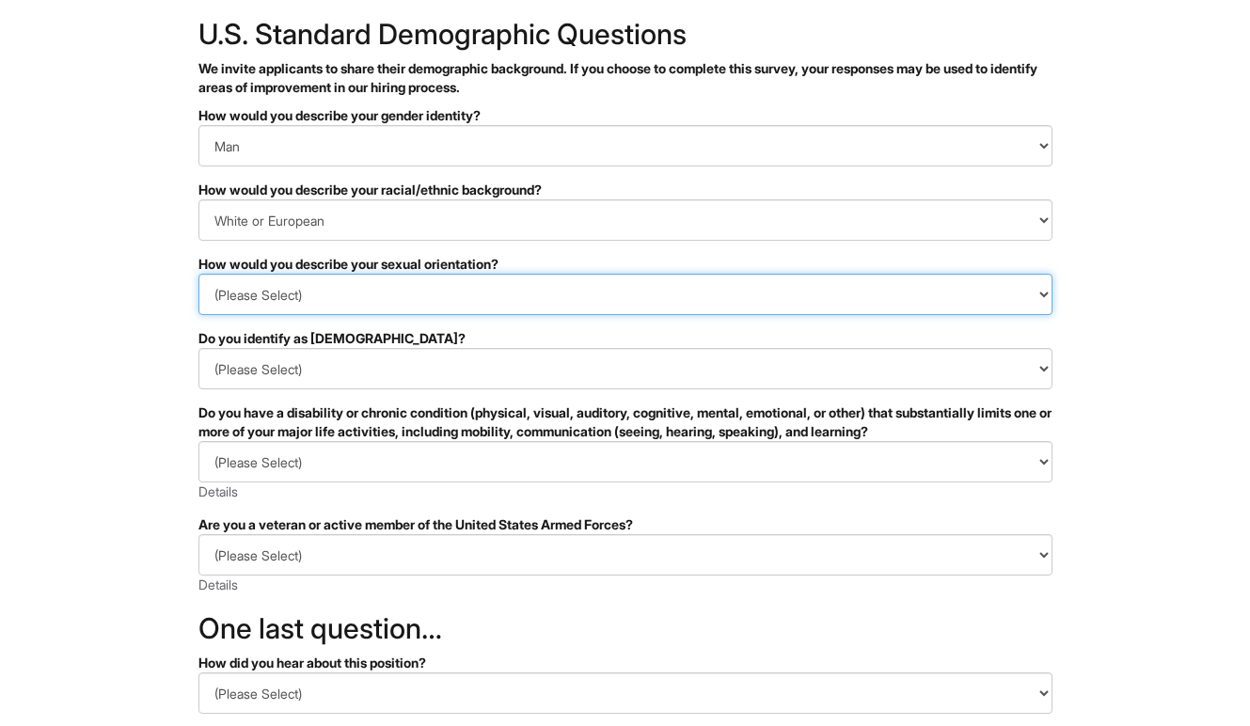
scroll to position [107, 0]
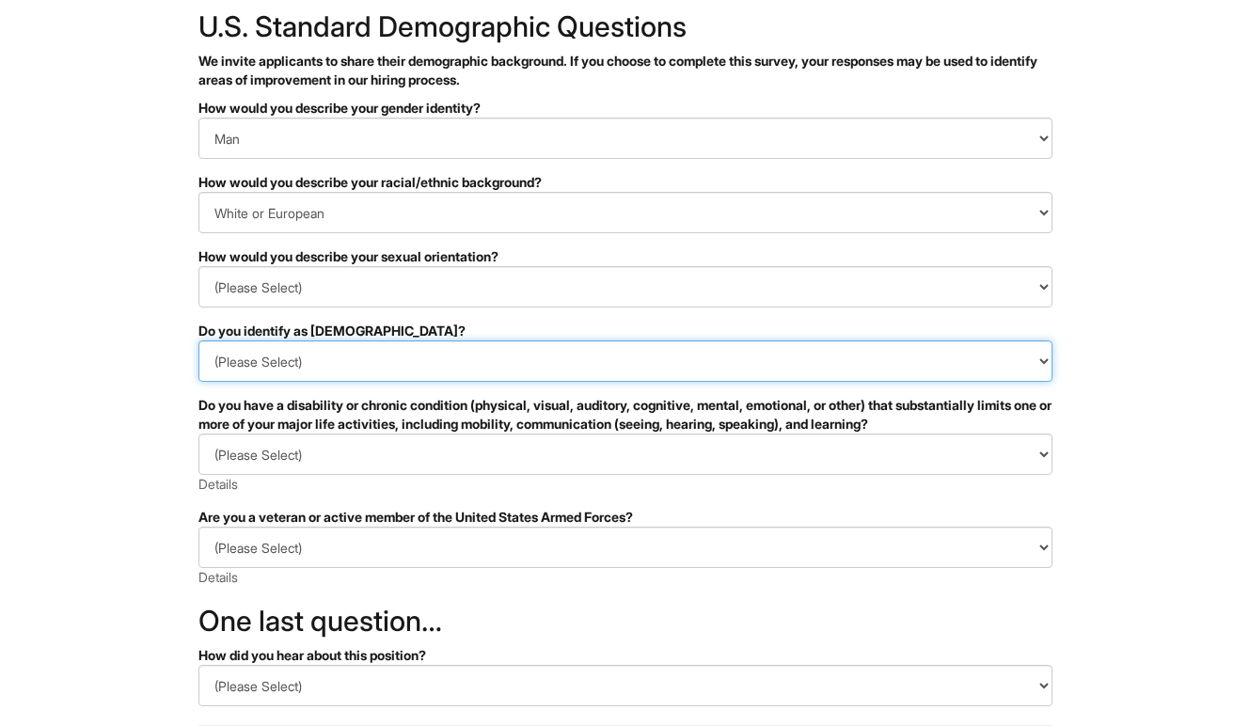
select select "No"
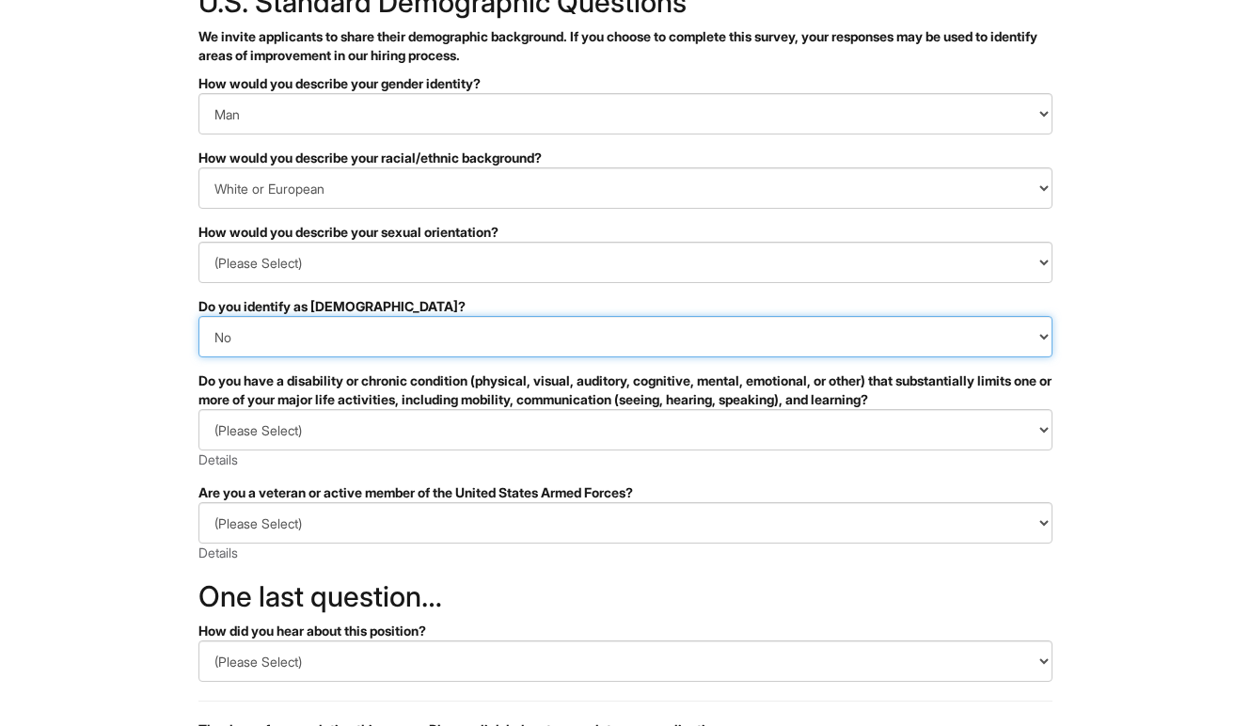
scroll to position [132, 0]
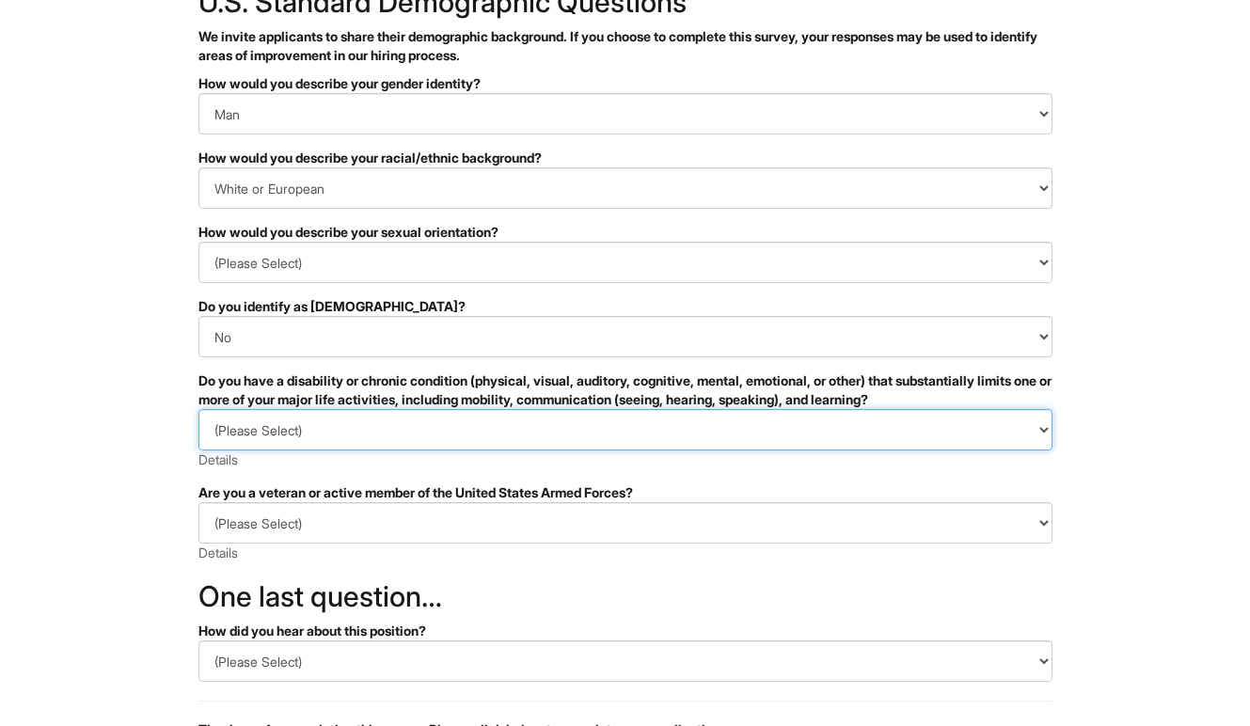
select select "NO, I DON'T HAVE A DISABILITY"
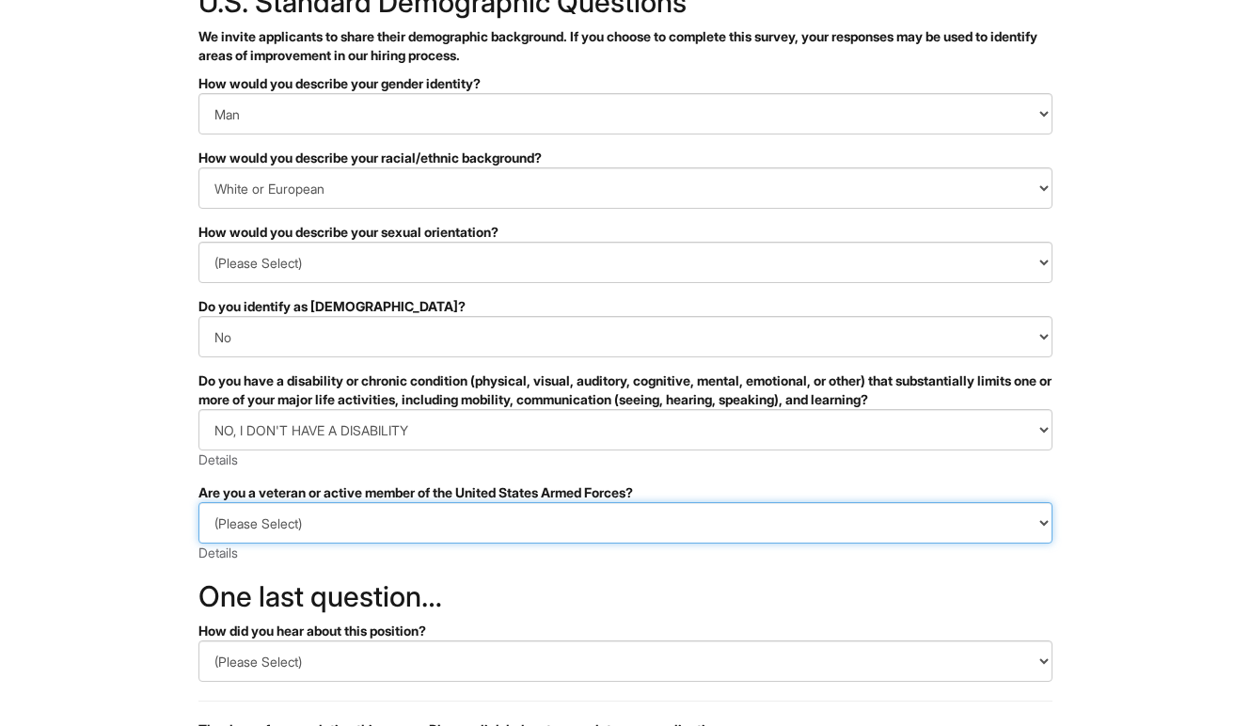
select select "I AM NOT A PROTECTED VETERAN"
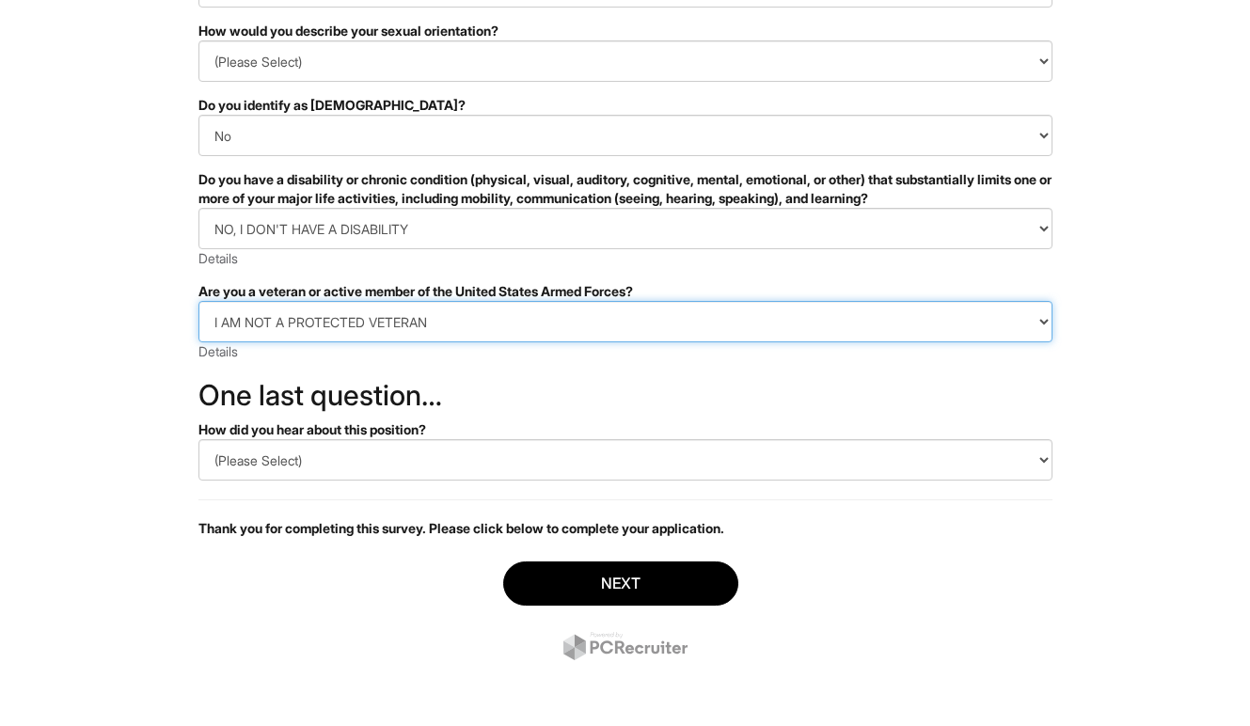
scroll to position [333, 0]
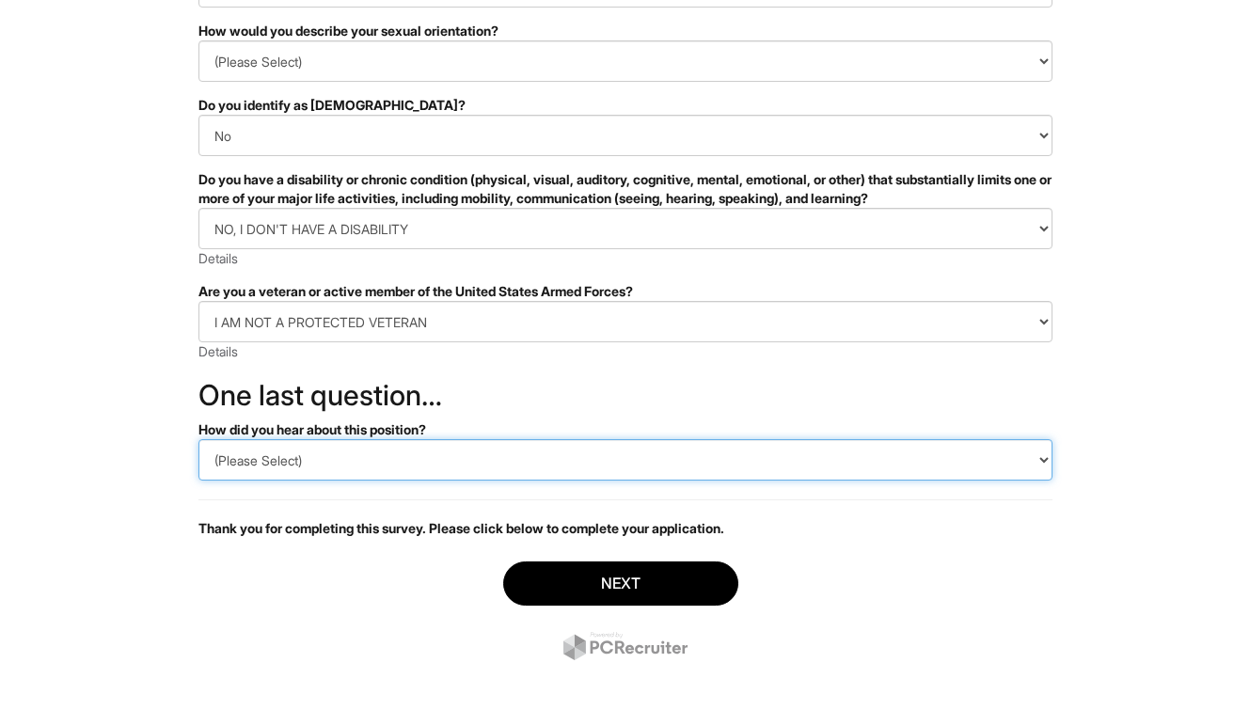
select select "Indeed"
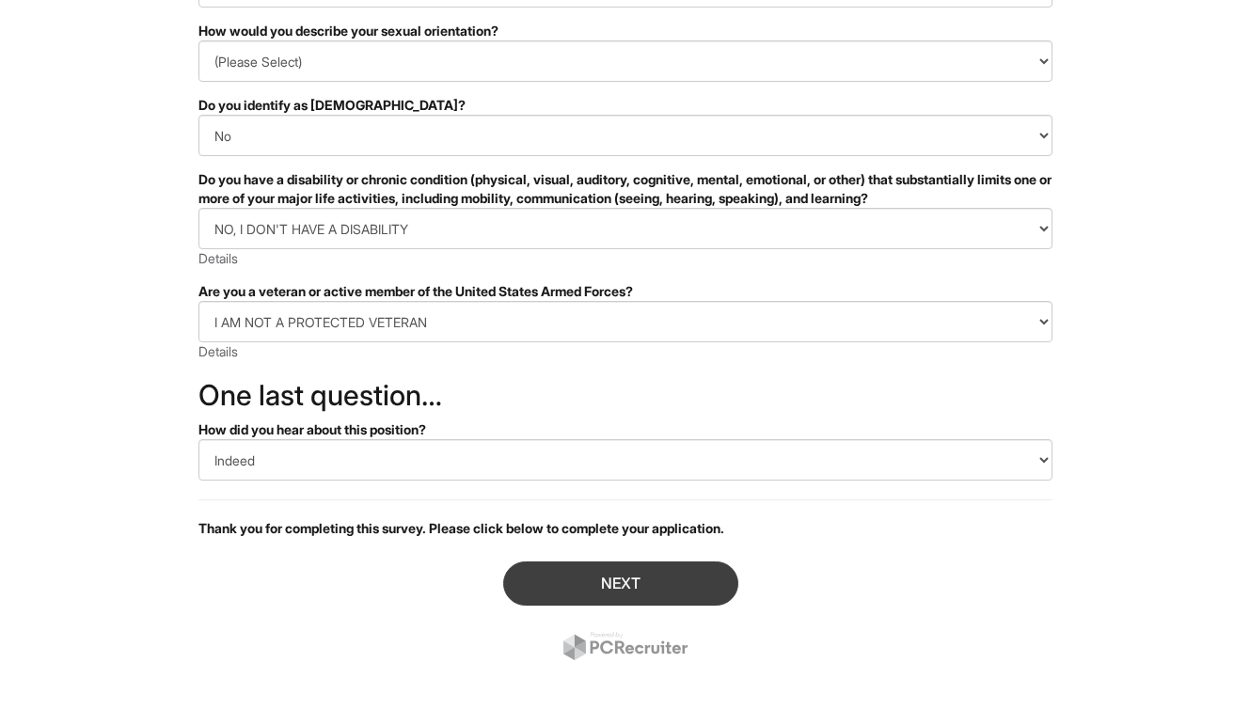
click at [652, 585] on button "Next" at bounding box center [620, 584] width 235 height 44
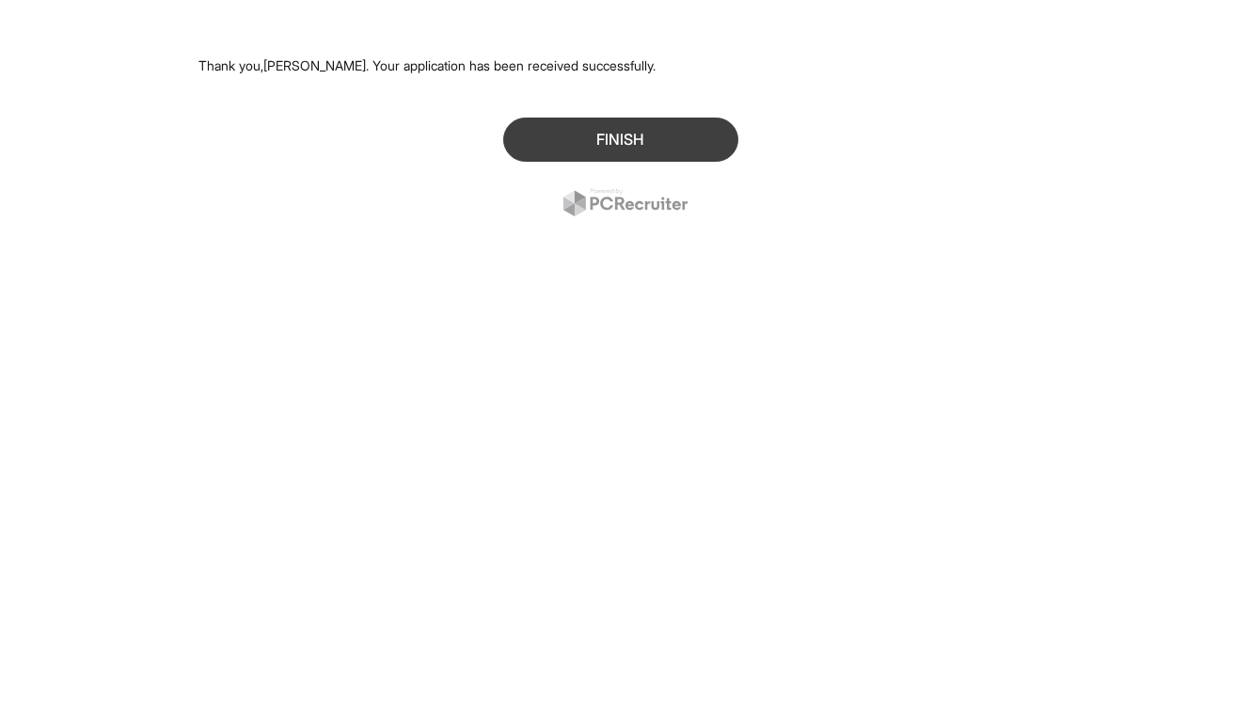
click at [608, 147] on button "Finish" at bounding box center [620, 140] width 235 height 44
